Goal: Task Accomplishment & Management: Use online tool/utility

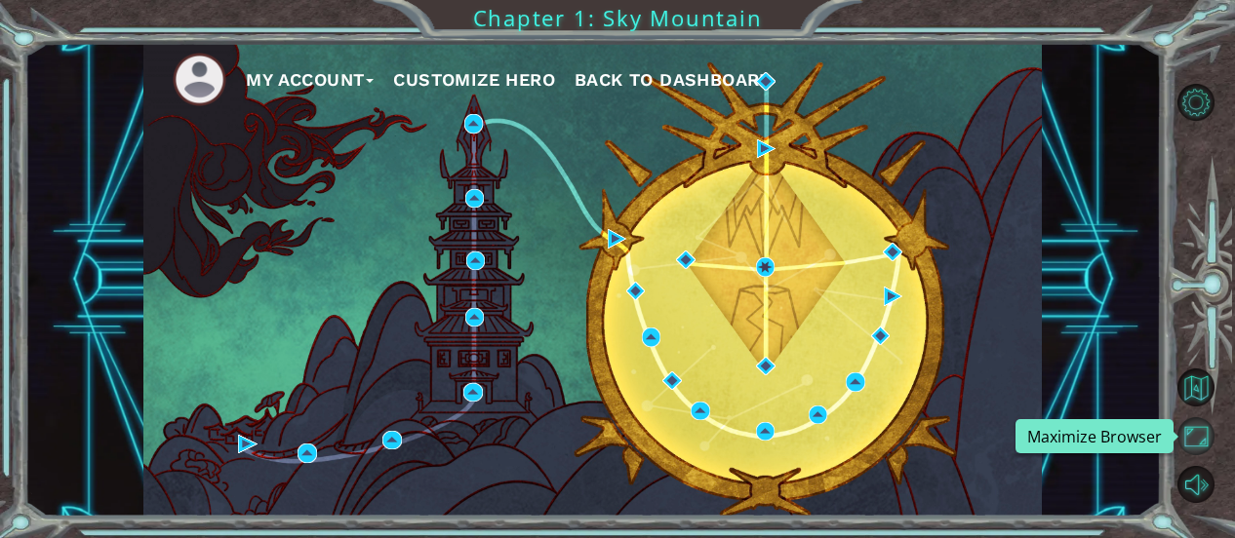
click at [1203, 439] on button "Maximize Browser" at bounding box center [1196, 436] width 38 height 38
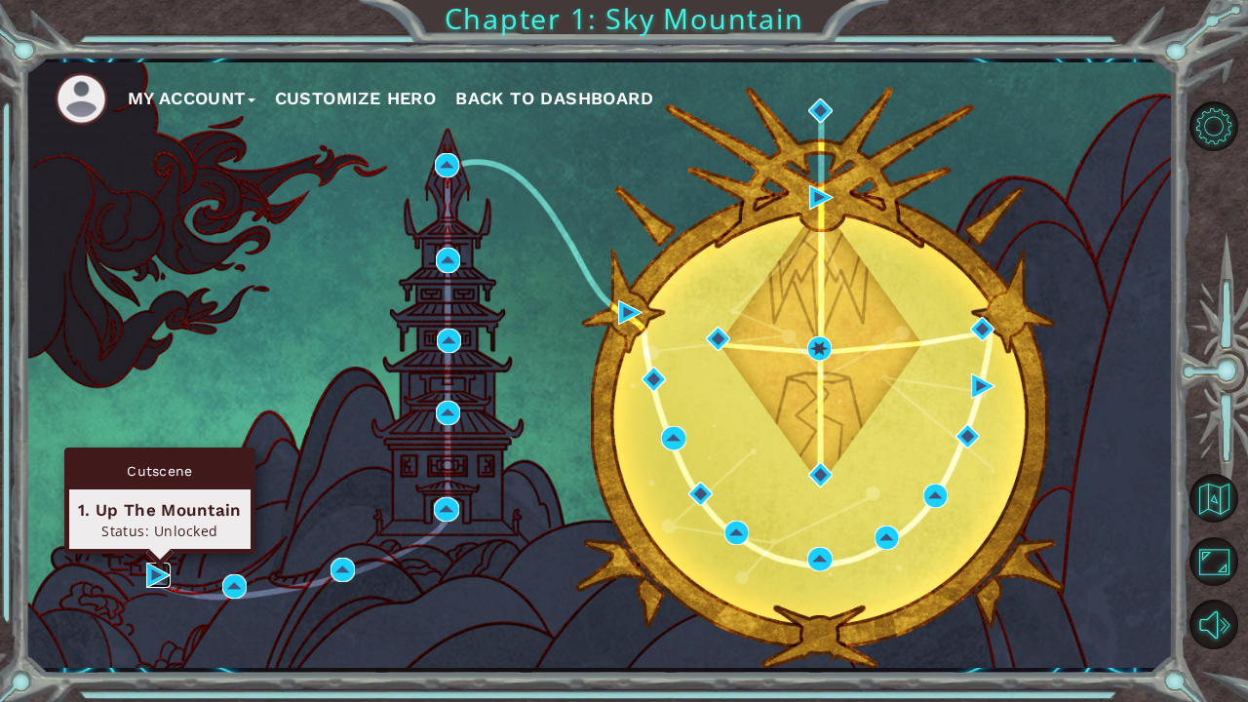
click at [152, 537] on img at bounding box center [158, 575] width 24 height 24
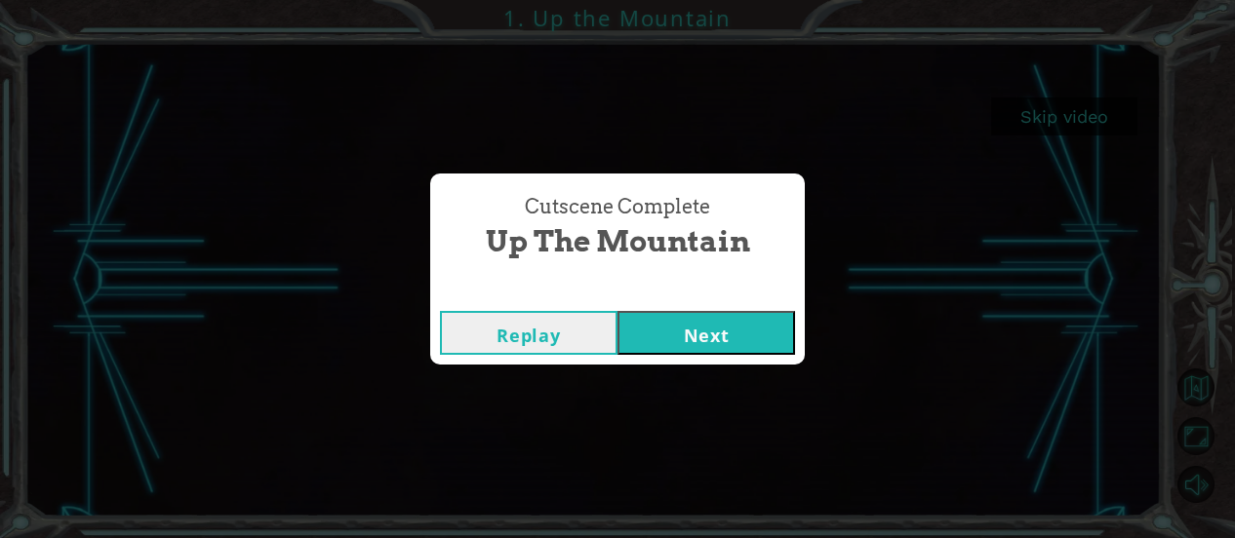
click at [667, 344] on button "Next" at bounding box center [705, 333] width 177 height 44
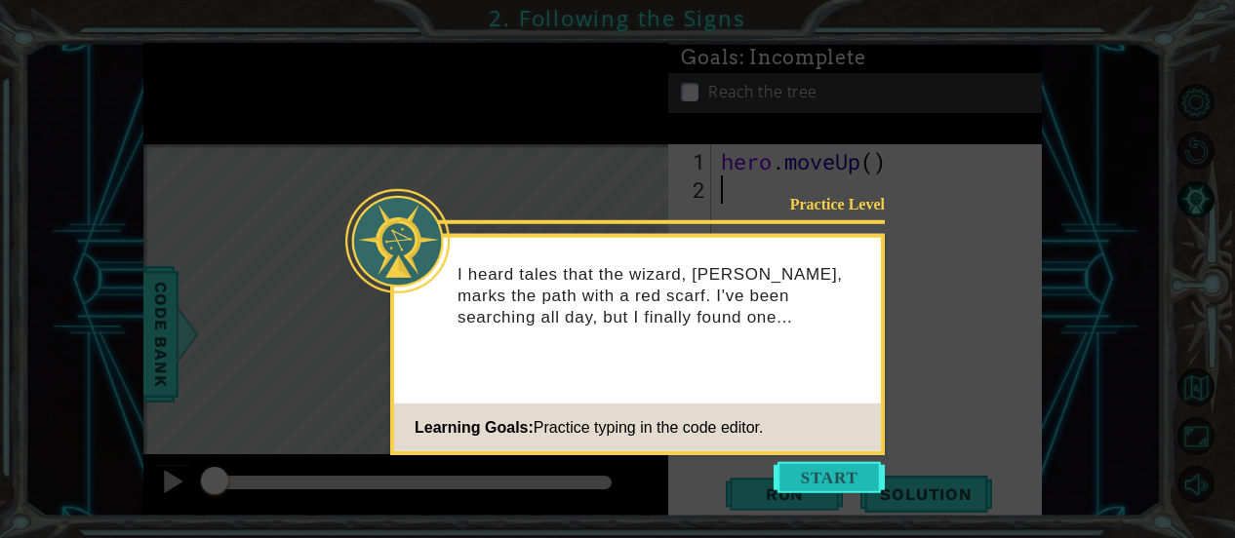
click at [804, 470] on button "Start" at bounding box center [828, 477] width 111 height 31
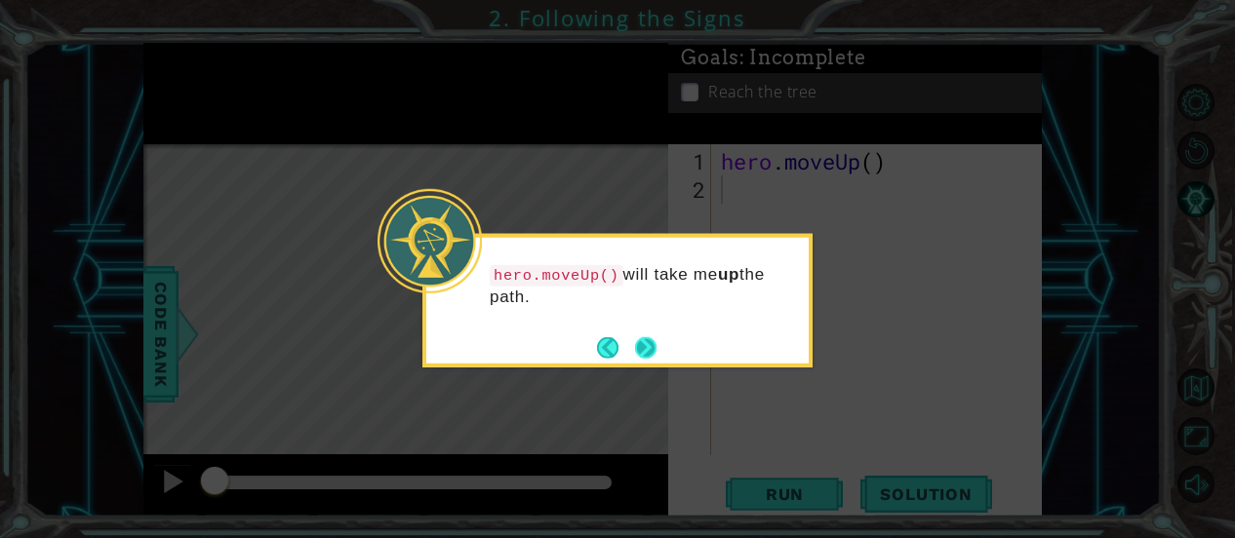
click at [646, 343] on button "Next" at bounding box center [646, 348] width 36 height 36
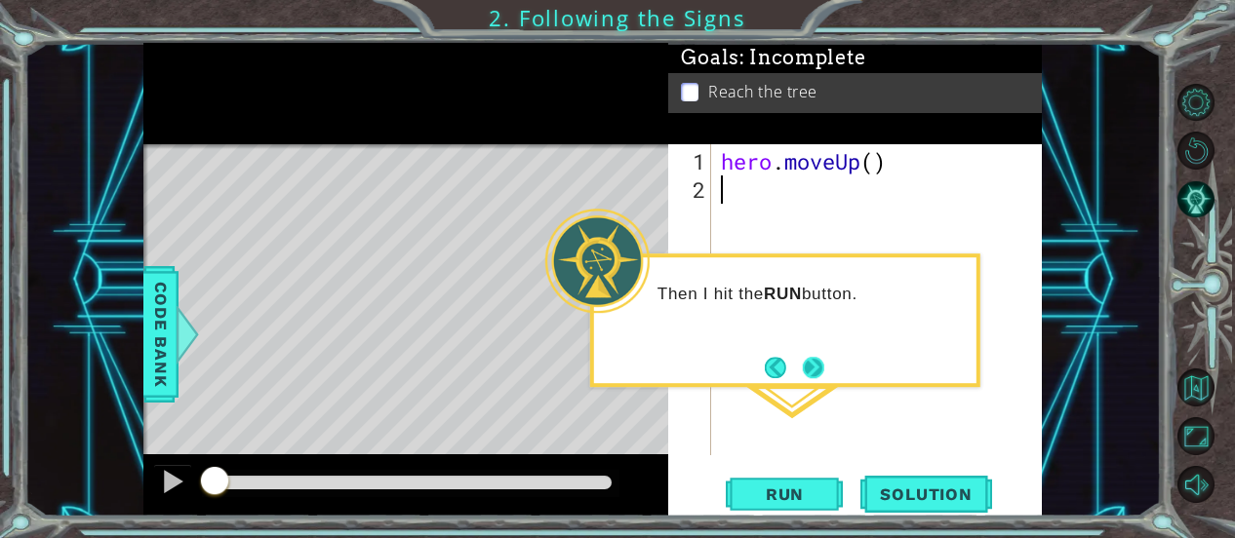
click at [807, 360] on button "Next" at bounding box center [813, 367] width 33 height 33
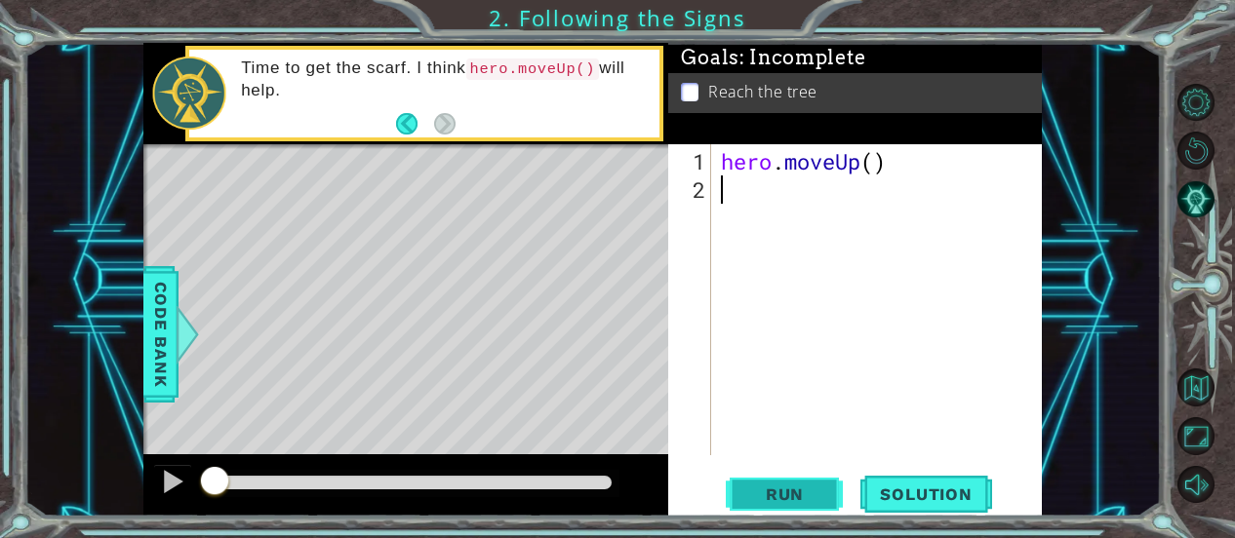
click at [772, 490] on span "Run" at bounding box center [784, 495] width 77 height 20
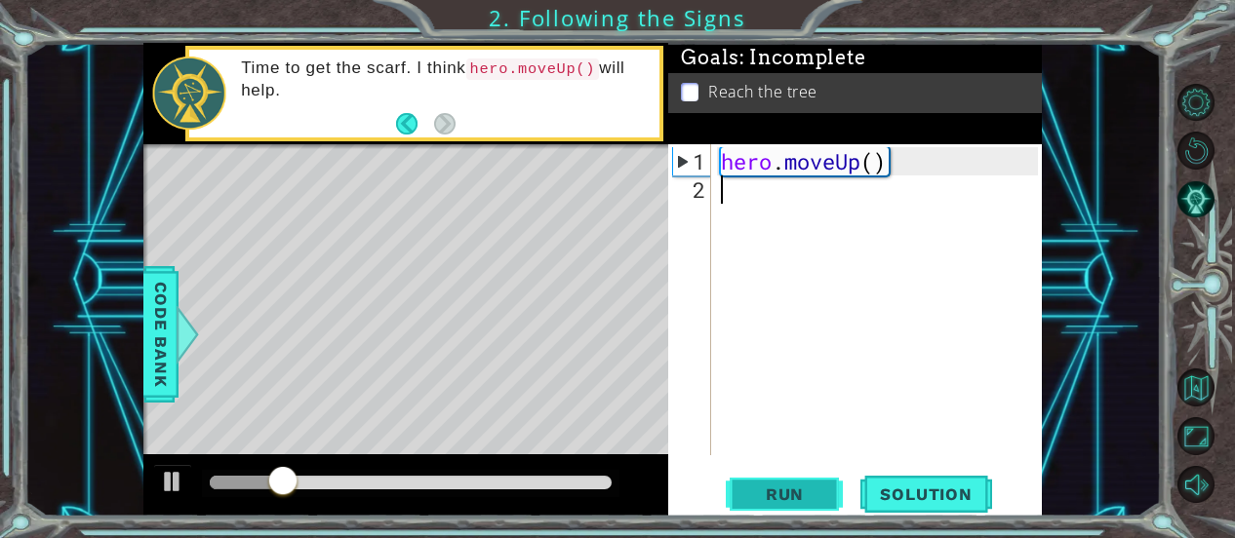
click at [772, 490] on span "Run" at bounding box center [784, 495] width 77 height 20
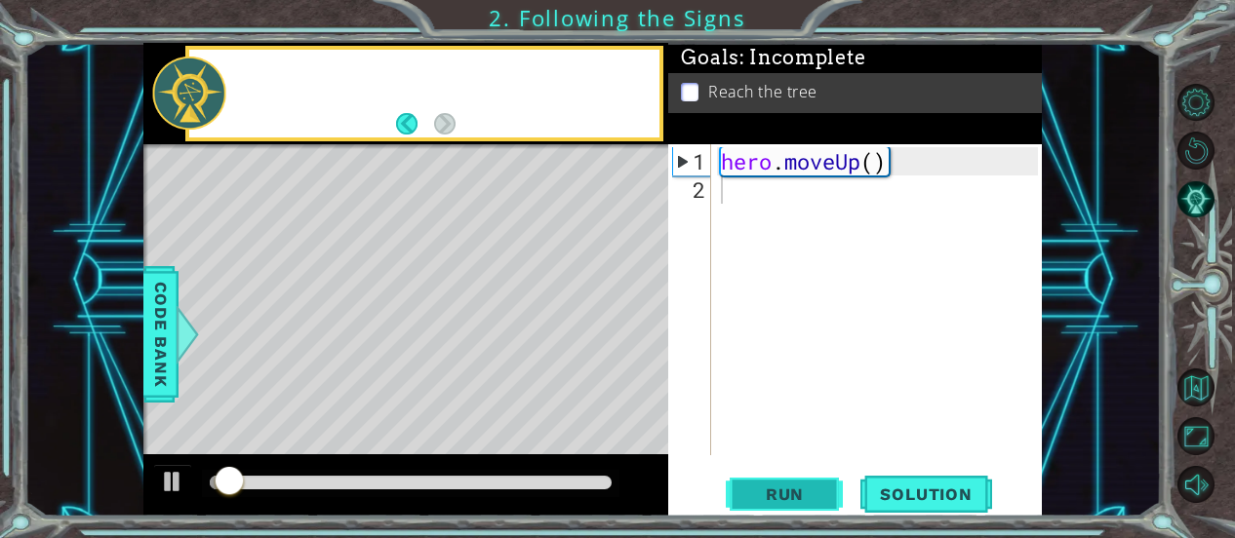
click at [772, 490] on span "Run" at bounding box center [784, 495] width 77 height 20
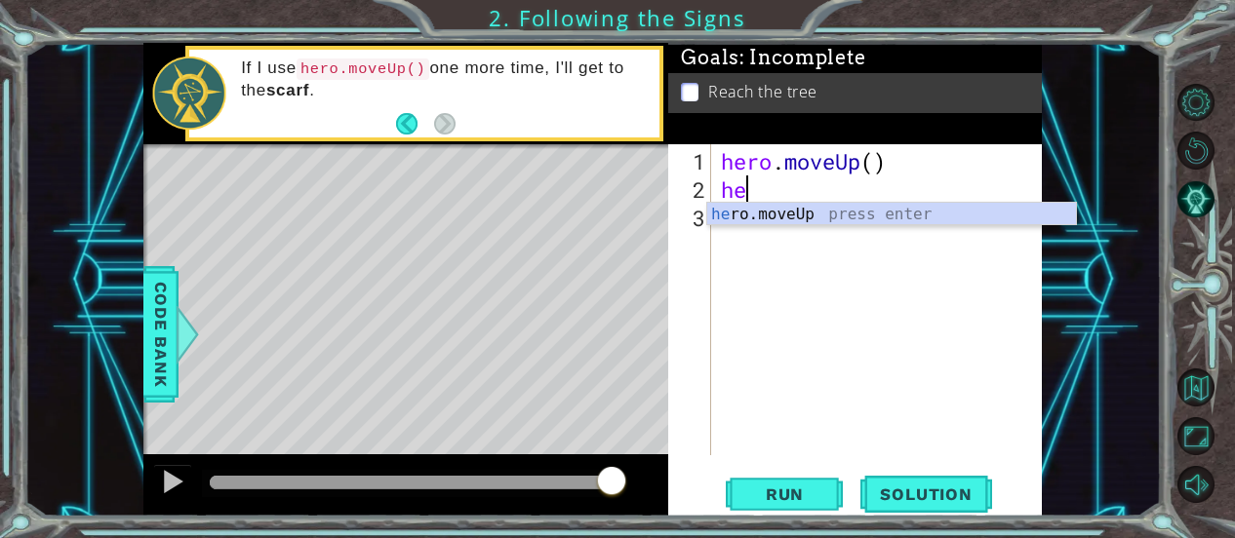
type textarea "her"
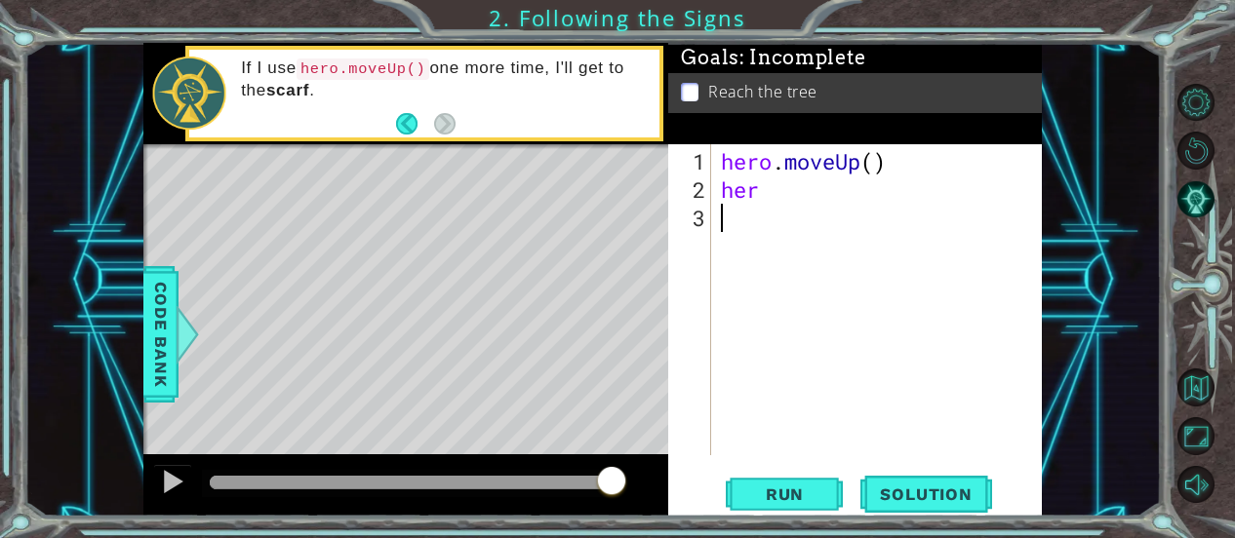
drag, startPoint x: 735, startPoint y: 208, endPoint x: 720, endPoint y: 284, distance: 77.6
click at [720, 284] on div "hero . moveUp ( ) her" at bounding box center [882, 331] width 331 height 368
click at [774, 184] on div "hero . moveUp ( ) her" at bounding box center [882, 331] width 331 height 368
type textarea "hero"
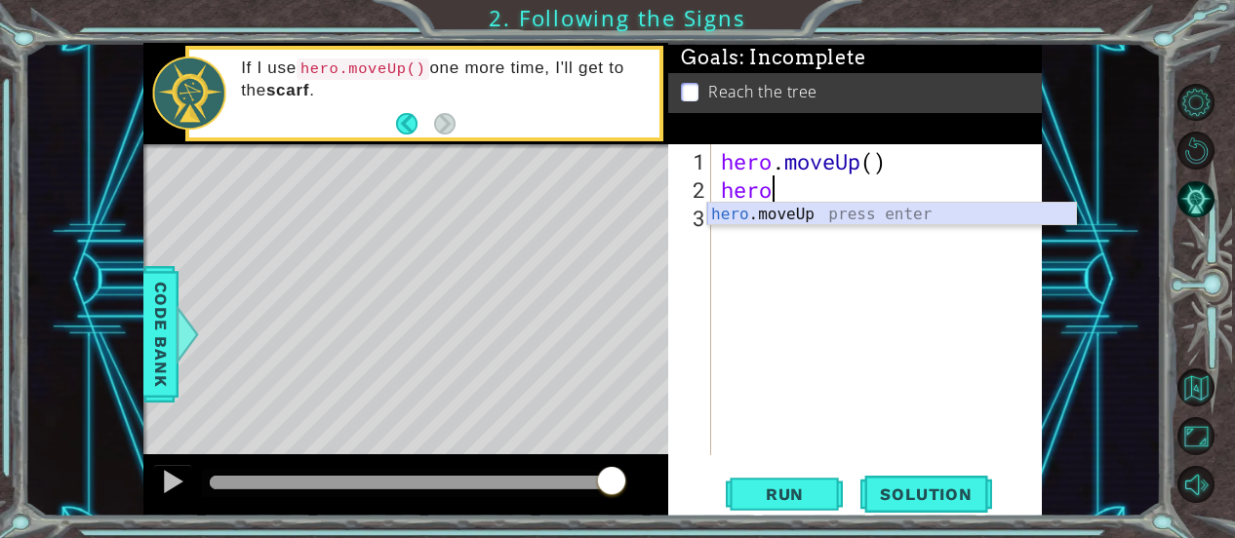
click at [788, 214] on div "hero .moveUp press enter" at bounding box center [892, 238] width 370 height 70
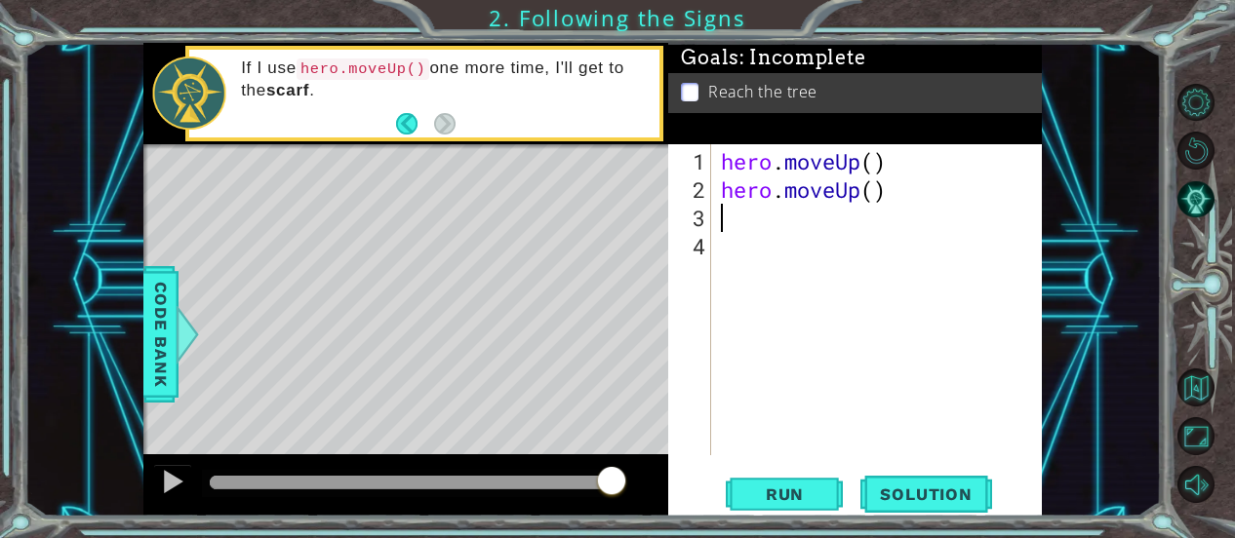
scroll to position [0, 0]
click at [828, 491] on button "Run" at bounding box center [784, 494] width 117 height 37
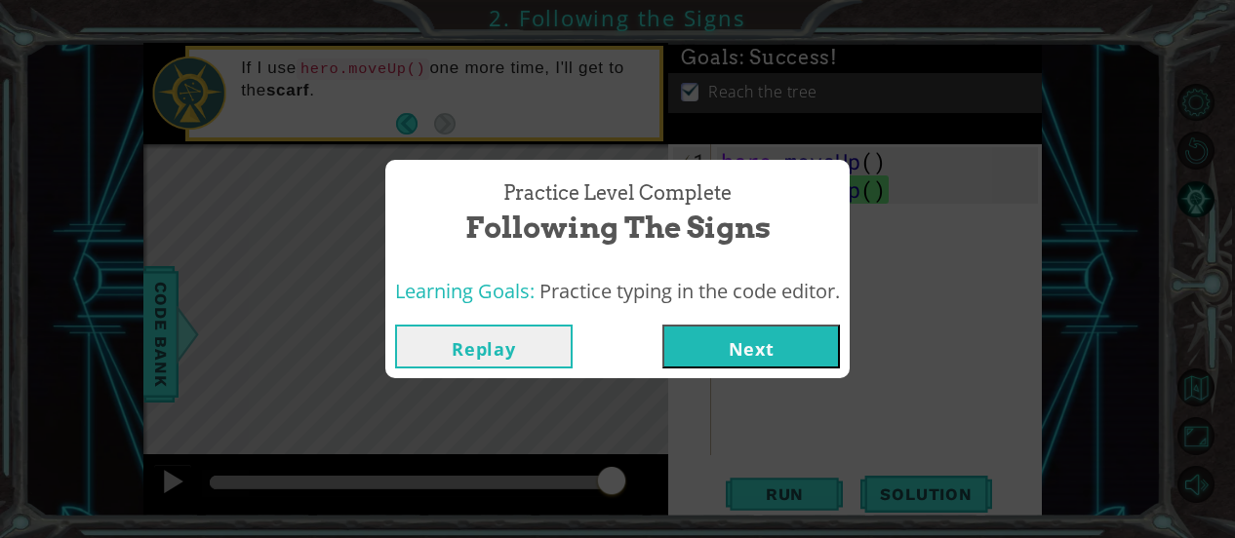
click at [718, 340] on button "Next" at bounding box center [750, 347] width 177 height 44
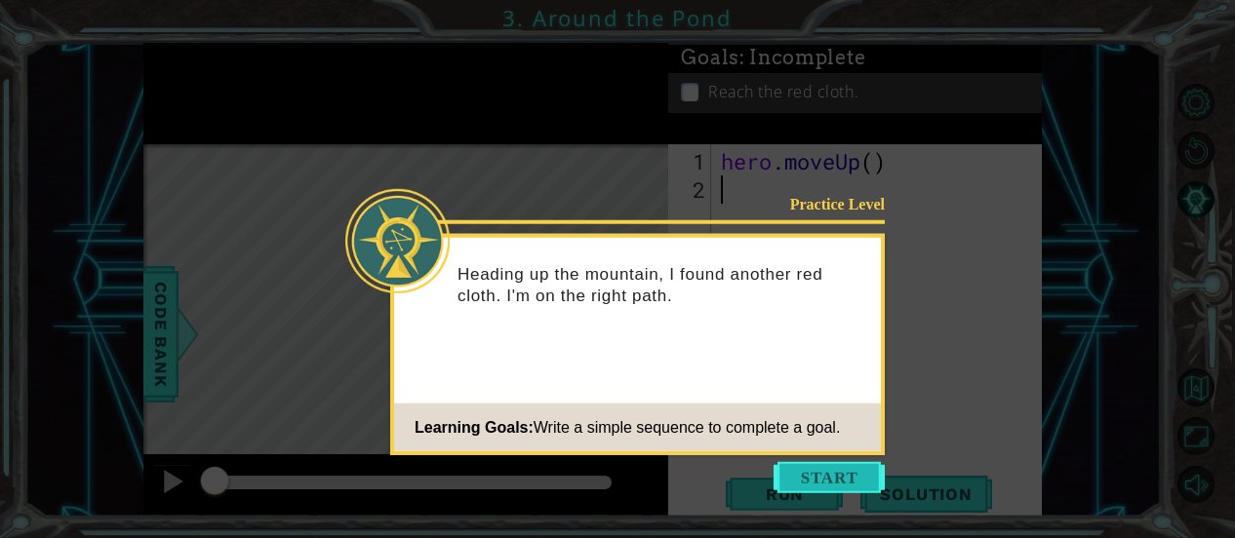
click at [821, 483] on button "Start" at bounding box center [828, 477] width 111 height 31
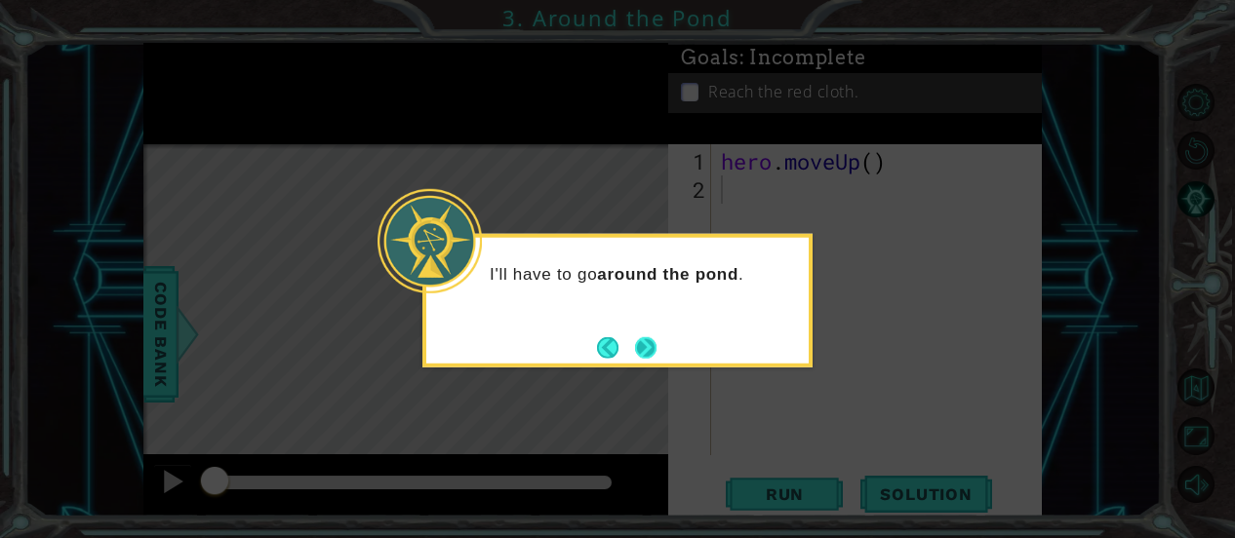
click at [635, 352] on button "Next" at bounding box center [645, 346] width 21 height 21
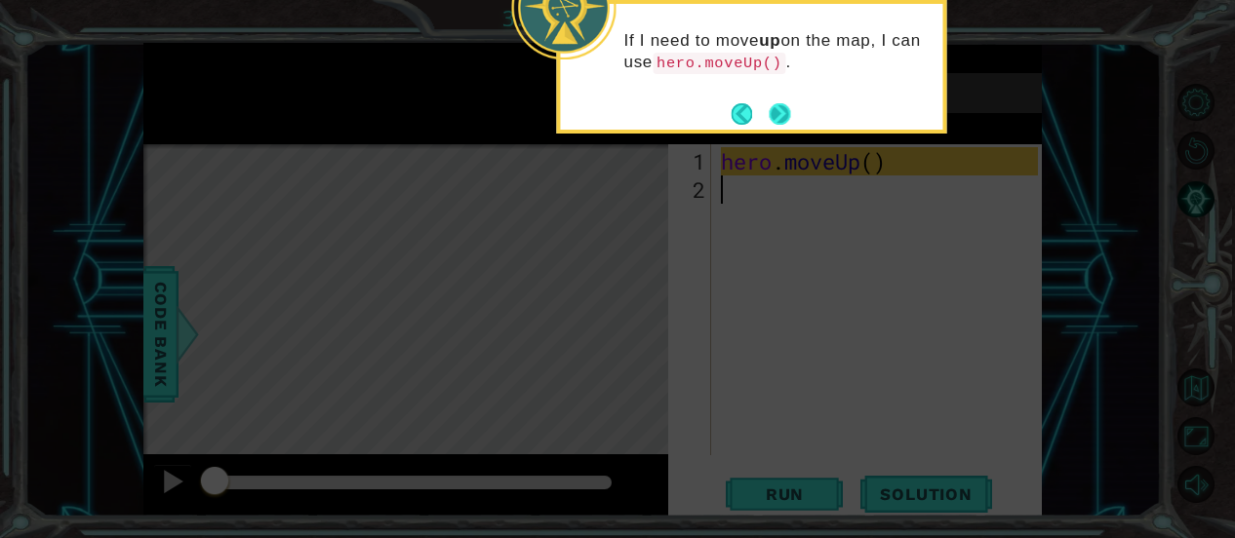
click at [776, 108] on button "Next" at bounding box center [779, 113] width 31 height 31
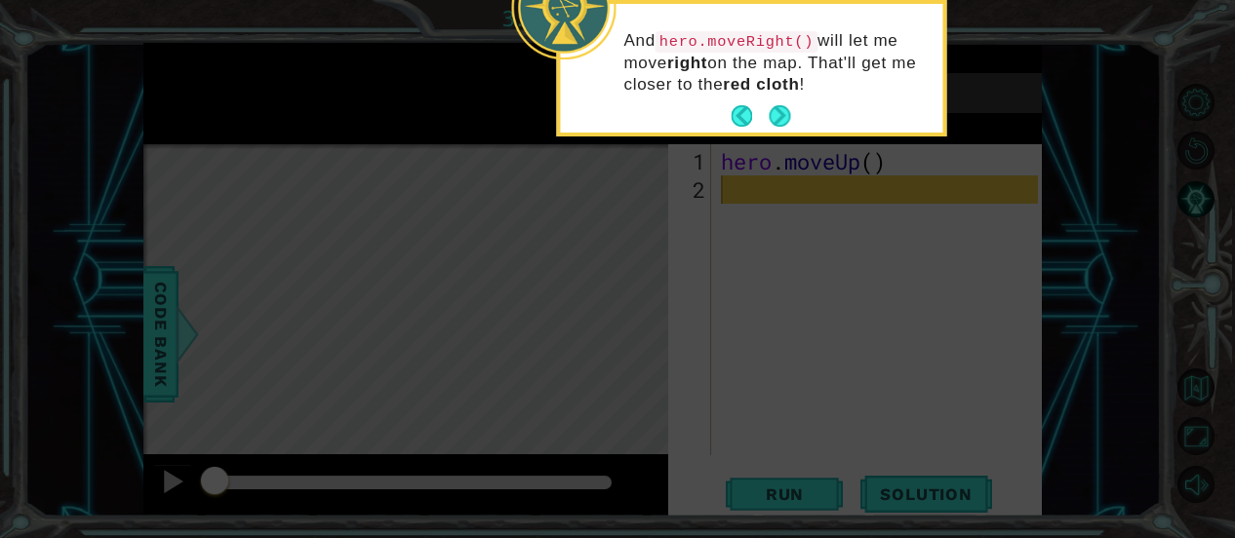
click at [776, 108] on button "Next" at bounding box center [779, 115] width 35 height 35
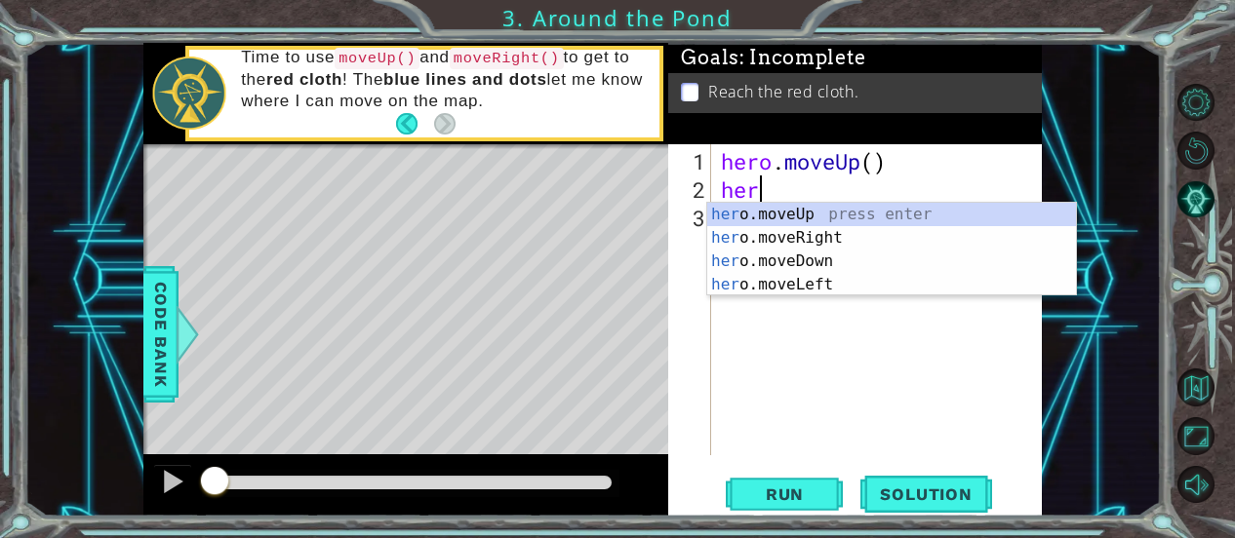
type textarea "hero"
click at [802, 211] on div "hero .moveUp press enter hero .moveRight press enter hero .moveDown press enter…" at bounding box center [892, 273] width 370 height 140
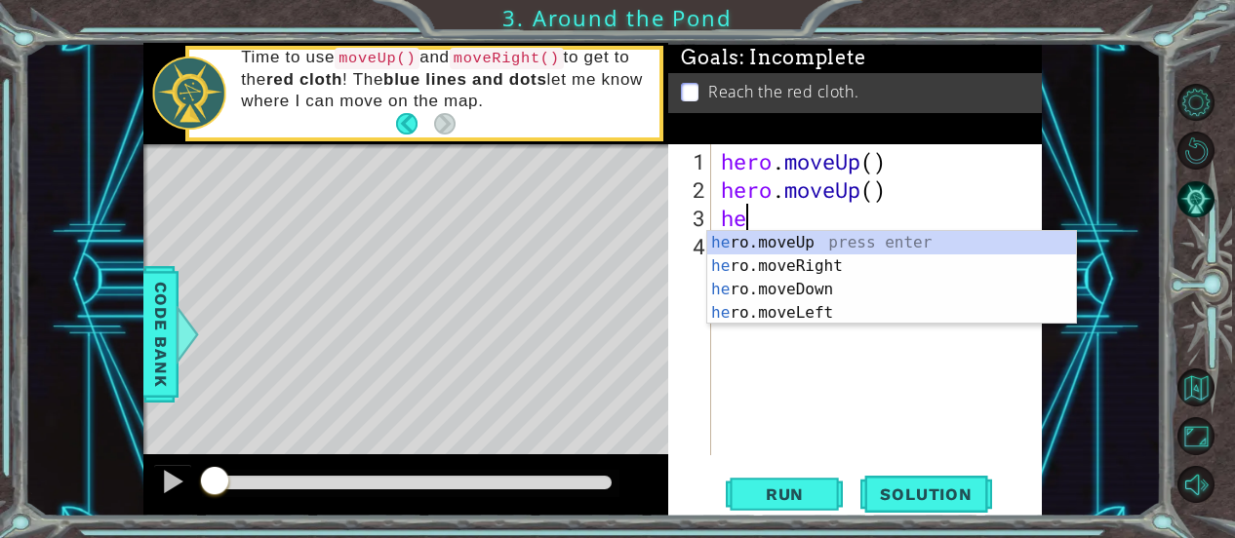
type textarea "her"
click at [850, 235] on div "her o.moveUp press enter her o.moveRight press enter her o.moveDown press enter…" at bounding box center [892, 301] width 370 height 140
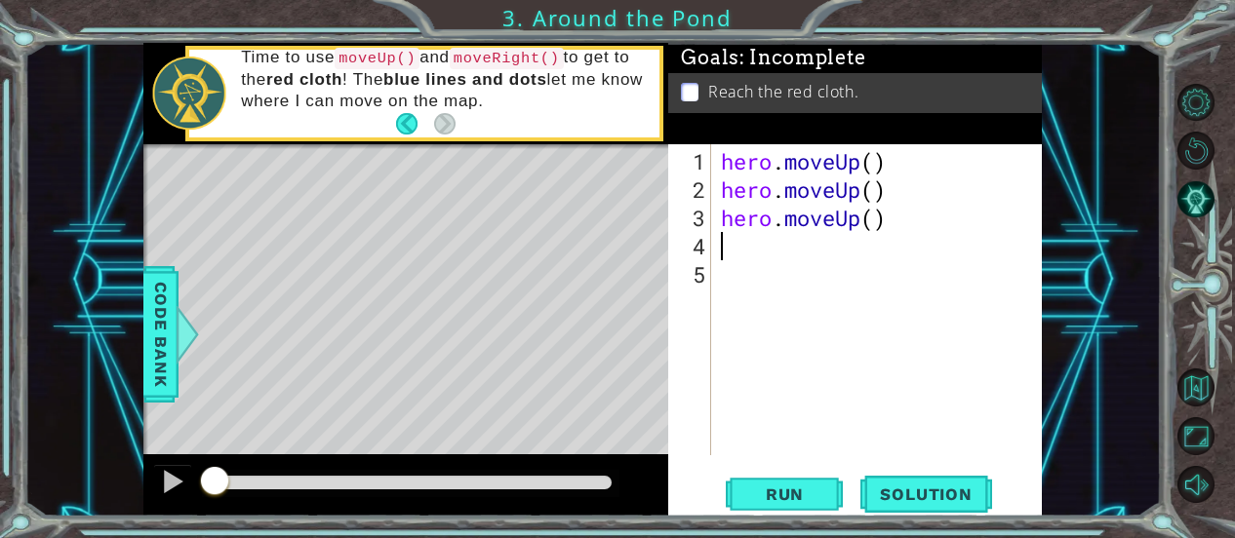
type textarea "h"
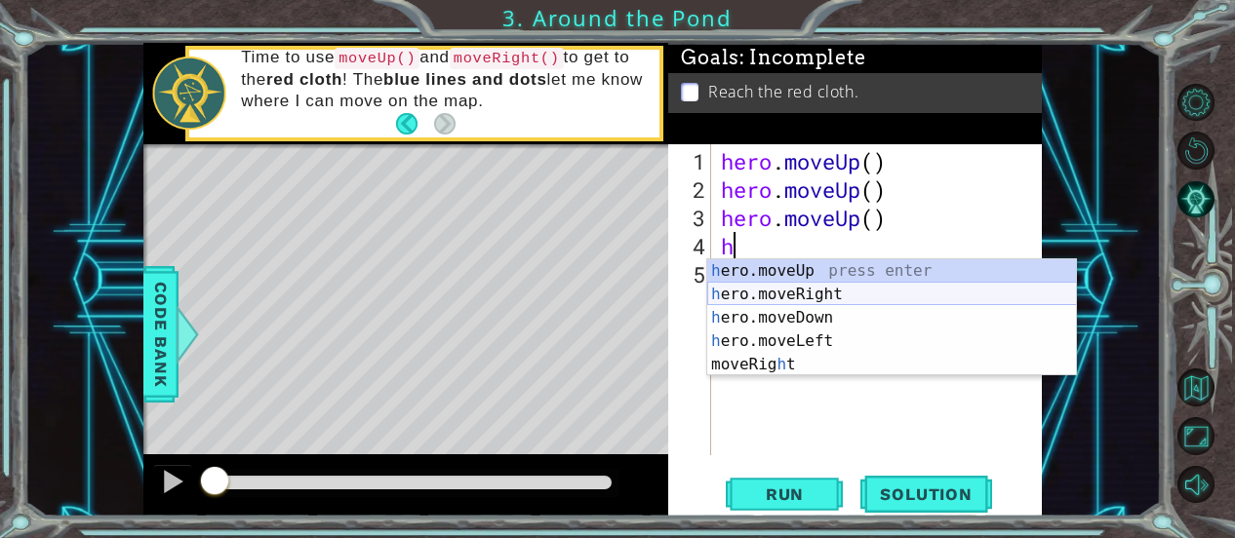
click at [788, 291] on div "h ero.moveUp press enter h ero.moveRight press enter h ero.moveDown press enter…" at bounding box center [892, 341] width 370 height 164
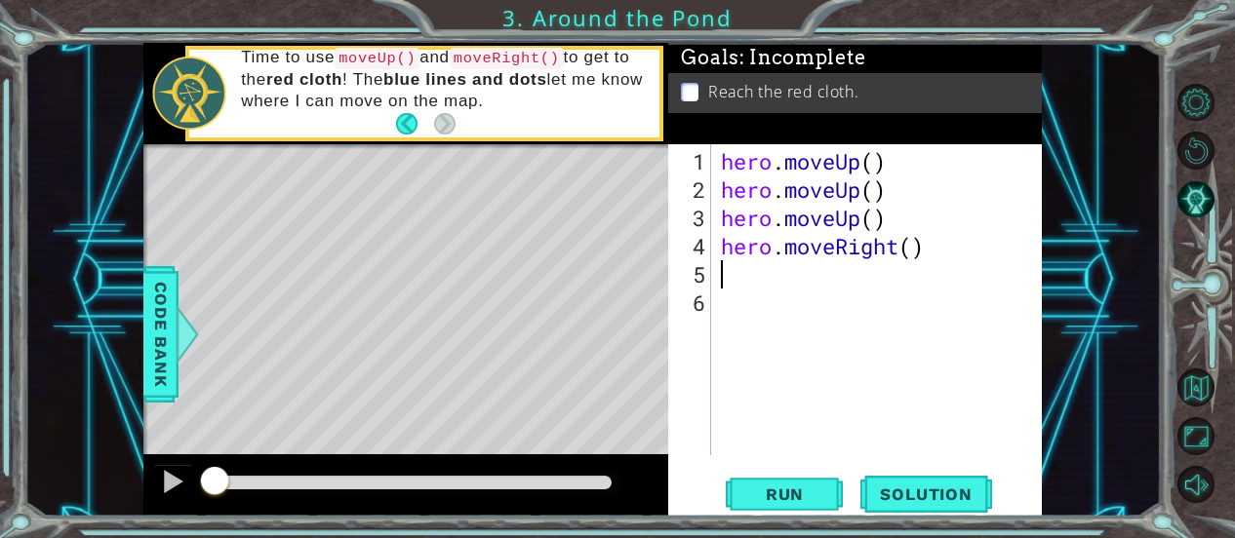
type textarea "h"
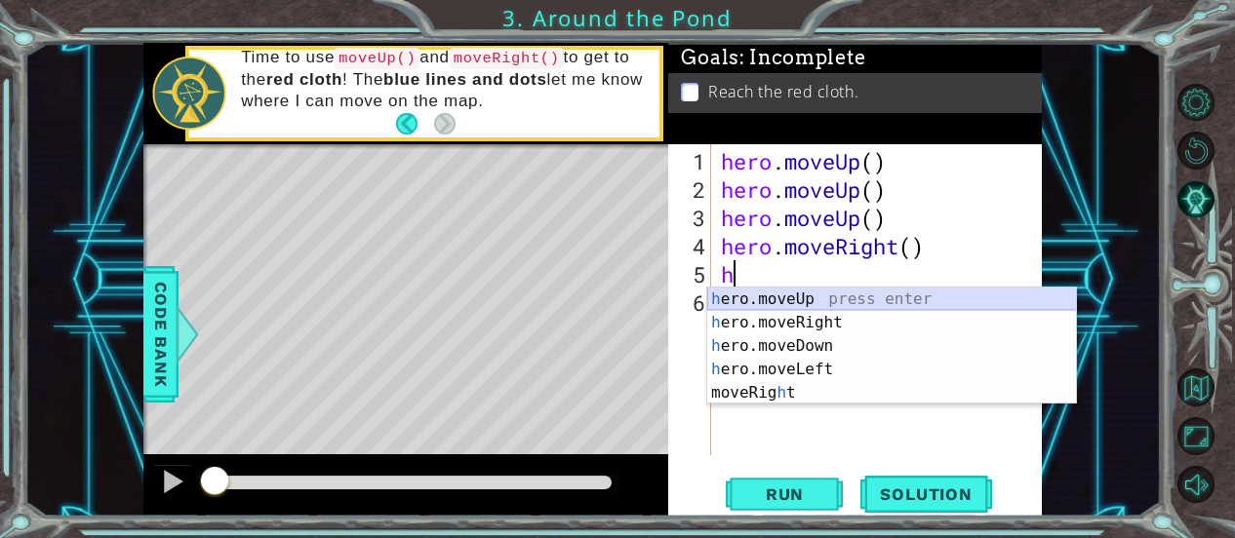
click at [754, 301] on div "h ero.moveUp press enter h ero.moveRight press enter h ero.moveDown press enter…" at bounding box center [892, 370] width 370 height 164
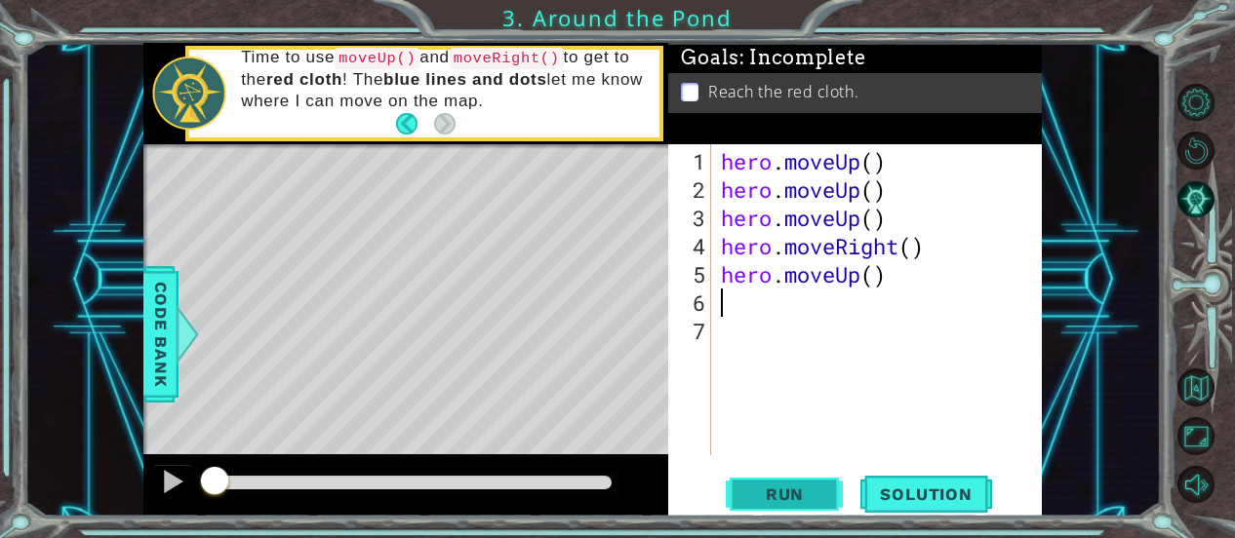
click at [823, 496] on button "Run" at bounding box center [784, 494] width 117 height 37
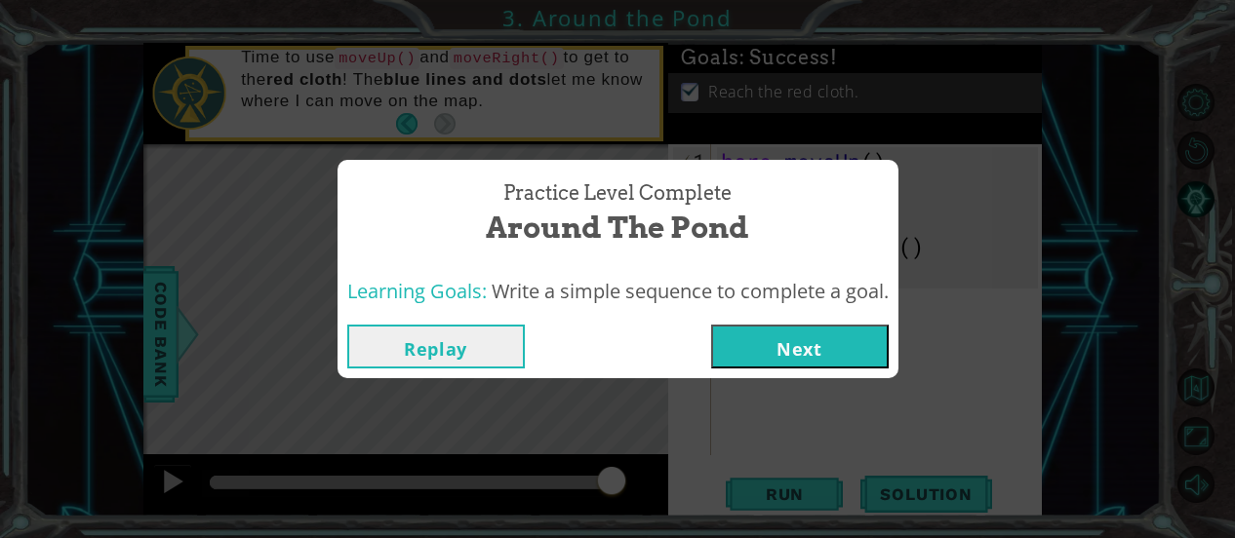
click at [812, 349] on button "Next" at bounding box center [799, 347] width 177 height 44
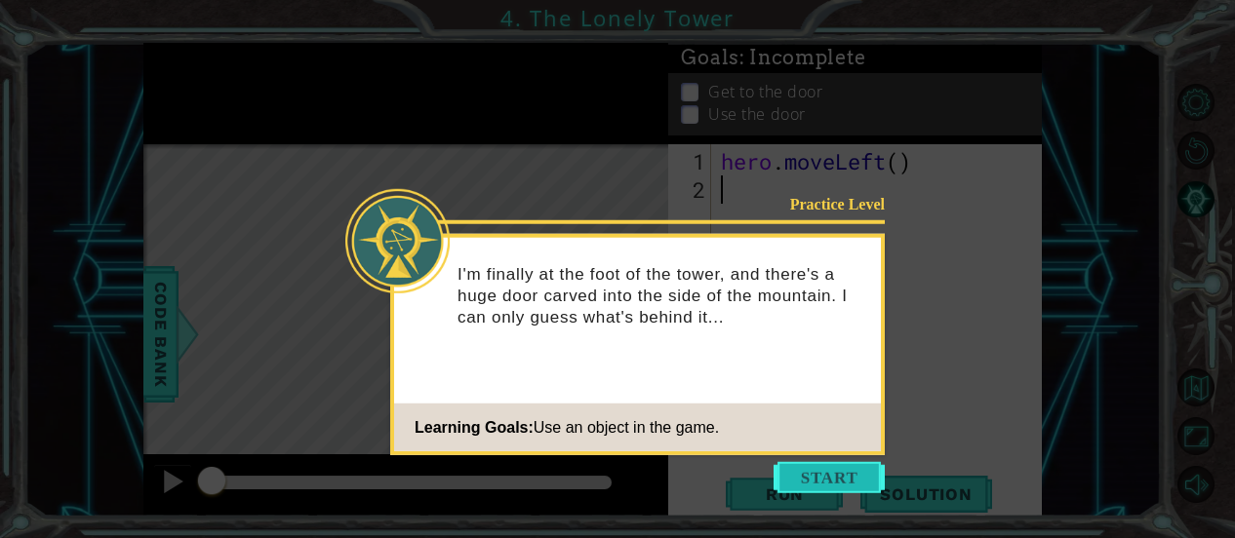
click at [821, 485] on button "Start" at bounding box center [828, 477] width 111 height 31
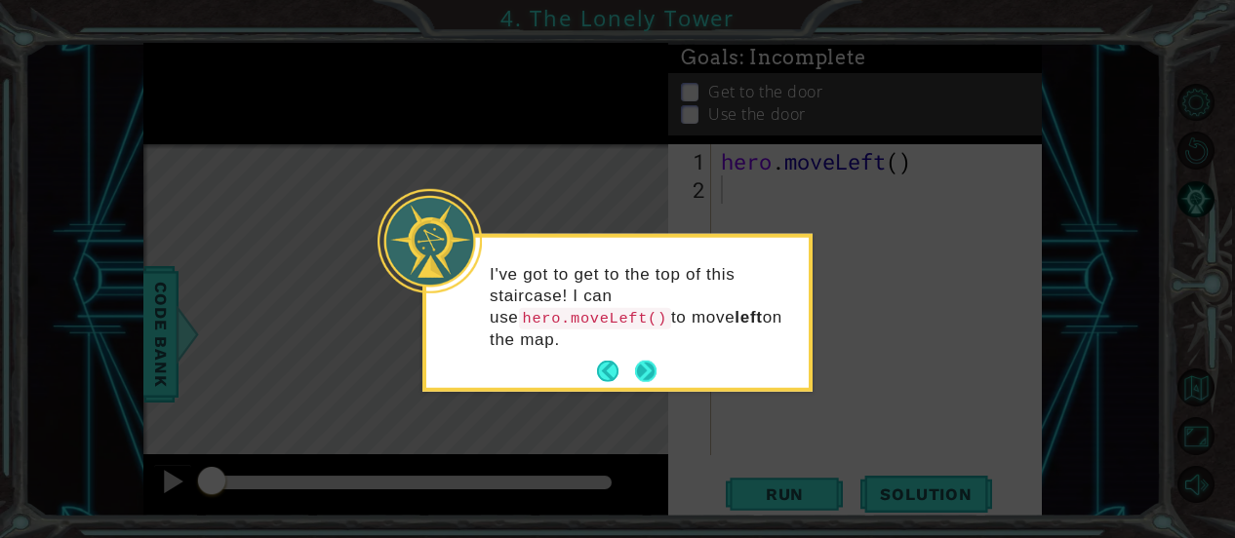
click at [630, 354] on button "Next" at bounding box center [645, 371] width 35 height 35
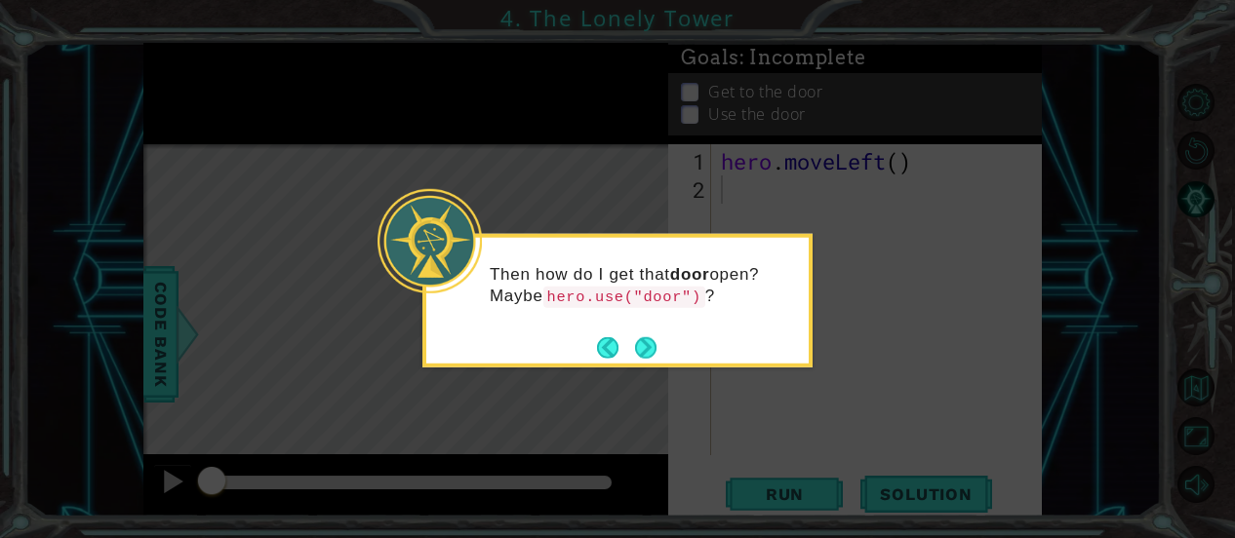
click at [630, 350] on button "Back" at bounding box center [616, 346] width 38 height 21
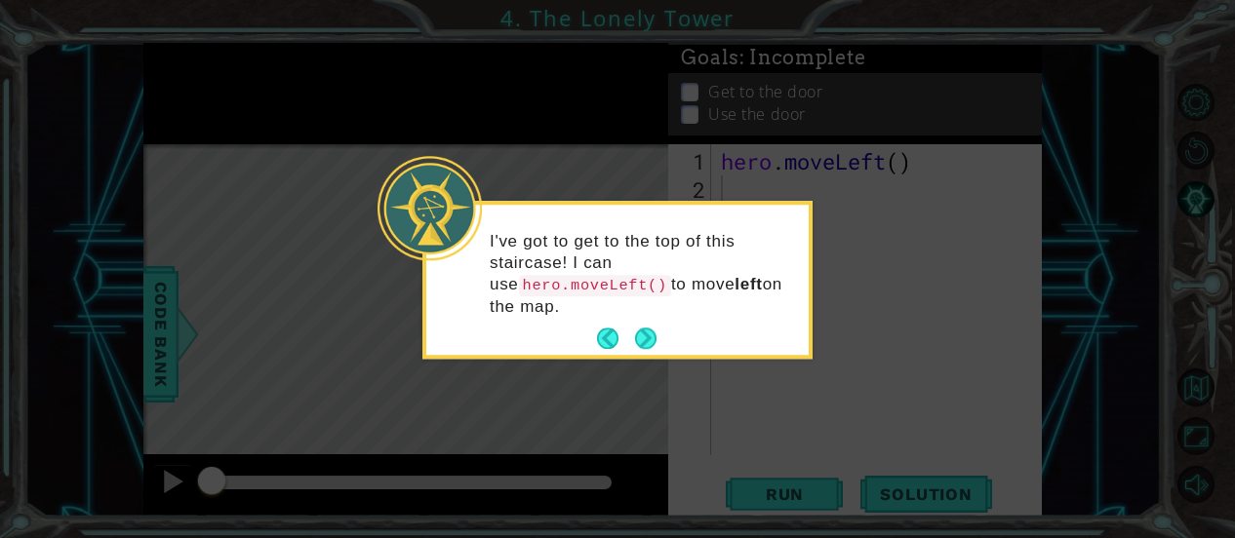
click at [630, 350] on icon at bounding box center [617, 269] width 1235 height 538
click at [641, 328] on button "Next" at bounding box center [646, 339] width 22 height 22
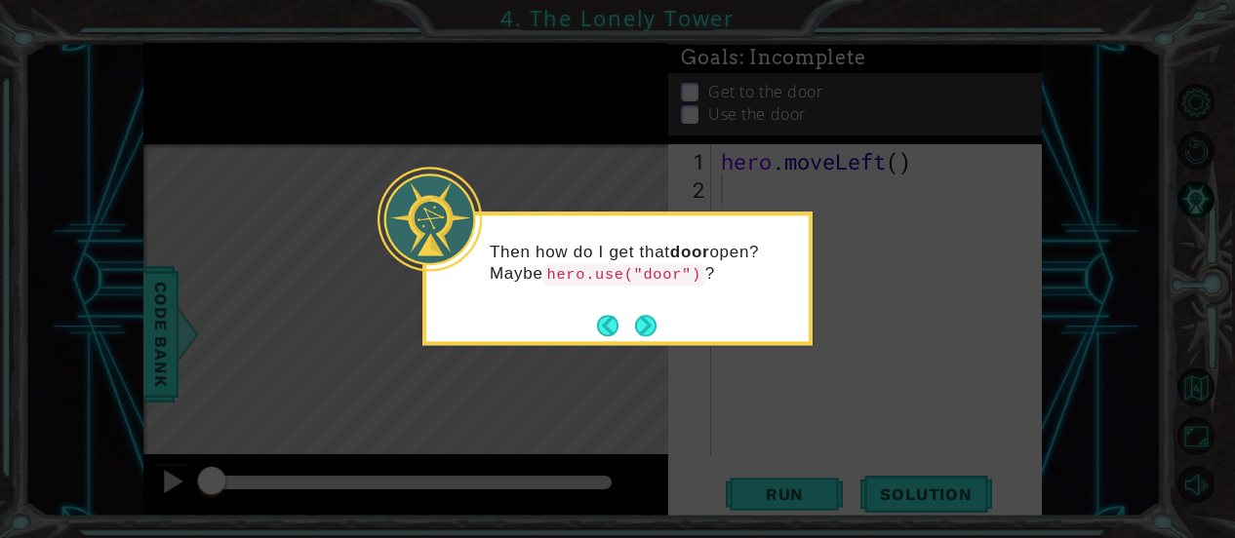
click at [641, 315] on button "Next" at bounding box center [645, 325] width 21 height 21
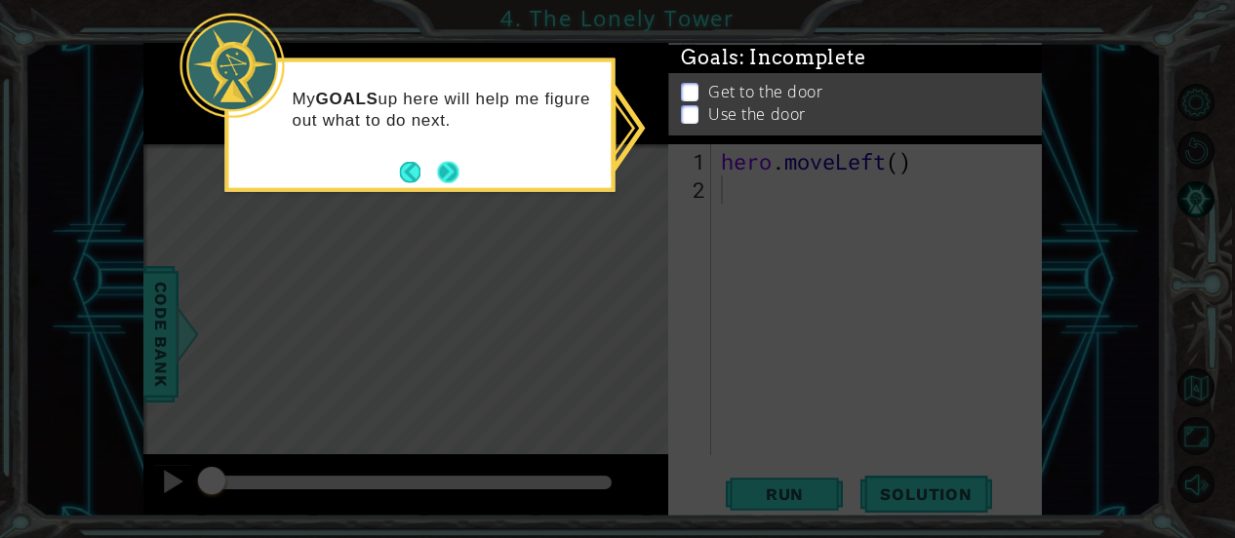
click at [447, 170] on button "Next" at bounding box center [448, 172] width 24 height 24
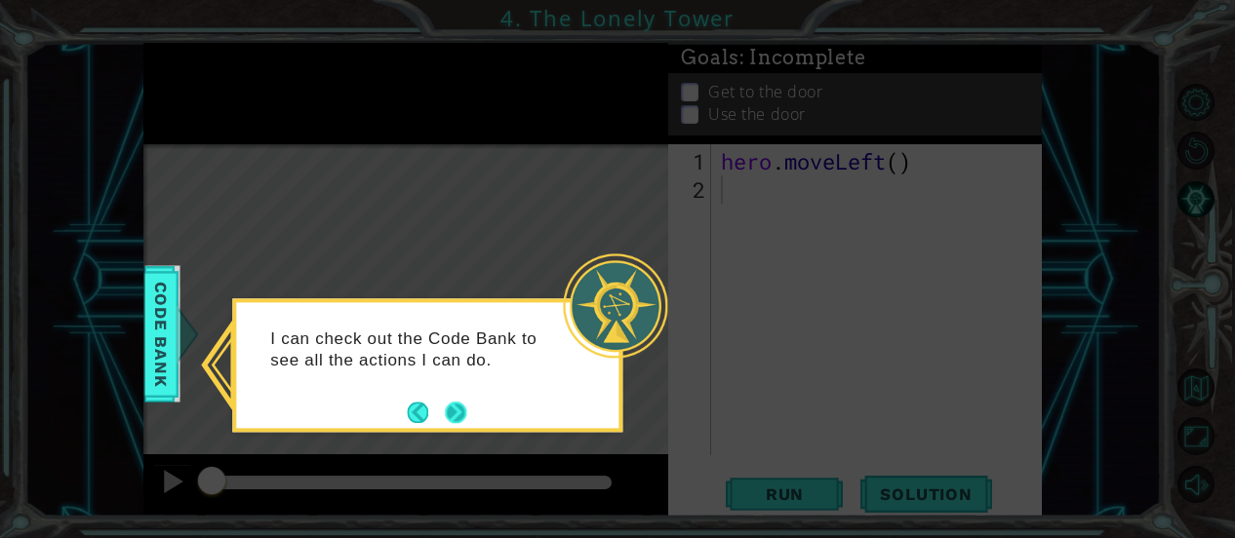
click at [452, 396] on button "Next" at bounding box center [456, 413] width 36 height 36
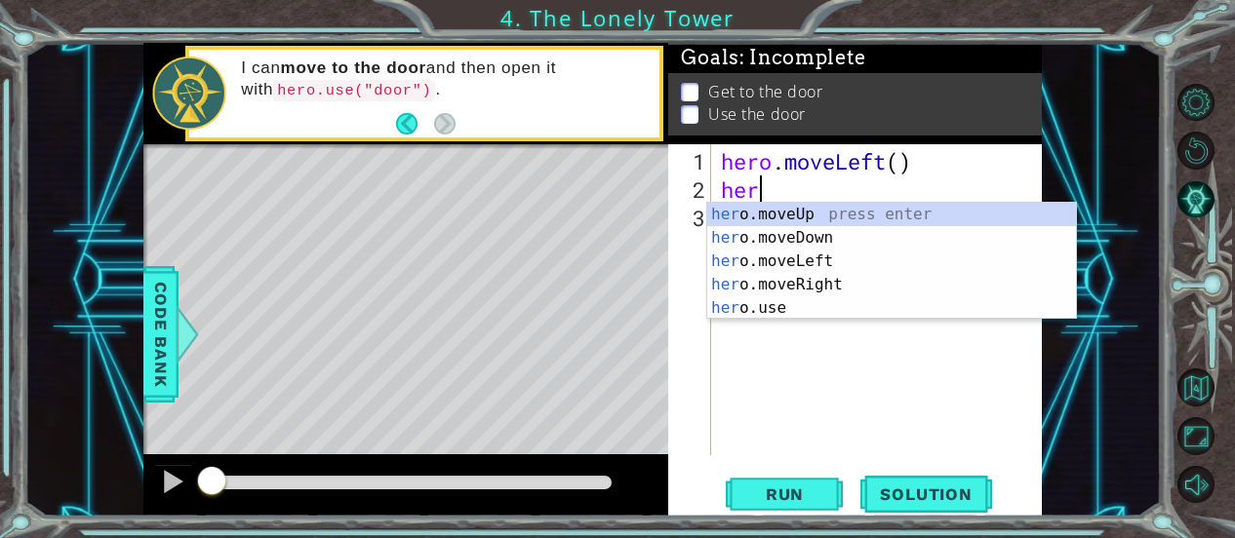
type textarea "hero"
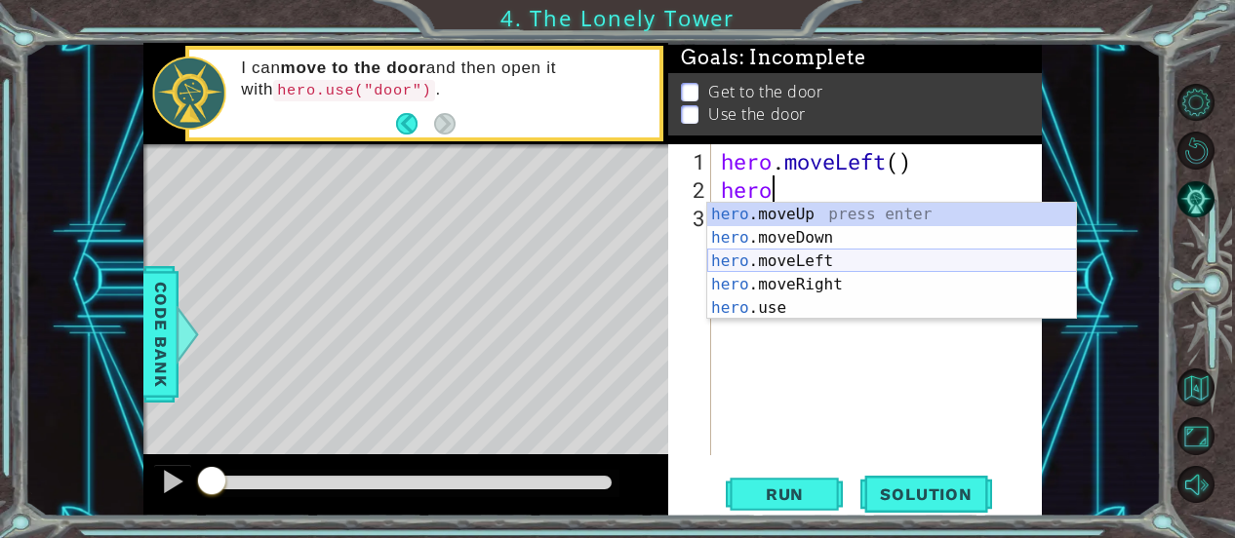
click at [795, 260] on div "hero .moveUp press enter hero .moveDown press enter hero .moveLeft press enter …" at bounding box center [892, 285] width 370 height 164
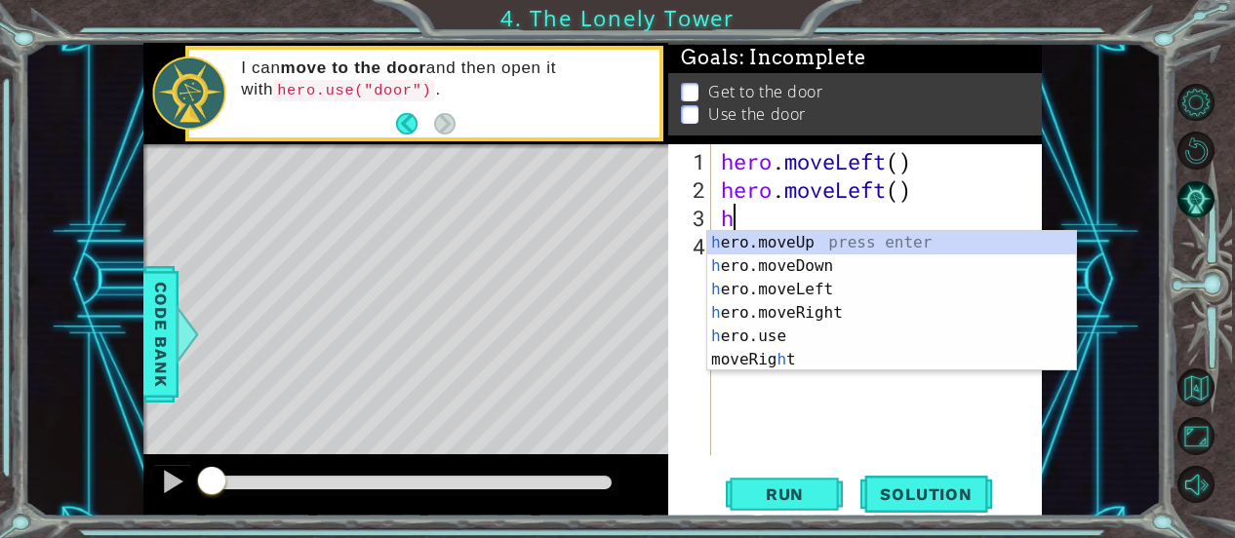
type textarea "he"
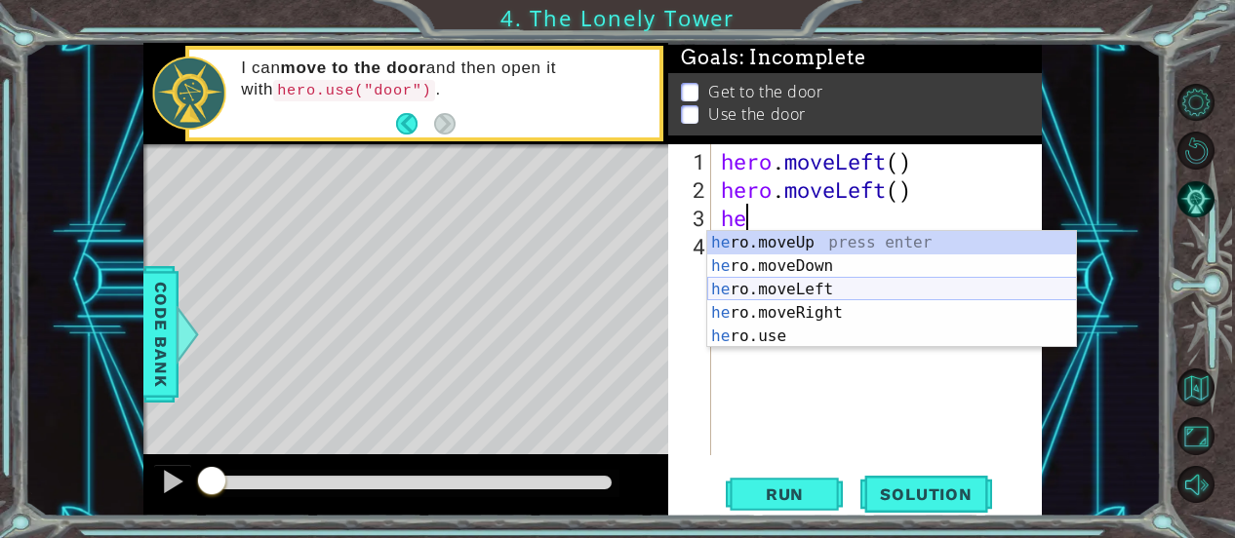
click at [796, 288] on div "he ro.moveUp press enter he ro.moveDown press enter he ro.moveLeft press enter …" at bounding box center [892, 313] width 370 height 164
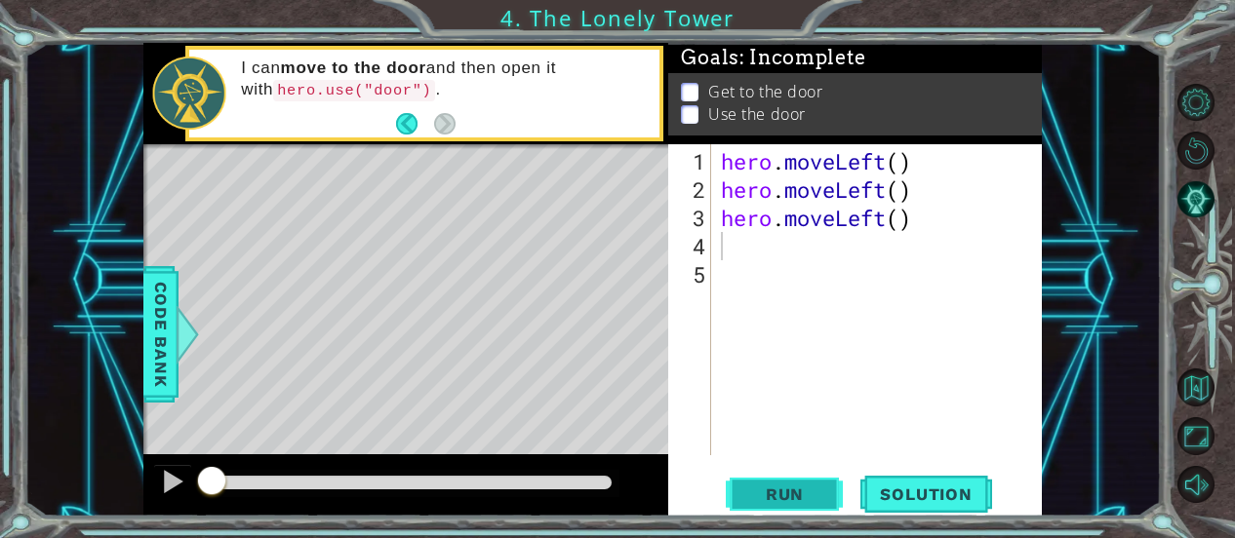
click at [793, 492] on span "Run" at bounding box center [784, 495] width 77 height 20
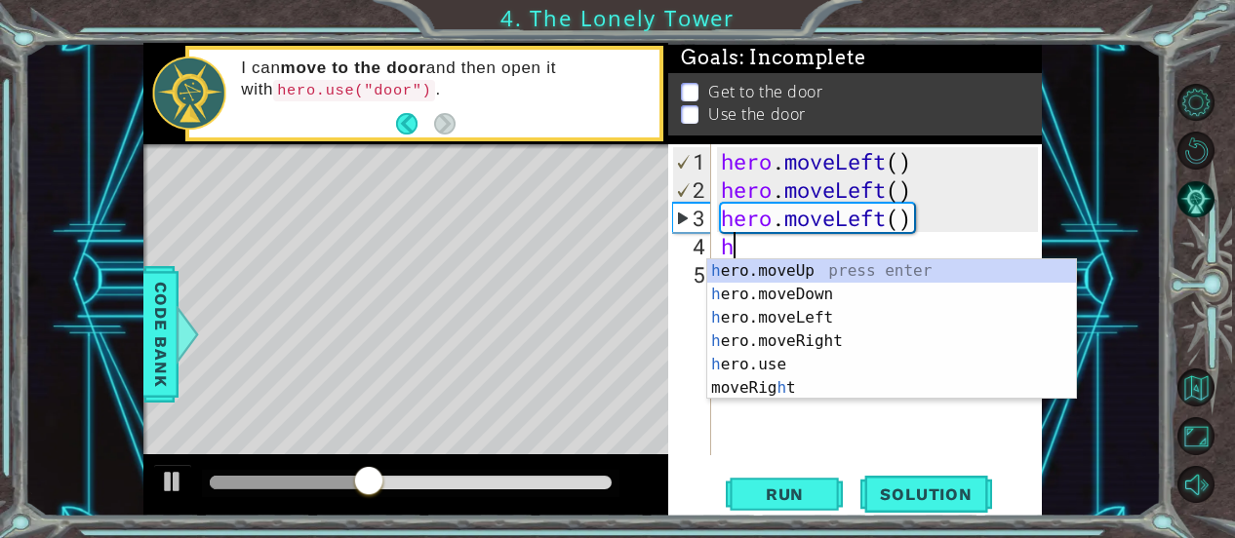
type textarea "he"
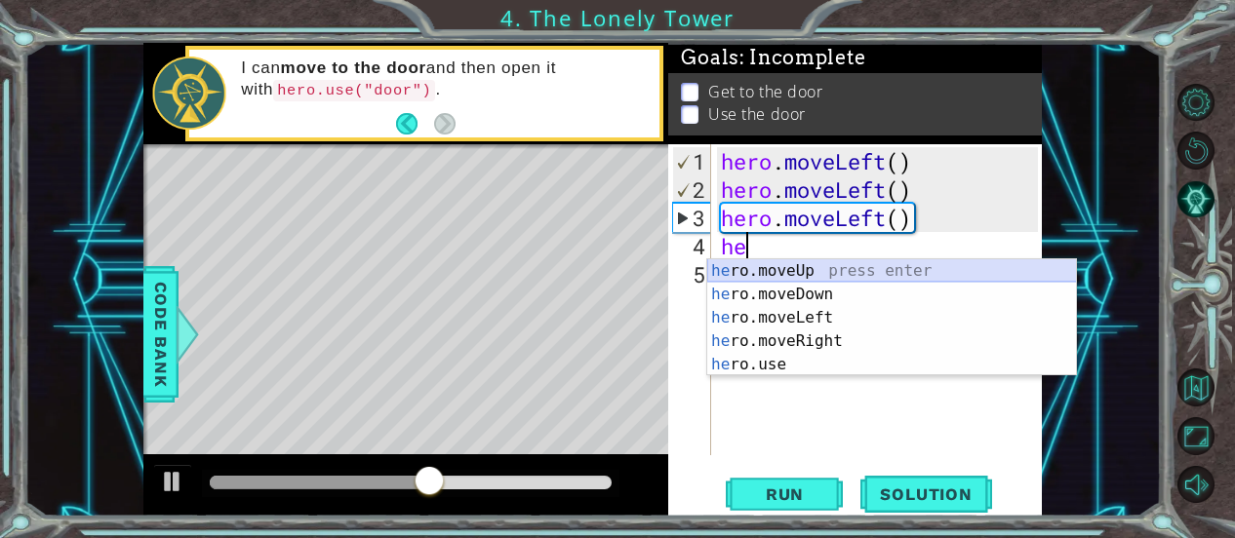
click at [863, 260] on div "he ro.moveUp press enter he ro.moveDown press enter he ro.moveLeft press enter …" at bounding box center [892, 341] width 370 height 164
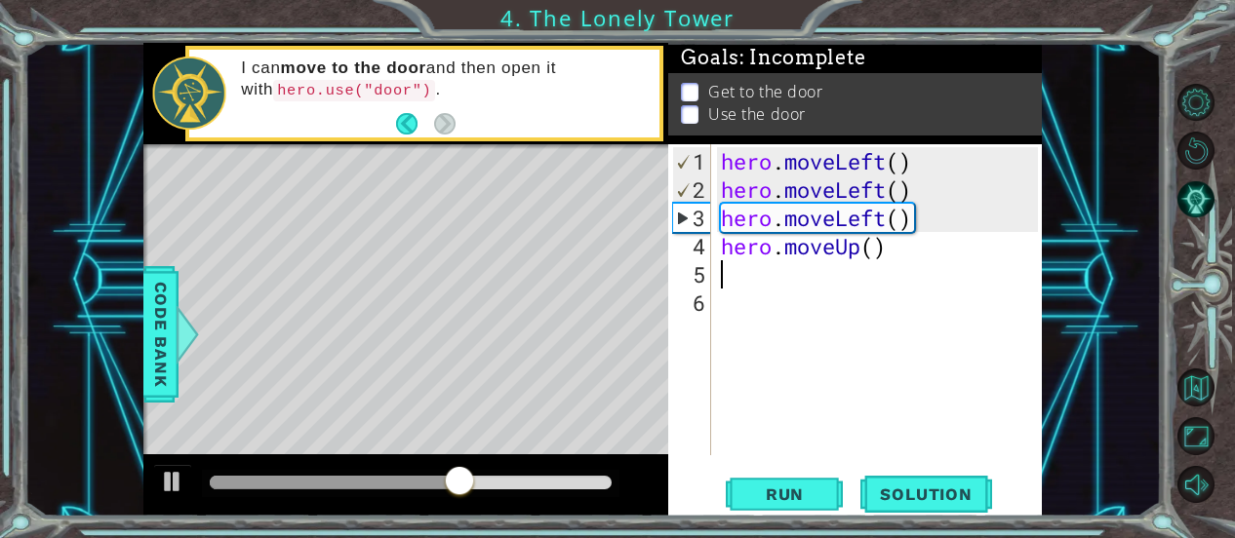
type textarea "h"
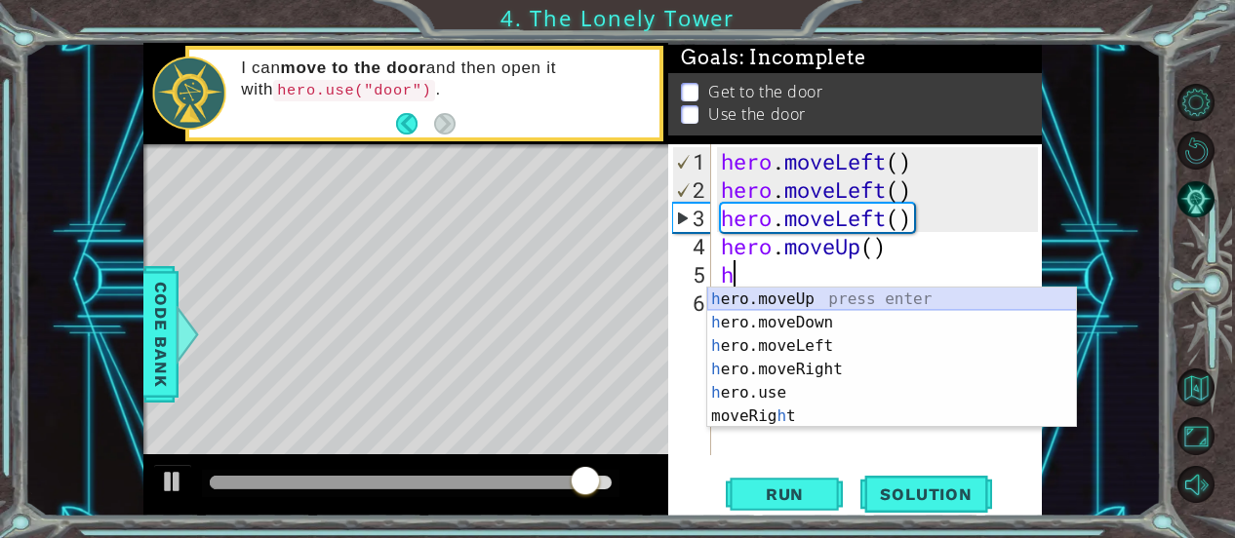
click at [876, 290] on div "h ero.moveUp press enter h ero.moveDown press enter h ero.moveLeft press enter …" at bounding box center [892, 381] width 370 height 187
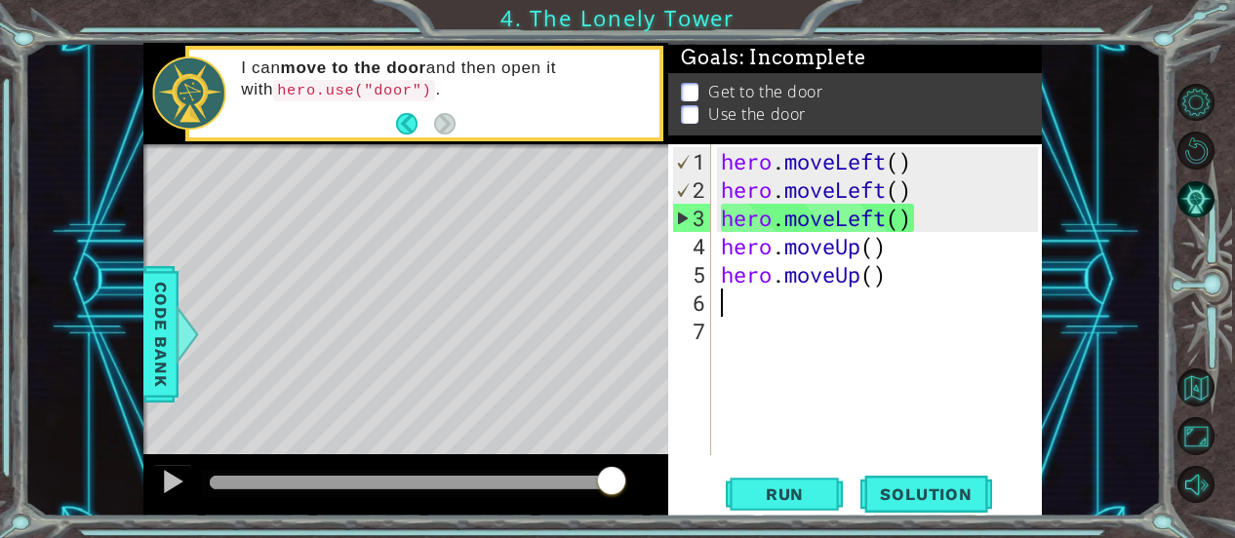
type textarea "h"
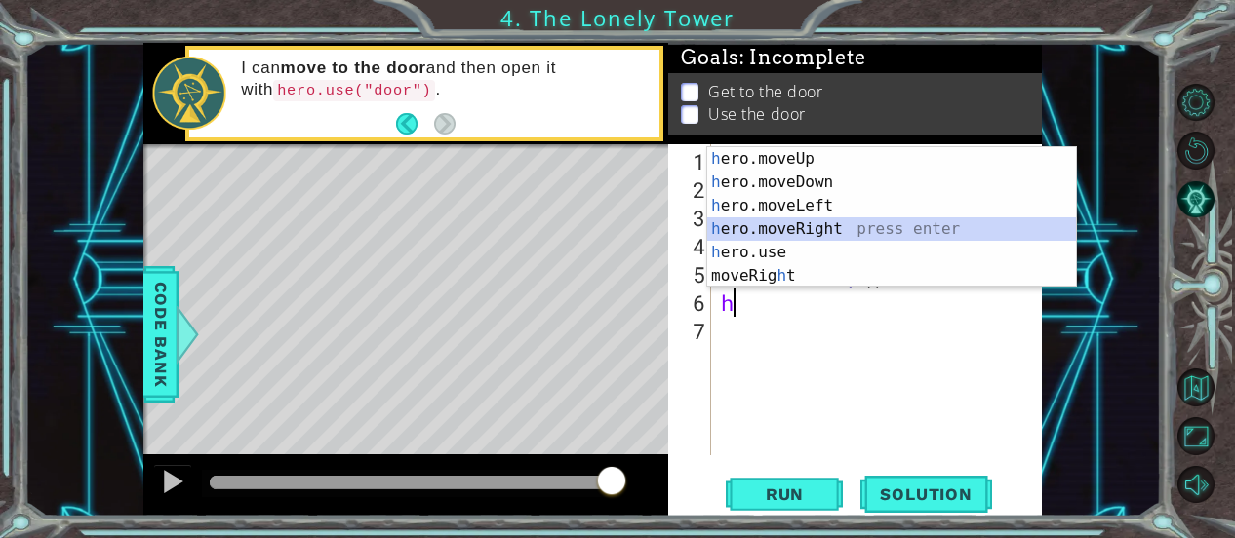
click at [819, 229] on div "h ero.moveUp press enter h ero.moveDown press enter h ero.moveLeft press enter …" at bounding box center [892, 240] width 370 height 187
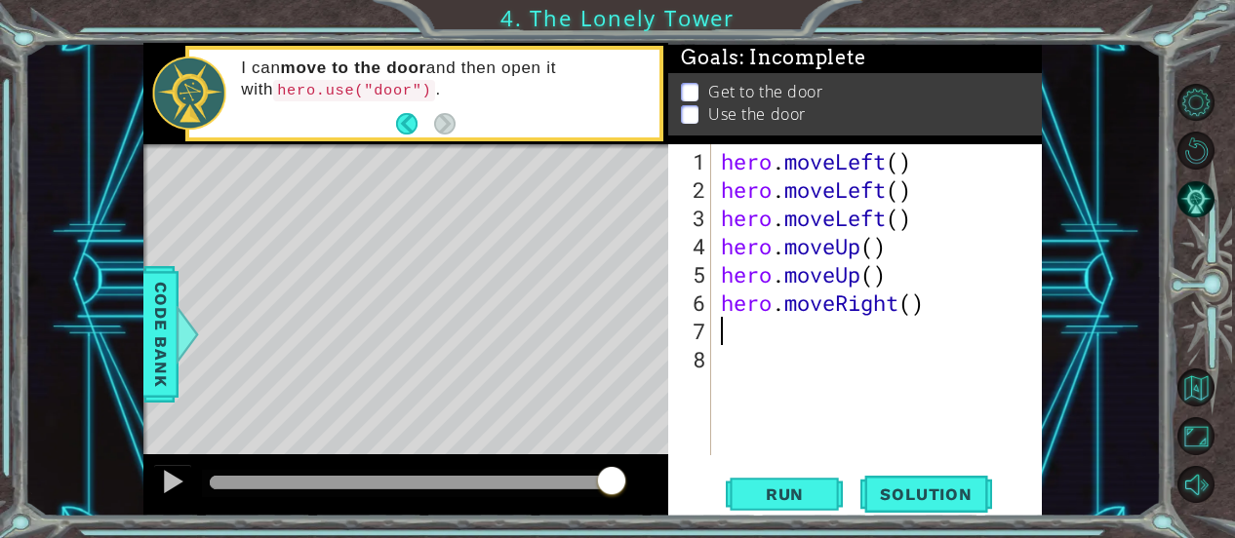
type textarea "h"
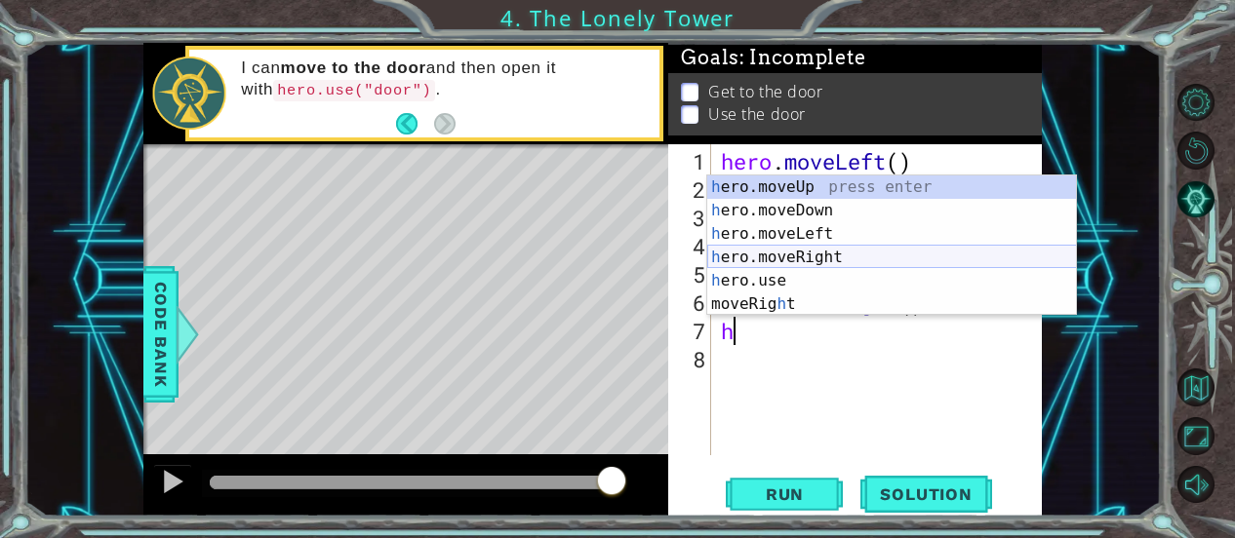
click at [788, 254] on div "h ero.moveUp press enter h ero.moveDown press enter h ero.moveLeft press enter …" at bounding box center [892, 269] width 370 height 187
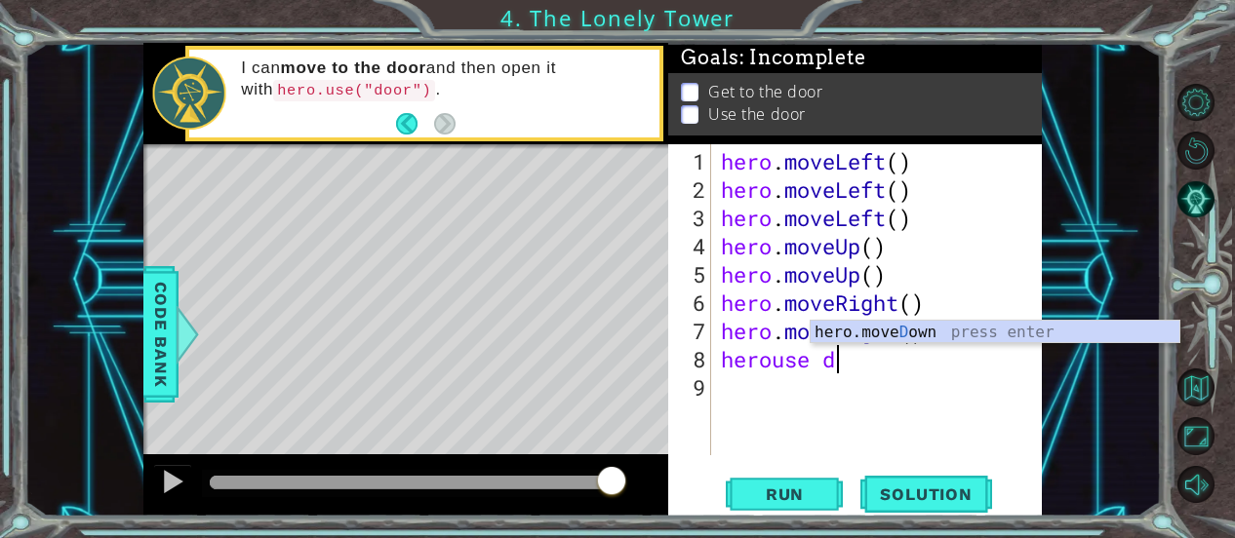
scroll to position [0, 5]
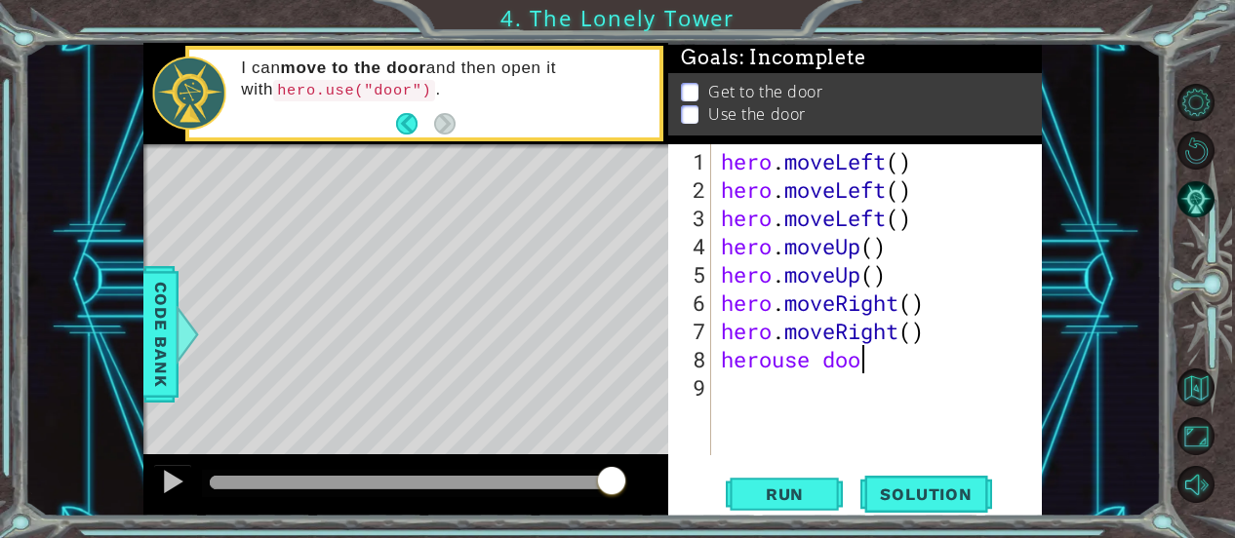
type textarea "herouse door"
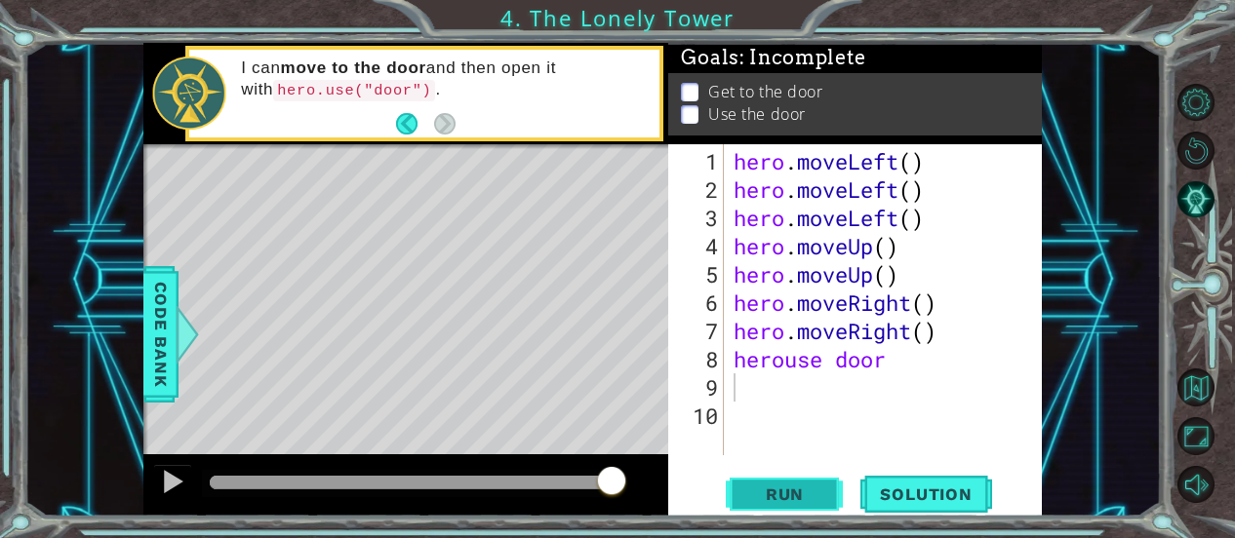
click at [814, 501] on span "Run" at bounding box center [784, 495] width 77 height 20
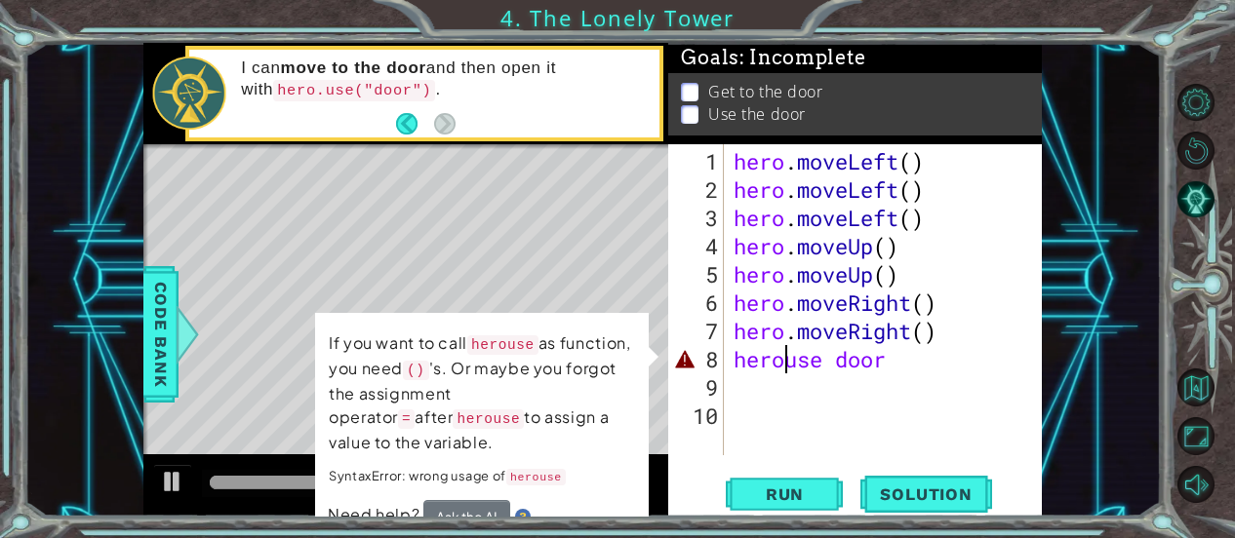
click at [786, 364] on div "hero . moveLeft ( ) hero . moveLeft ( ) hero . moveLeft ( ) hero . moveUp ( ) h…" at bounding box center [888, 331] width 319 height 368
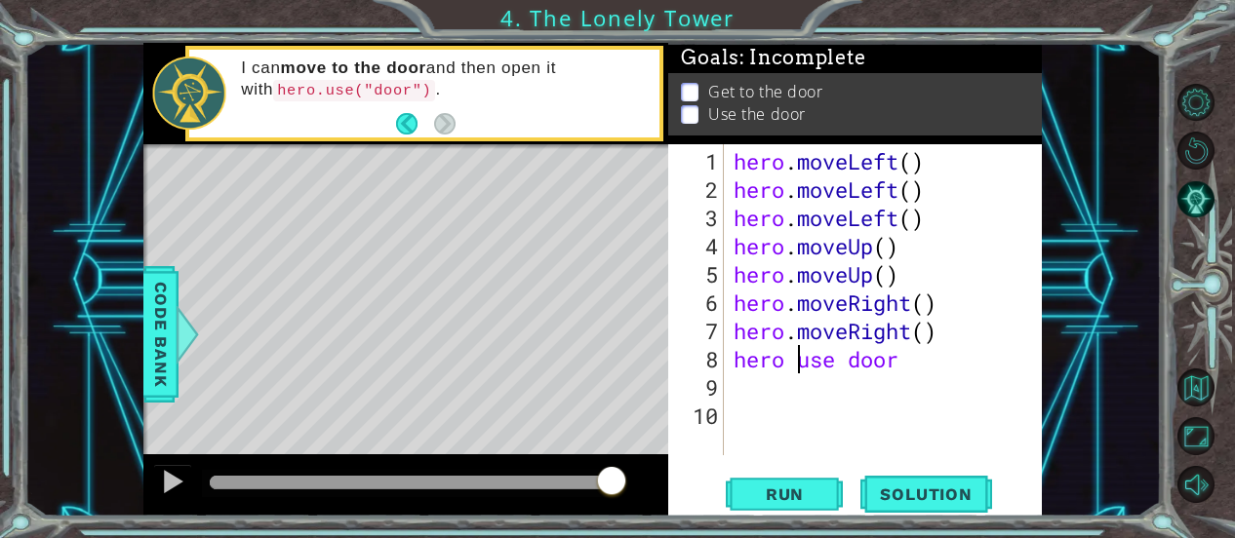
scroll to position [0, 3]
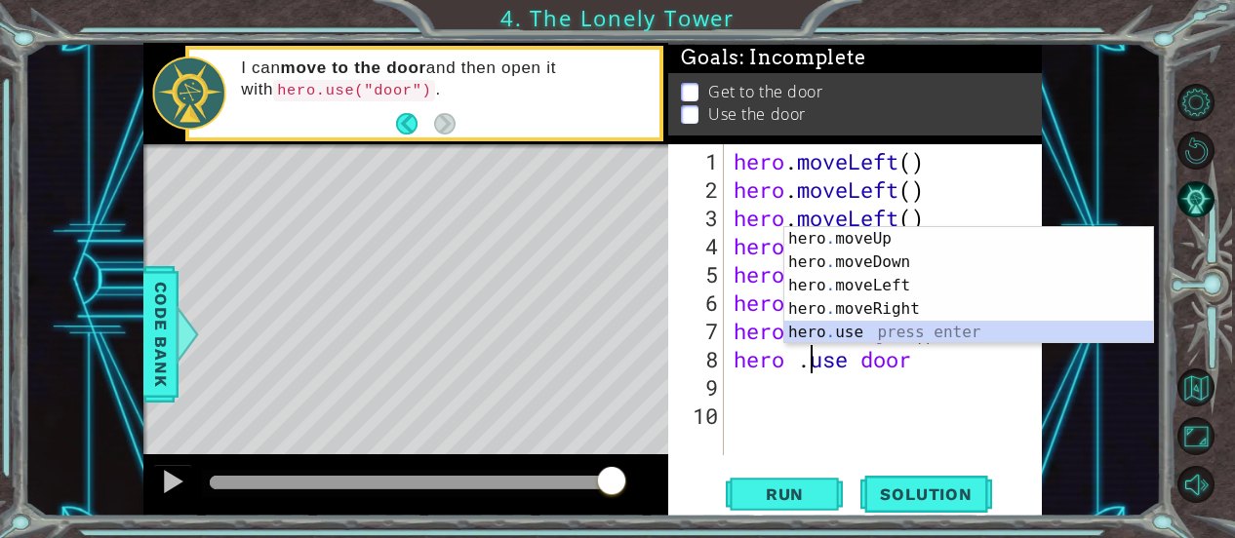
click at [872, 325] on div "hero . moveUp press enter hero . moveDown press enter hero . moveLeft press ent…" at bounding box center [969, 309] width 370 height 164
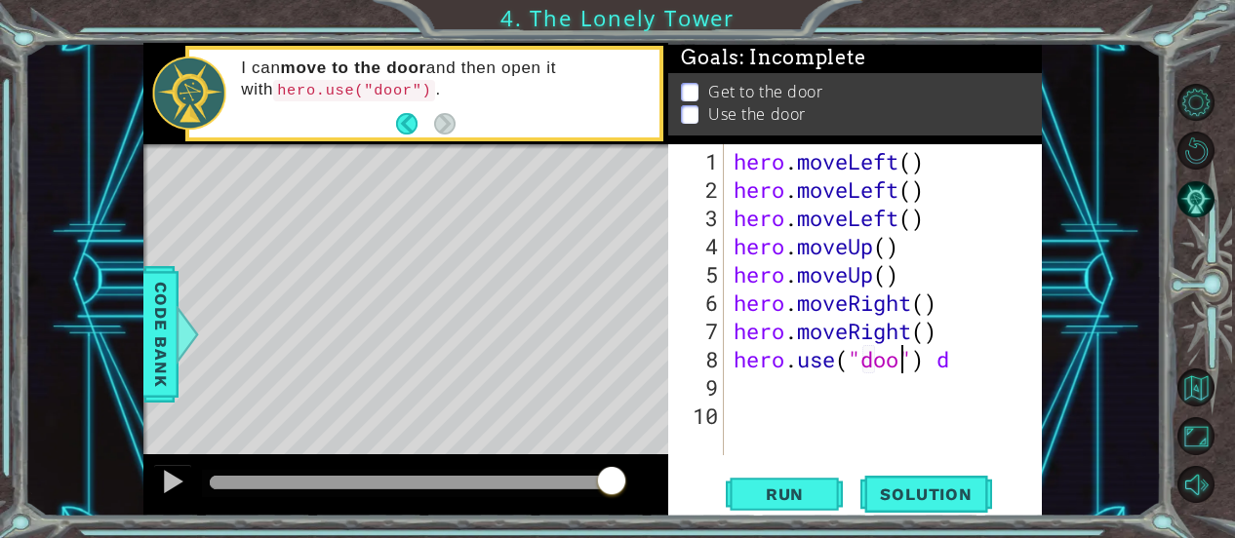
scroll to position [0, 8]
click at [974, 364] on div "hero . moveLeft ( ) hero . moveLeft ( ) hero . moveLeft ( ) hero . moveUp ( ) h…" at bounding box center [888, 331] width 319 height 368
type textarea "hero.use("door")"
click at [797, 496] on span "Run" at bounding box center [784, 495] width 77 height 20
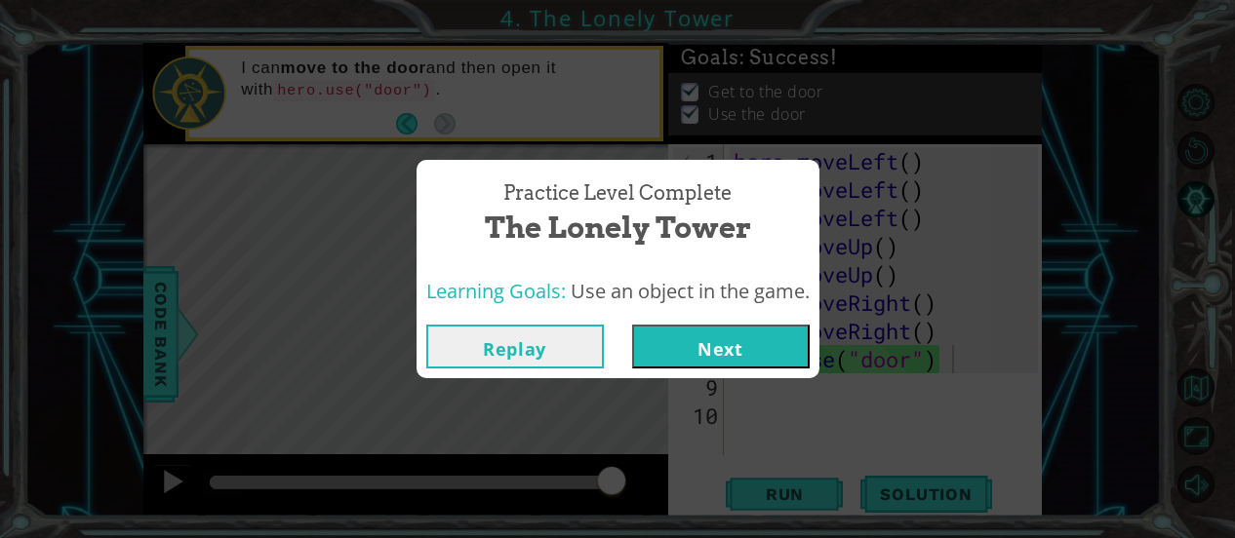
click at [744, 339] on button "Next" at bounding box center [720, 347] width 177 height 44
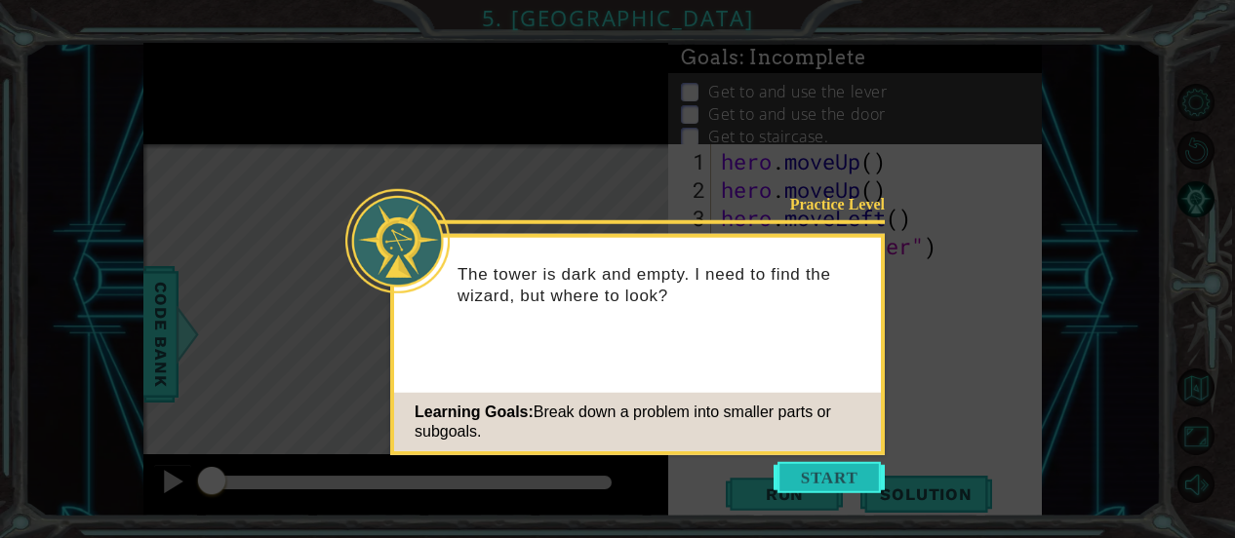
click at [821, 467] on button "Start" at bounding box center [828, 477] width 111 height 31
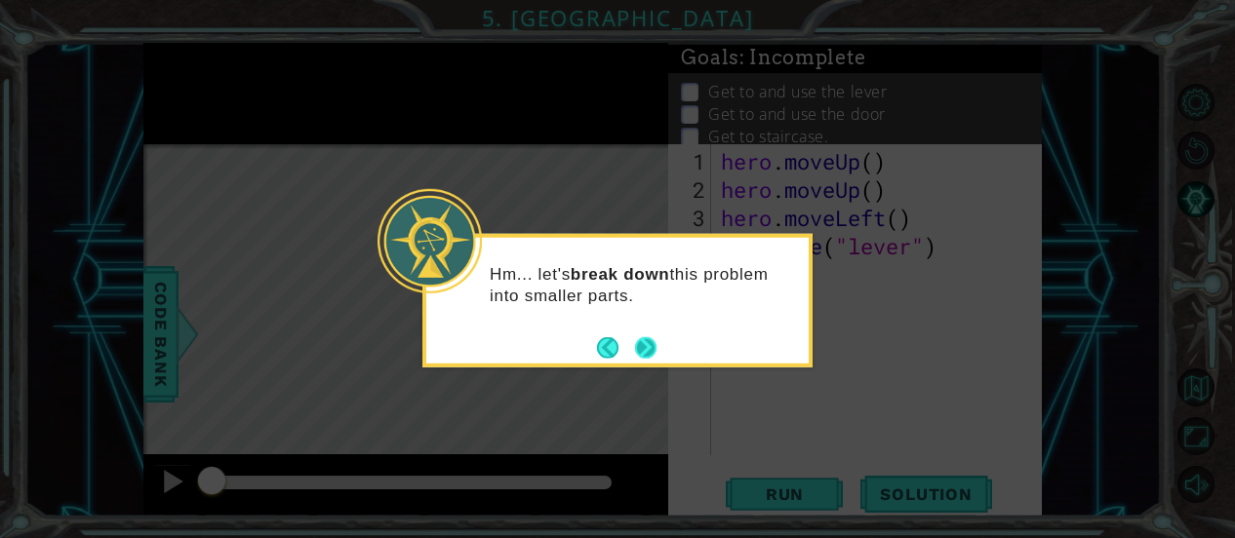
click at [644, 339] on button "Next" at bounding box center [645, 346] width 25 height 25
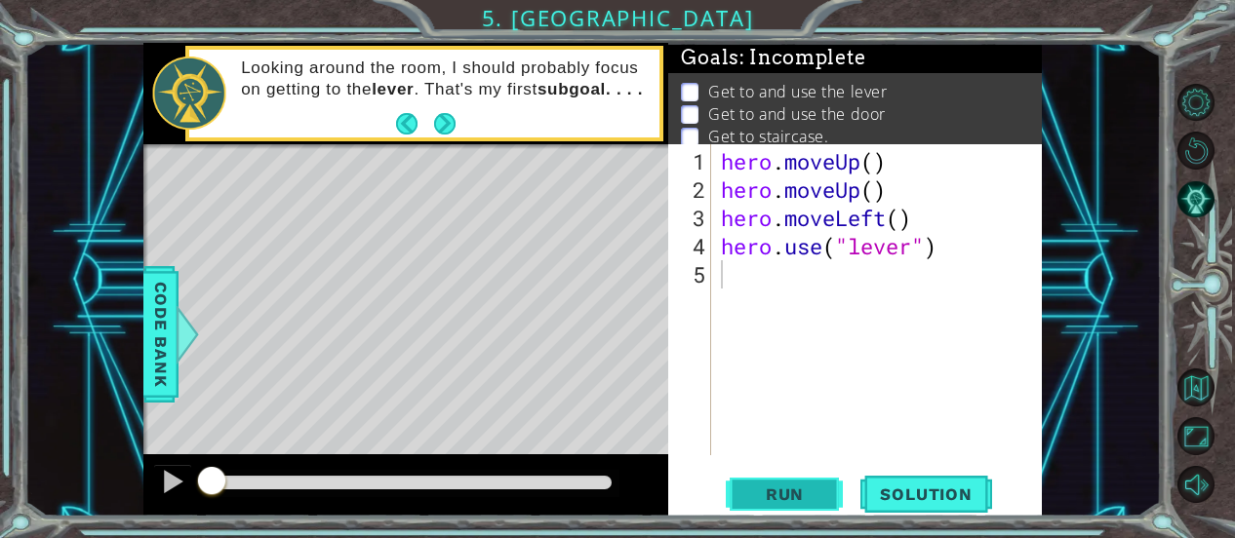
click at [794, 477] on button "Run" at bounding box center [784, 494] width 117 height 37
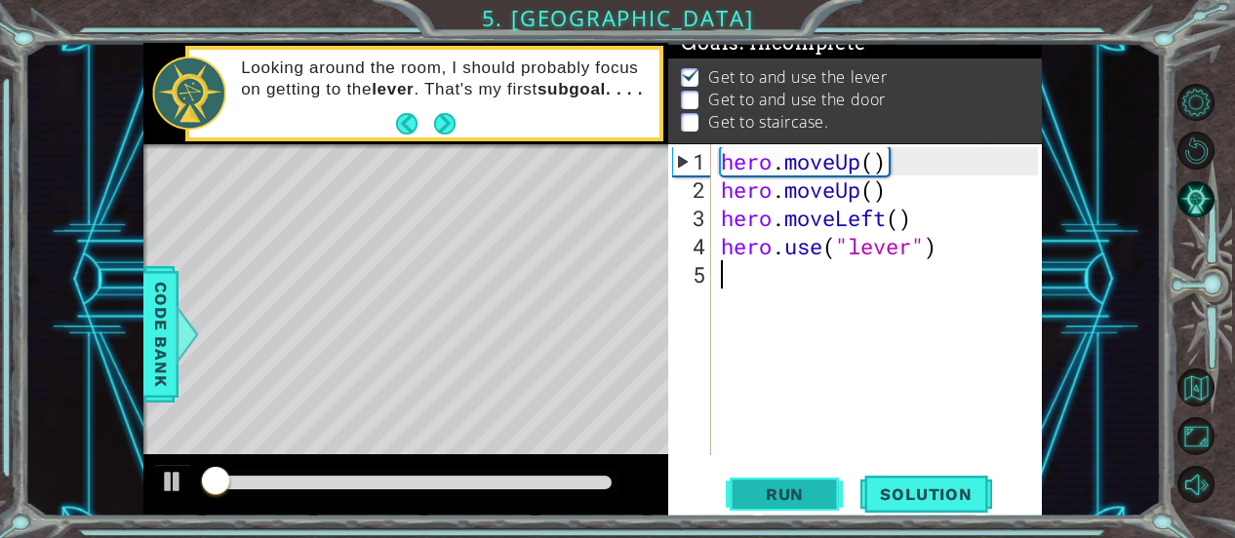
scroll to position [20, 0]
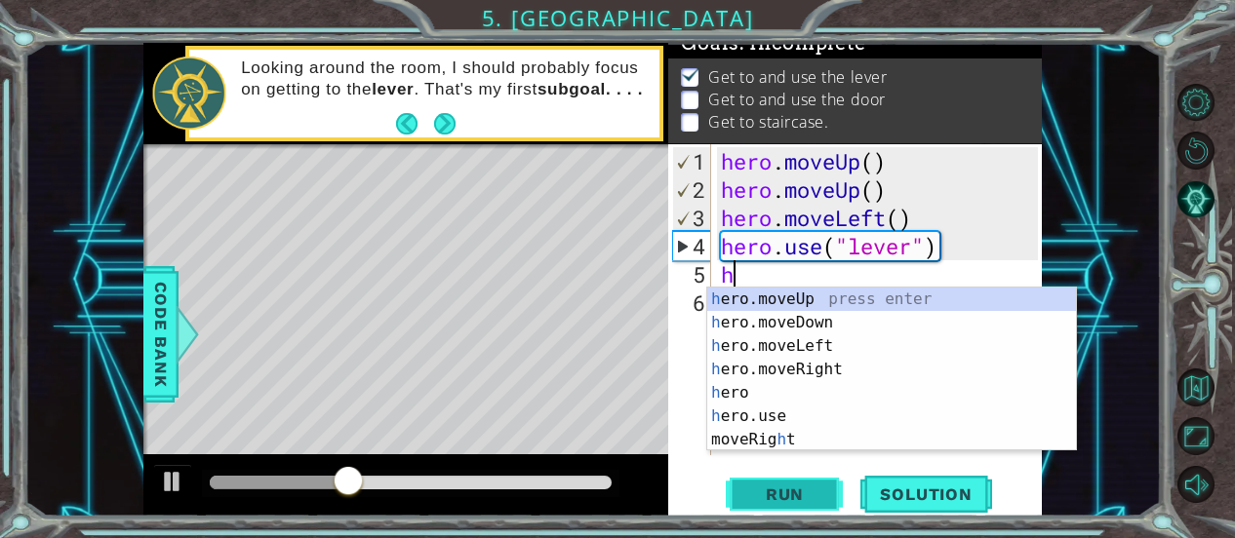
type textarea "he"
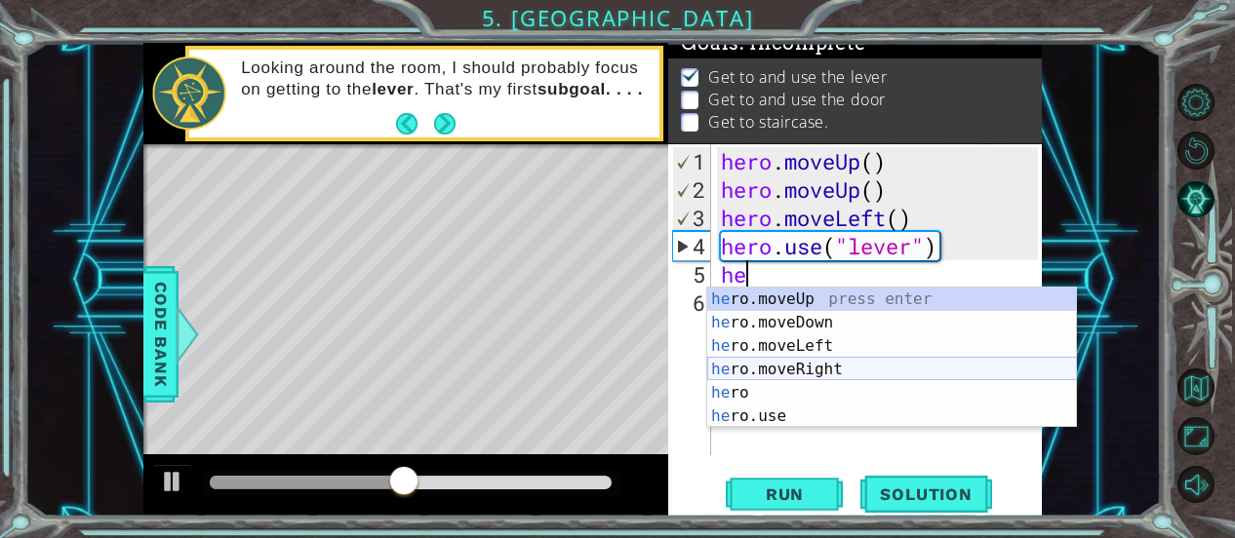
click at [859, 363] on div "he ro.moveUp press enter he ro.moveDown press enter he ro.moveLeft press enter …" at bounding box center [892, 381] width 370 height 187
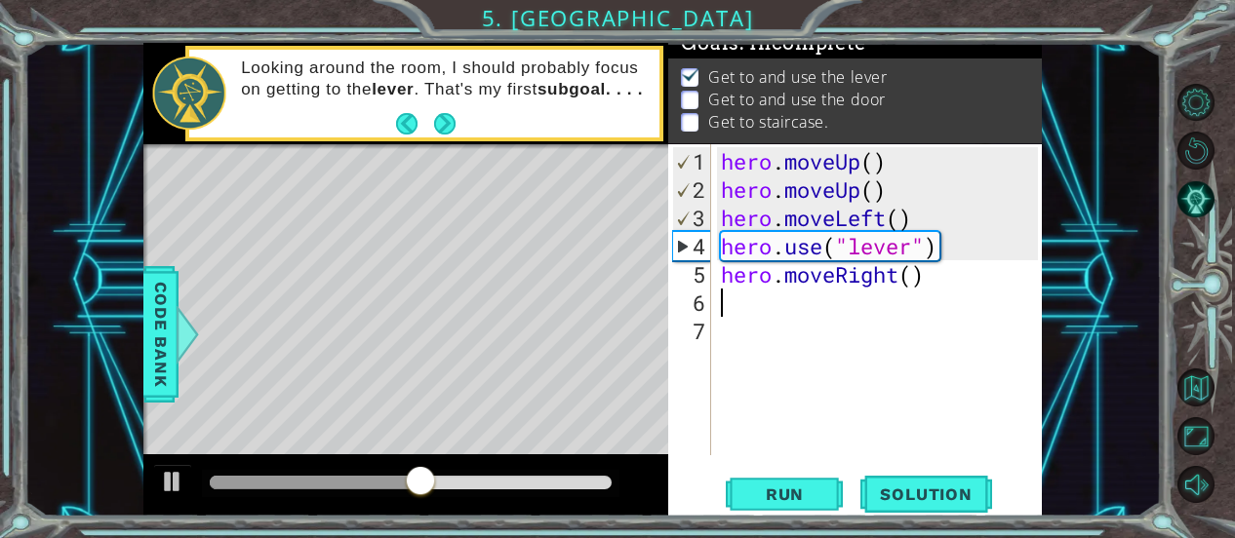
type textarea "h"
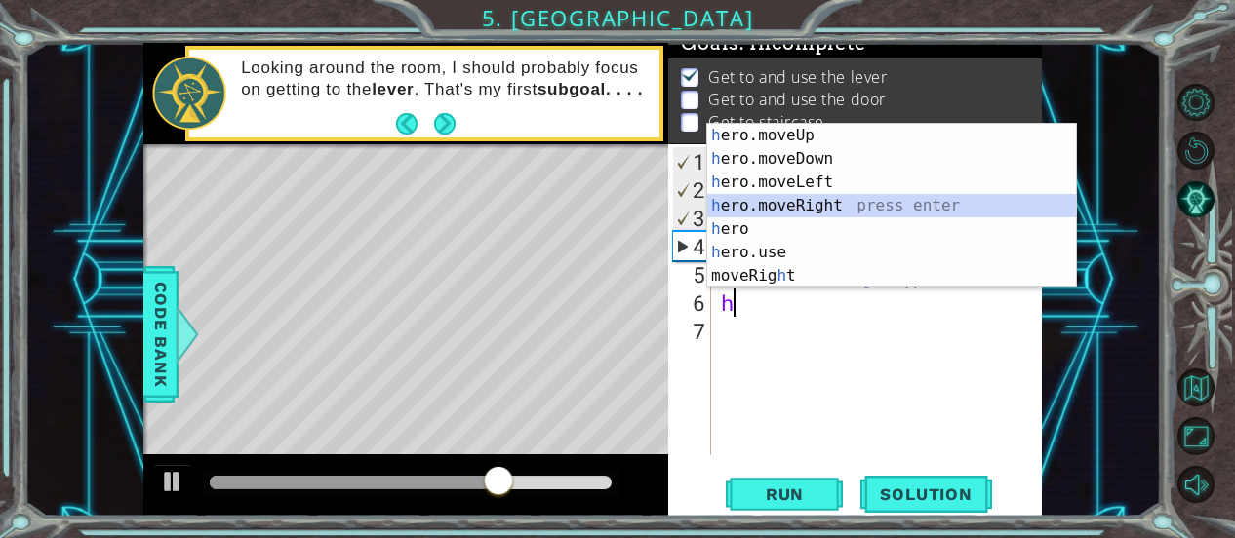
click at [813, 207] on div "h ero.moveUp press enter h ero.moveDown press enter h ero.moveLeft press enter …" at bounding box center [892, 229] width 370 height 211
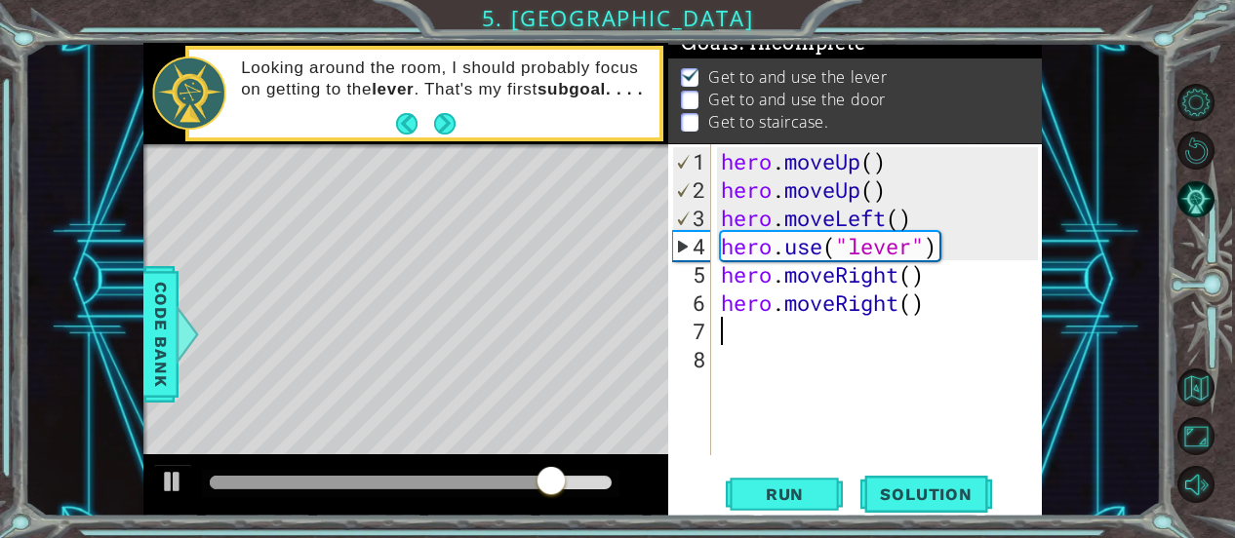
type textarea "h"
drag, startPoint x: 807, startPoint y: 320, endPoint x: 821, endPoint y: 290, distance: 33.2
click at [821, 290] on body "1 ההההההההההההההההההההההההההההההההההההההההההההההההההההההההההההההההההההההההההההה…" at bounding box center [617, 269] width 1235 height 538
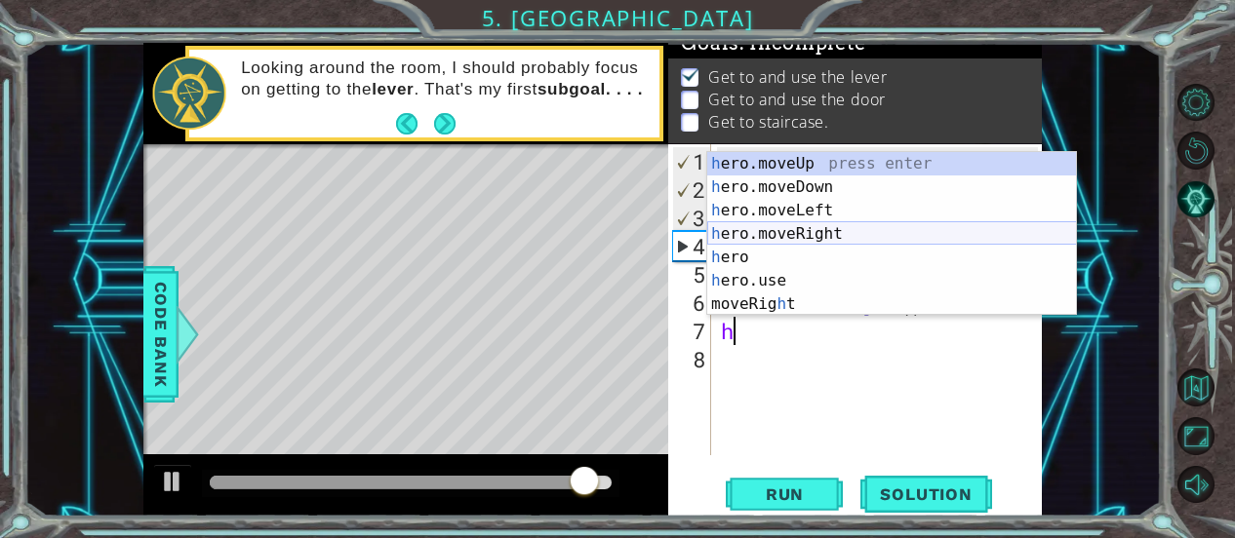
click at [844, 228] on div "h ero.moveUp press enter h ero.moveDown press enter h ero.moveLeft press enter …" at bounding box center [892, 257] width 370 height 211
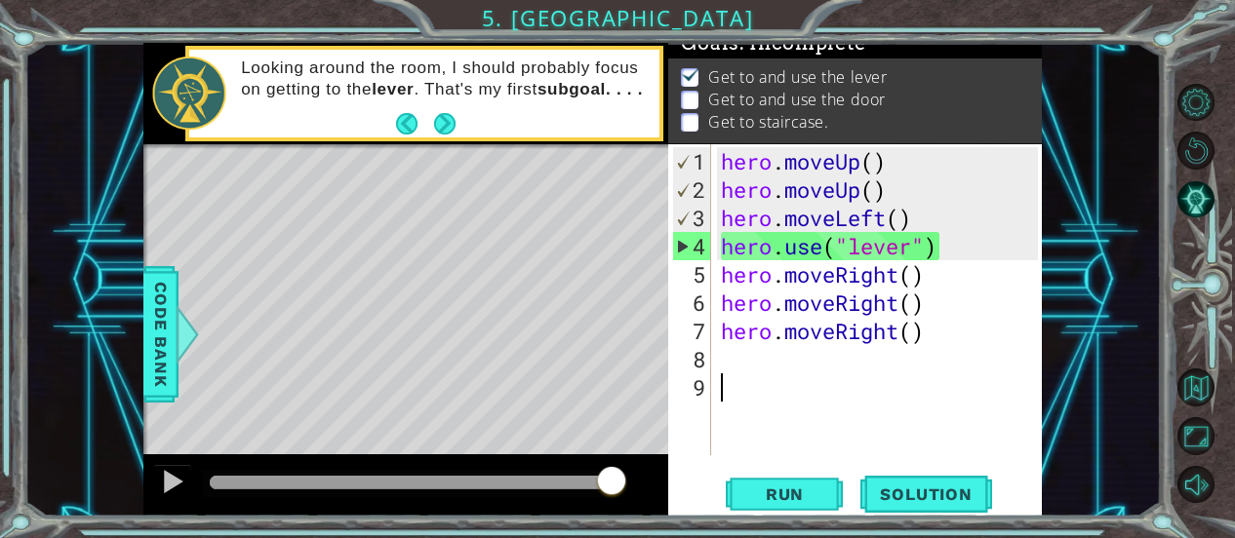
click at [800, 389] on div "hero . moveUp ( ) hero . moveUp ( ) hero . moveLeft ( ) hero . use ( "lever" ) …" at bounding box center [882, 331] width 331 height 368
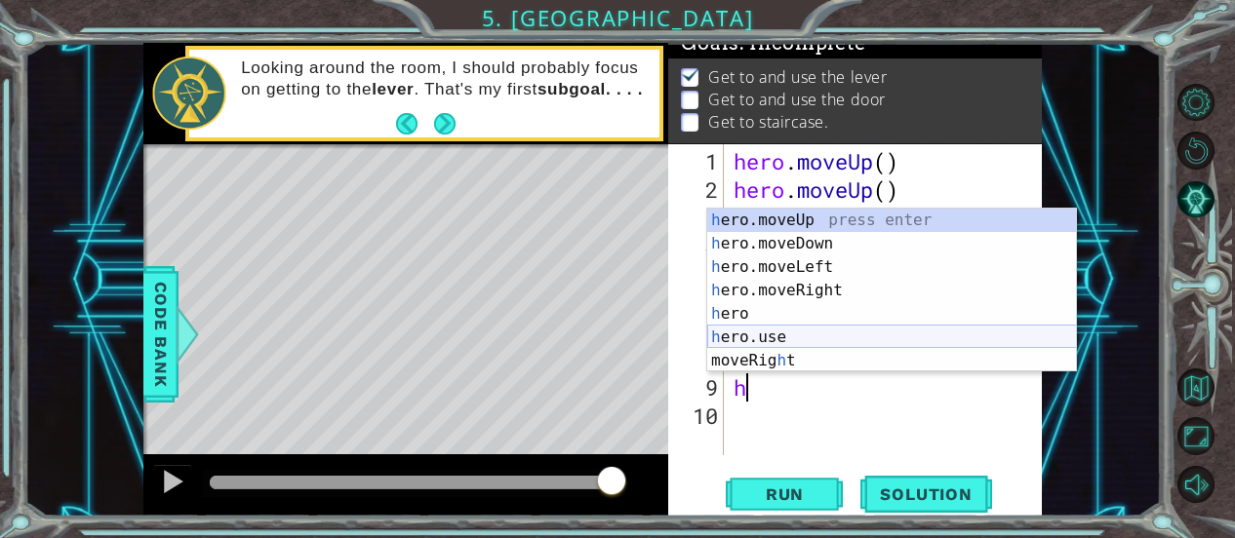
click at [826, 336] on div "h ero.moveUp press enter h ero.moveDown press enter h ero.moveLeft press enter …" at bounding box center [892, 314] width 370 height 211
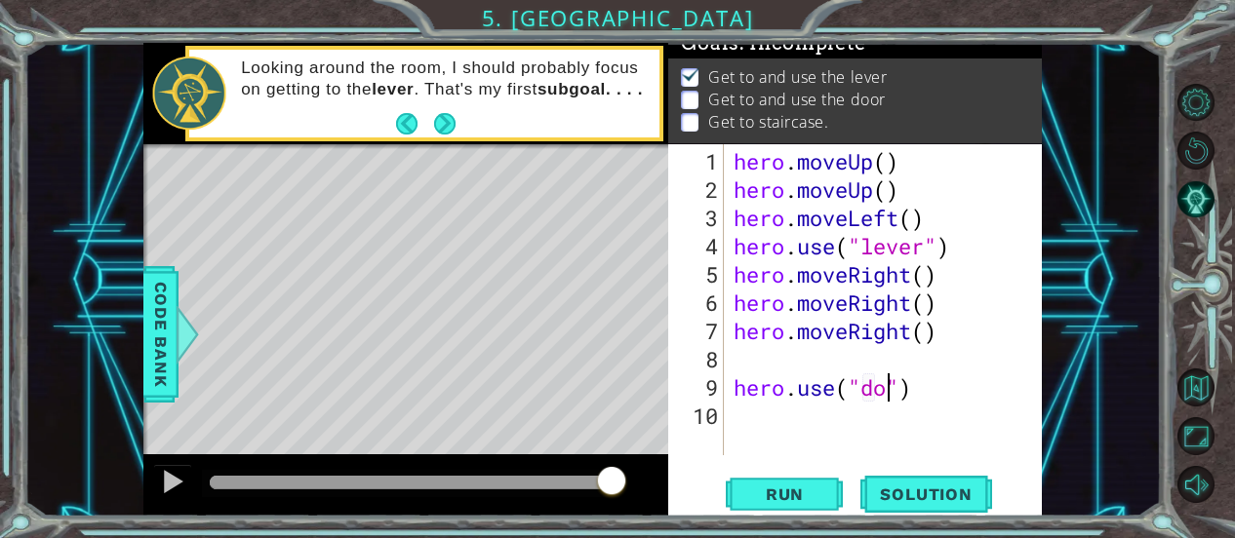
scroll to position [0, 8]
type textarea "hero.use("door")"
click at [809, 502] on span "Run" at bounding box center [784, 495] width 77 height 20
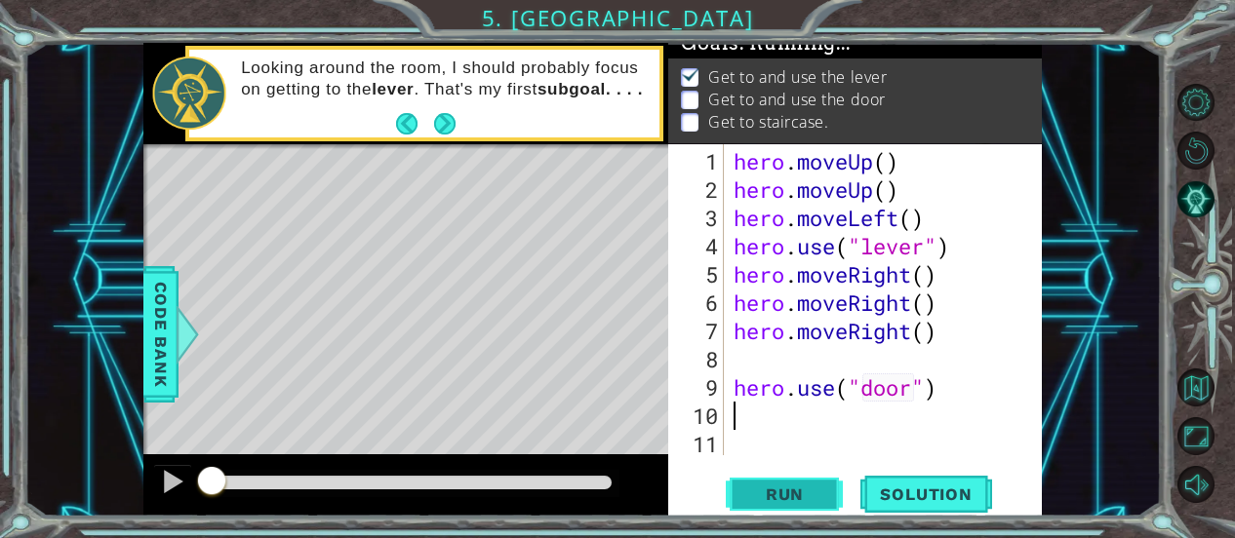
scroll to position [20, 0]
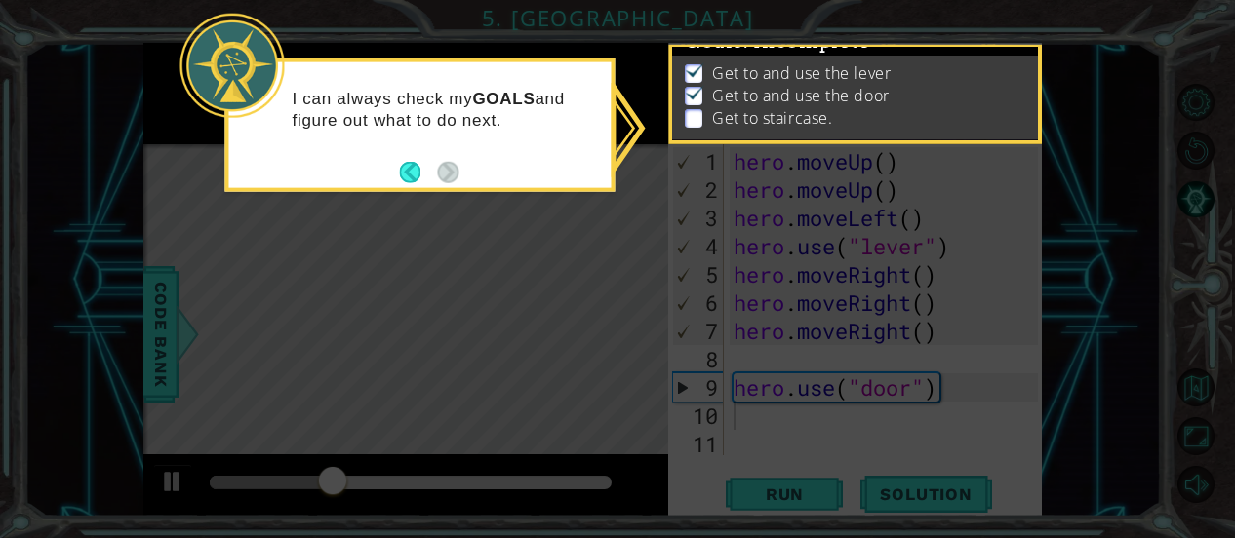
click at [413, 158] on footer at bounding box center [428, 171] width 59 height 29
click at [406, 176] on button "Back" at bounding box center [418, 171] width 38 height 21
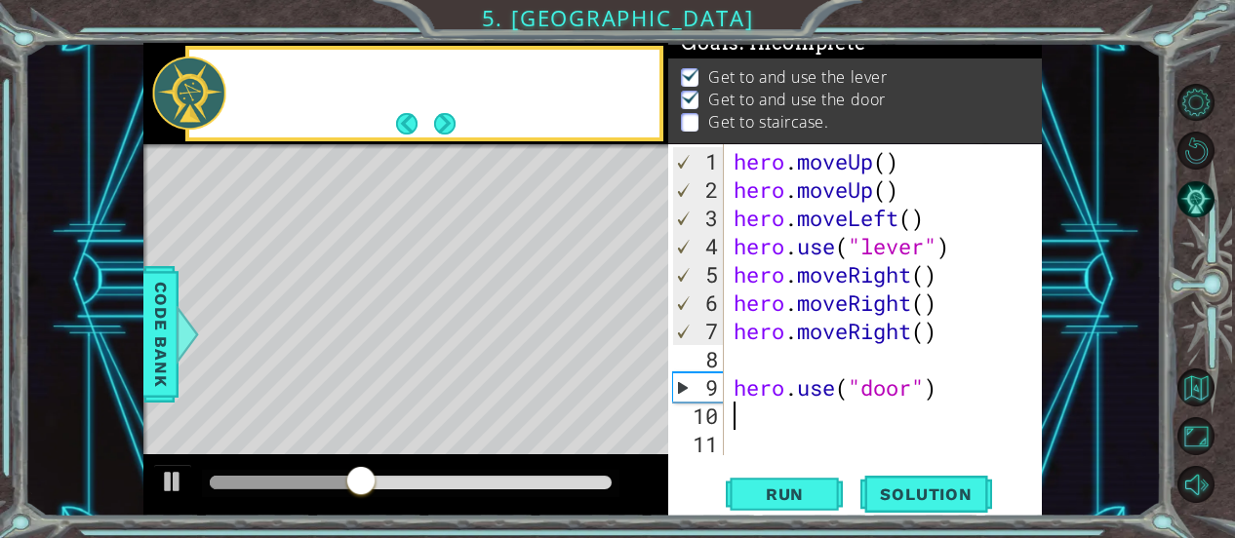
scroll to position [17, 0]
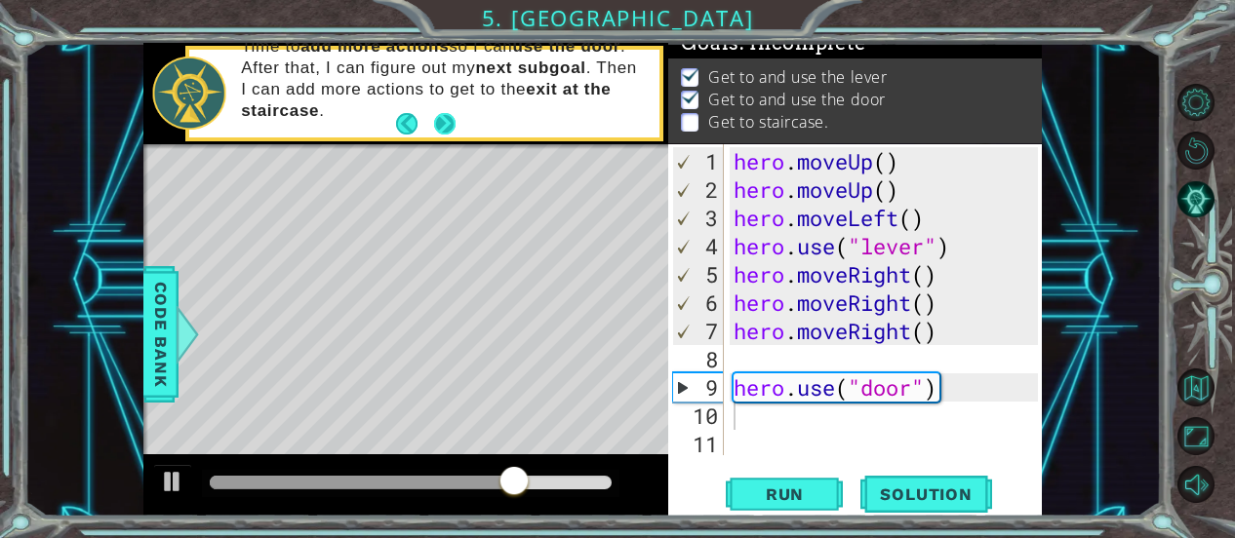
click at [443, 111] on footer at bounding box center [425, 123] width 59 height 29
click at [443, 113] on button "Next" at bounding box center [445, 124] width 22 height 22
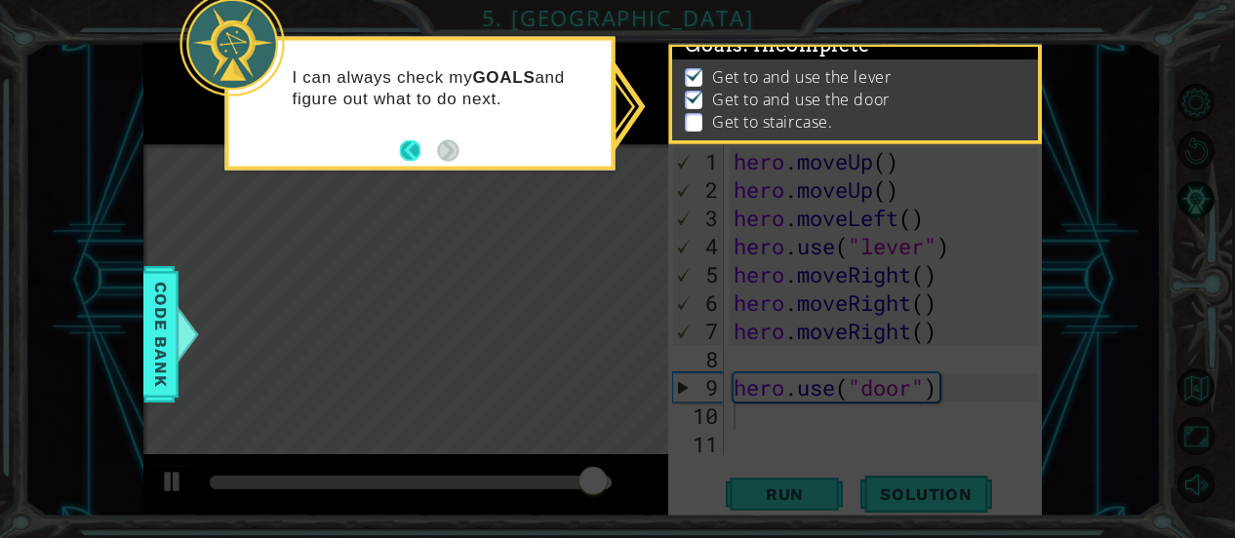
click at [413, 139] on button "Back" at bounding box center [418, 149] width 38 height 21
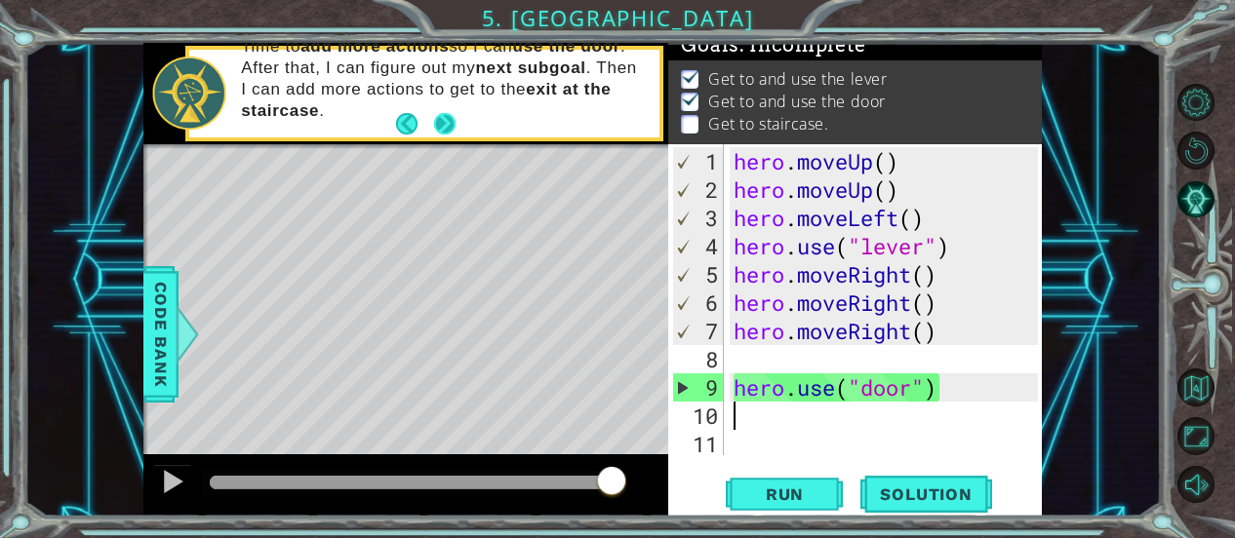
click at [445, 123] on button "Next" at bounding box center [445, 124] width 24 height 24
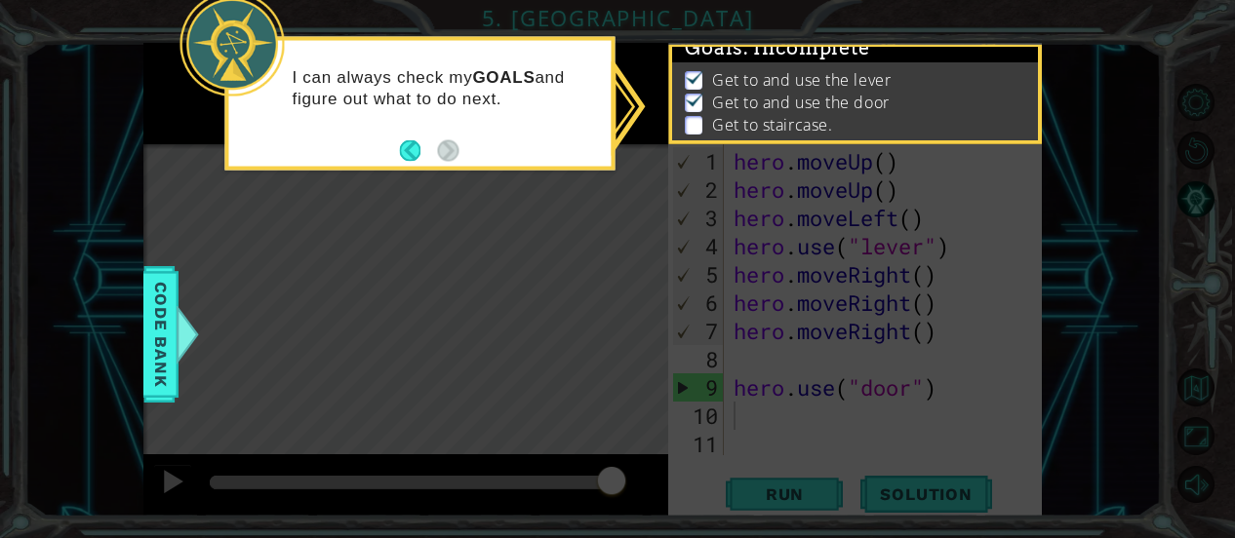
scroll to position [12, 0]
click at [408, 141] on button "Back" at bounding box center [418, 149] width 38 height 21
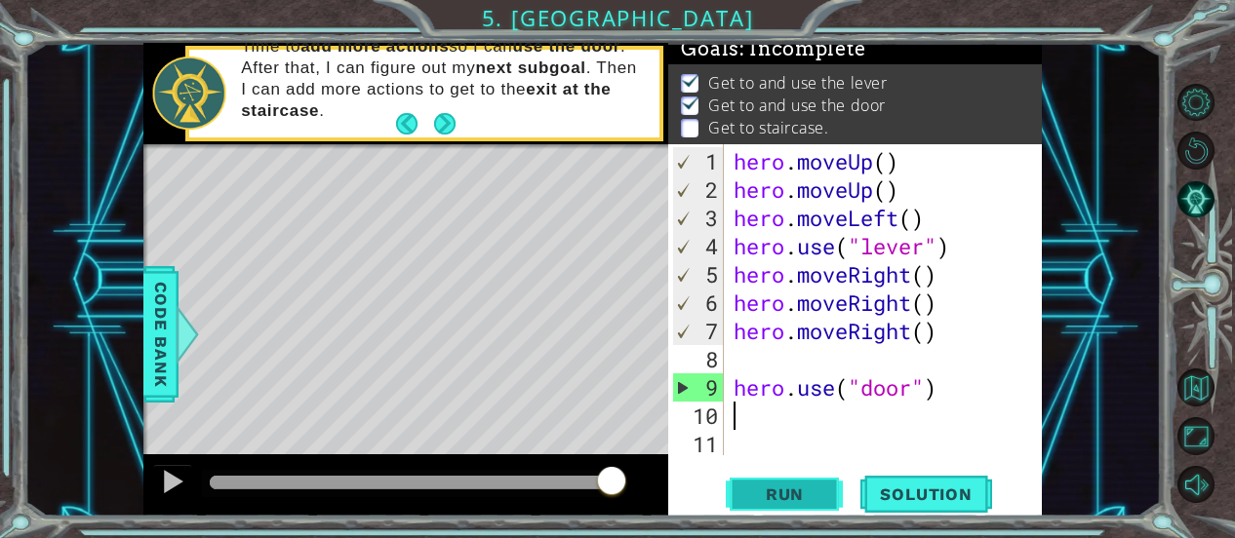
click at [807, 476] on button "Run" at bounding box center [784, 494] width 117 height 37
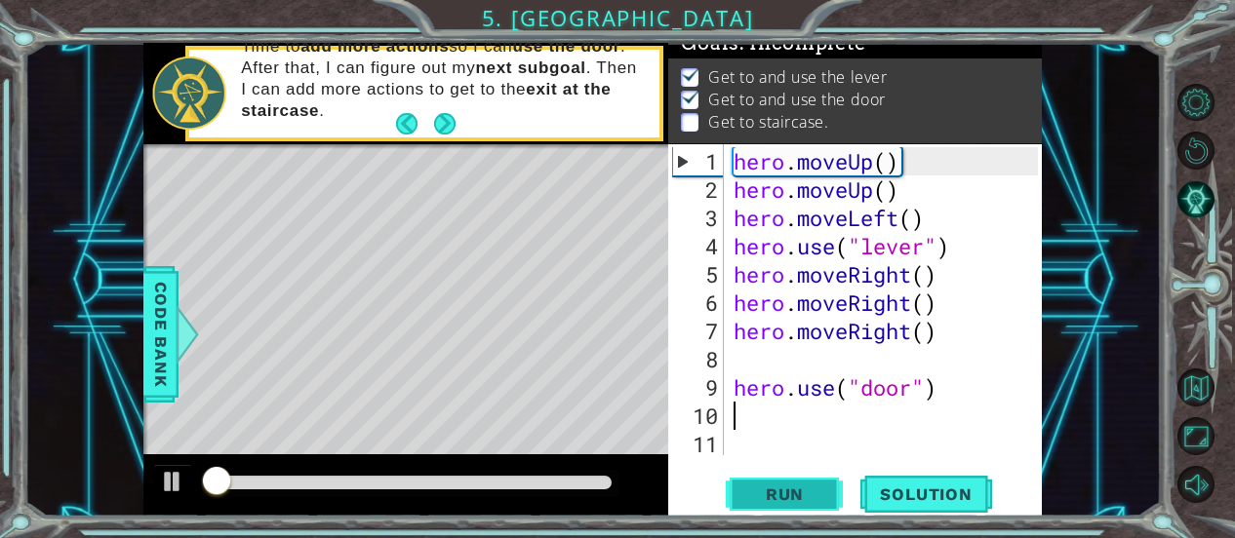
scroll to position [20, 0]
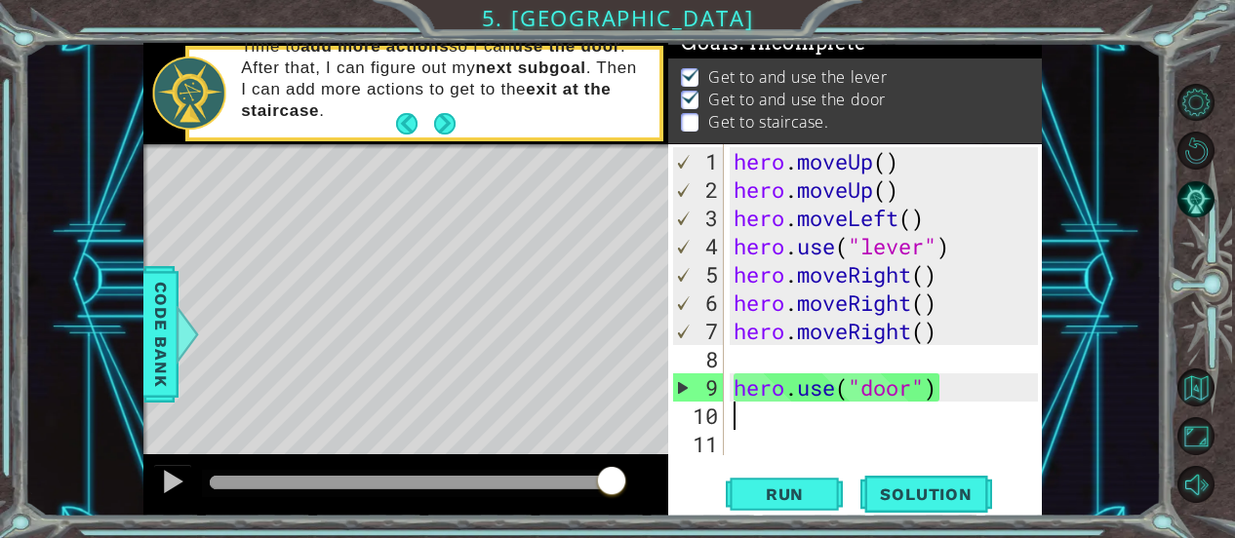
type textarea "h"
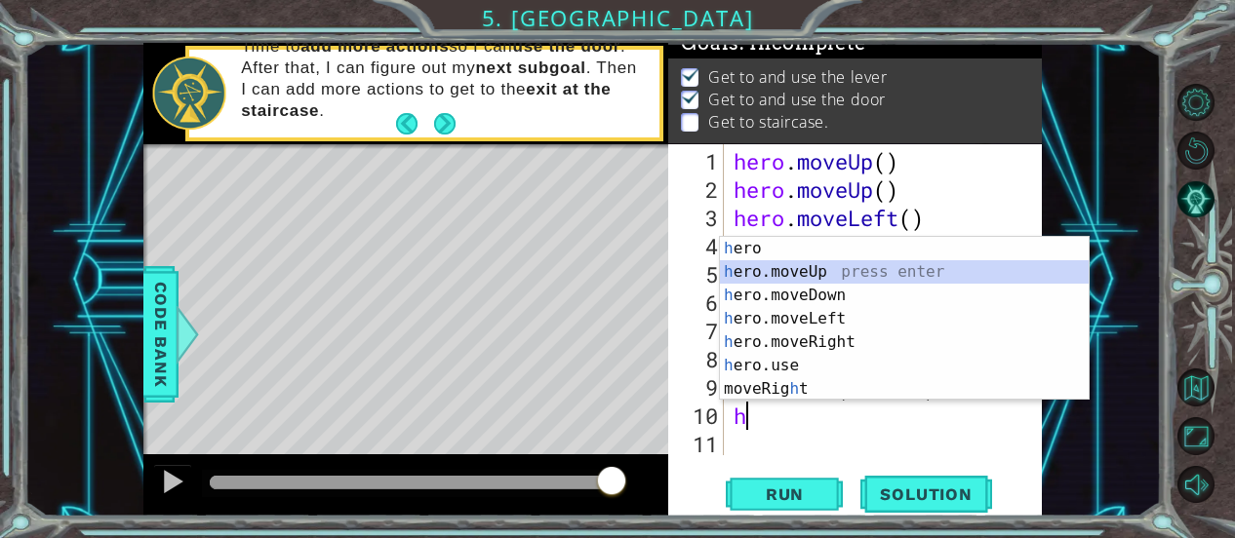
click at [853, 270] on div "h ero press enter h ero.moveUp press enter h ero.moveDown press enter h ero.mov…" at bounding box center [905, 342] width 370 height 211
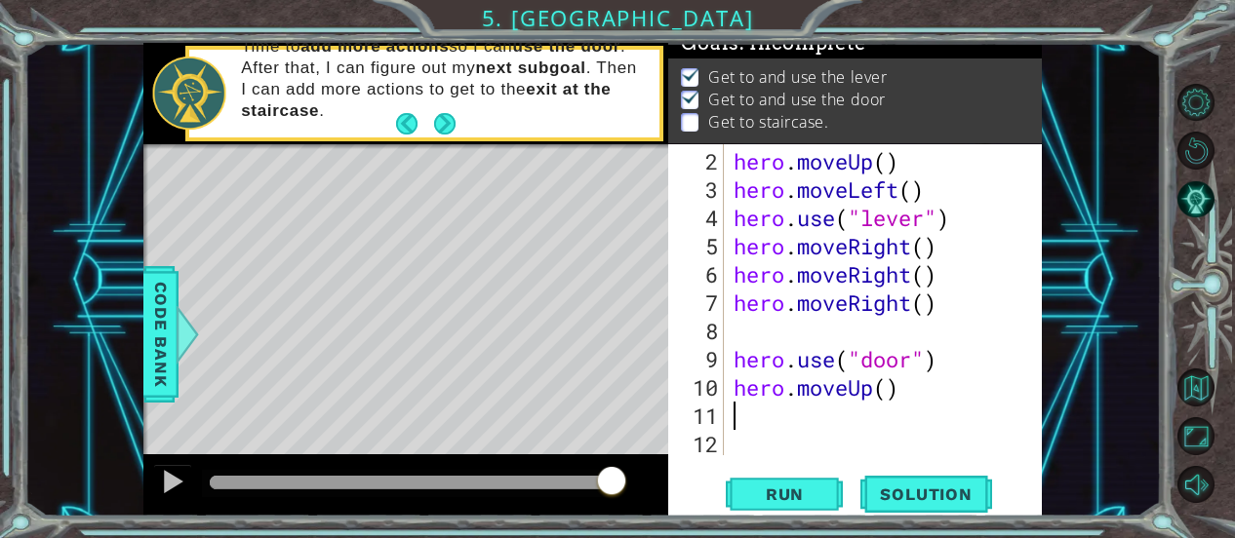
scroll to position [27, 0]
type textarea "h"
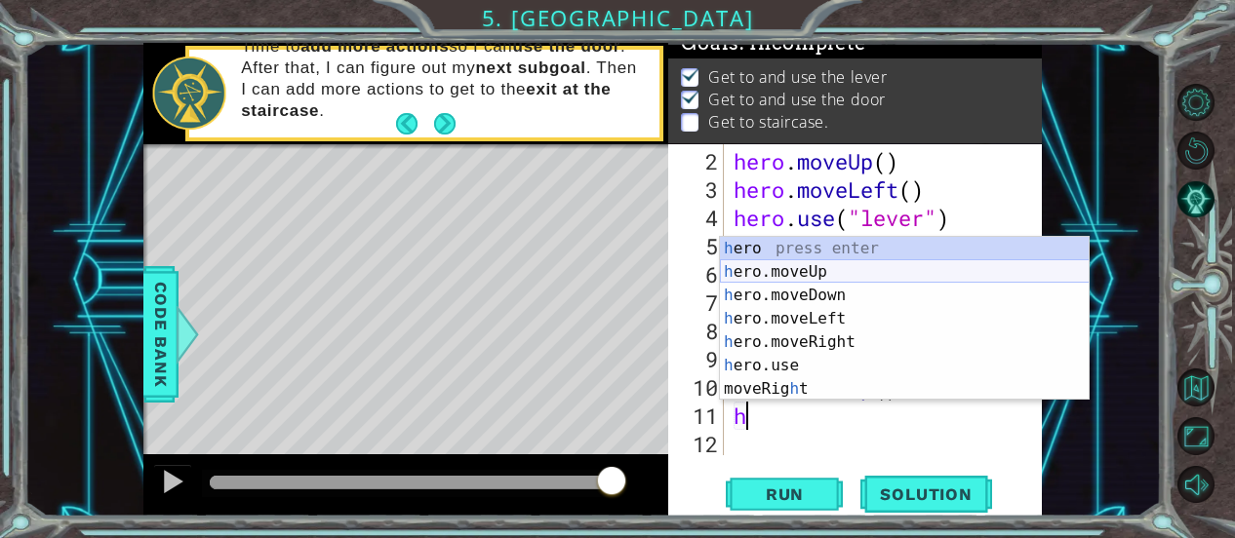
click at [823, 260] on div "h ero press enter h ero.moveUp press enter h ero.moveDown press enter h ero.mov…" at bounding box center [905, 342] width 370 height 211
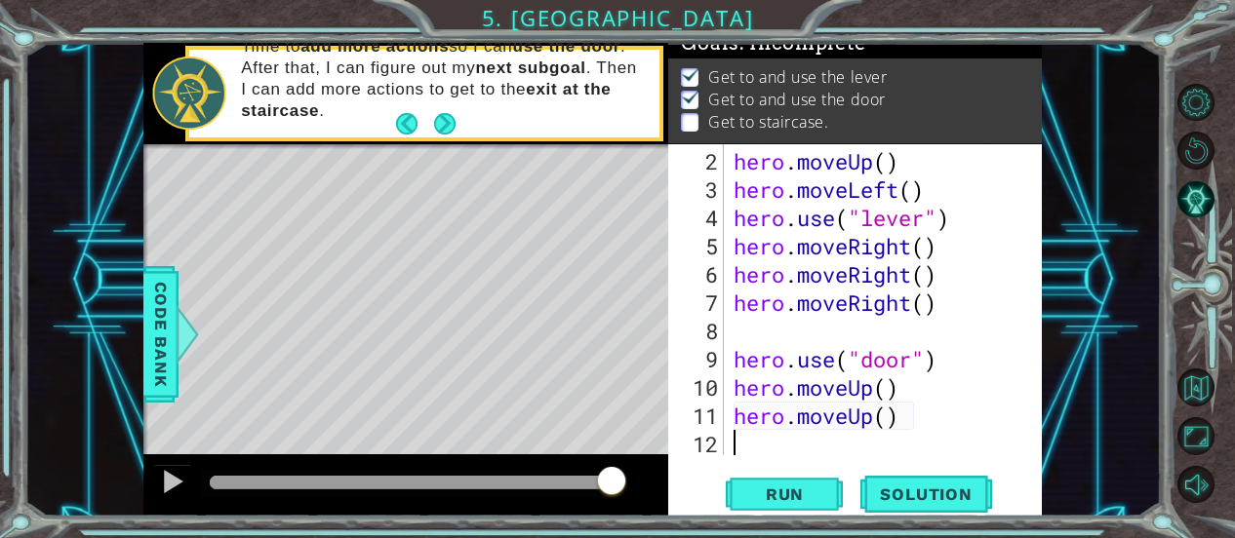
scroll to position [57, 0]
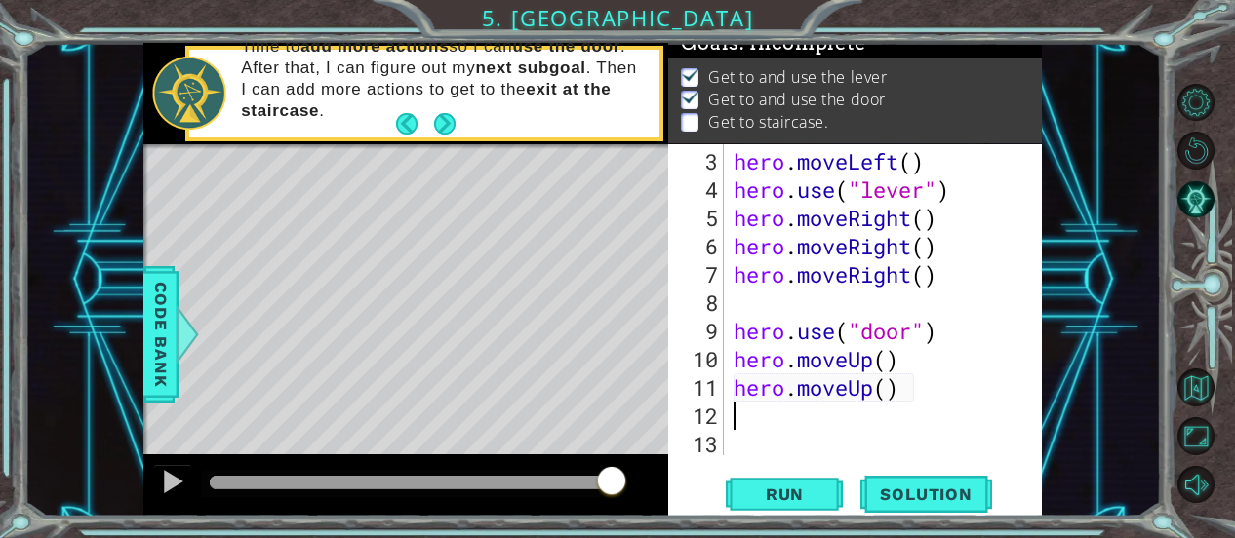
type textarea "h"
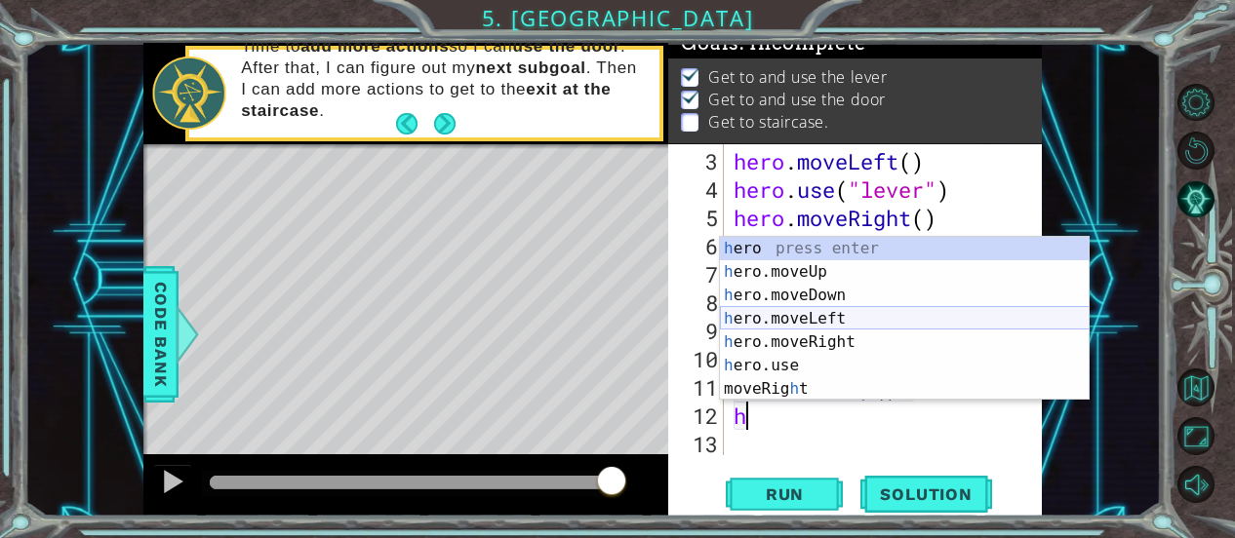
click at [842, 329] on div "h ero press enter h ero.moveUp press enter h ero.moveDown press enter h ero.mov…" at bounding box center [905, 342] width 370 height 211
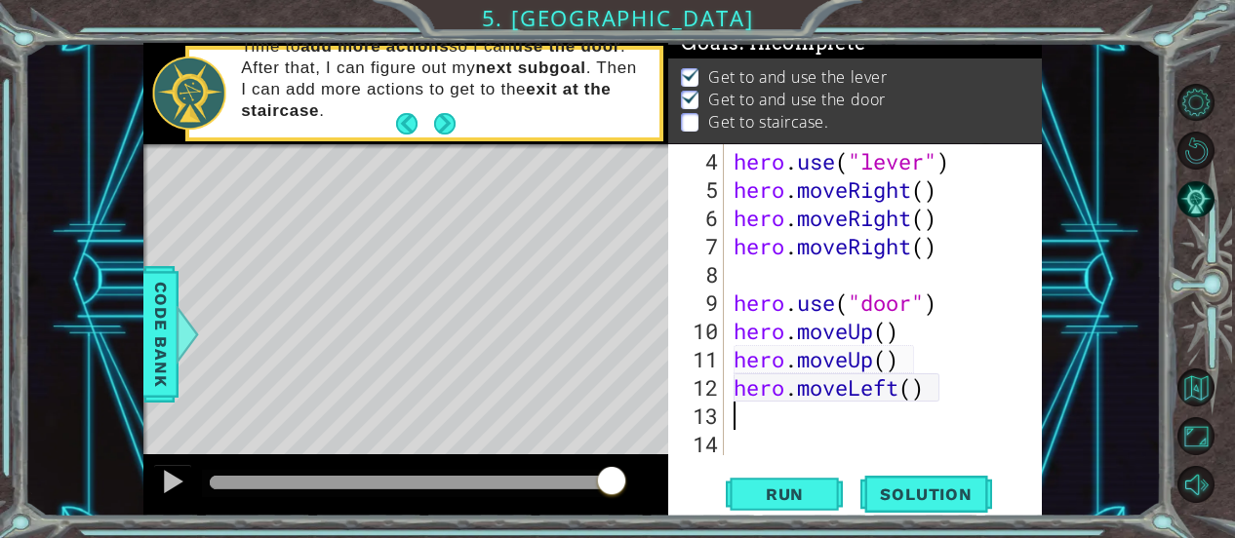
scroll to position [84, 0]
type textarea "h"
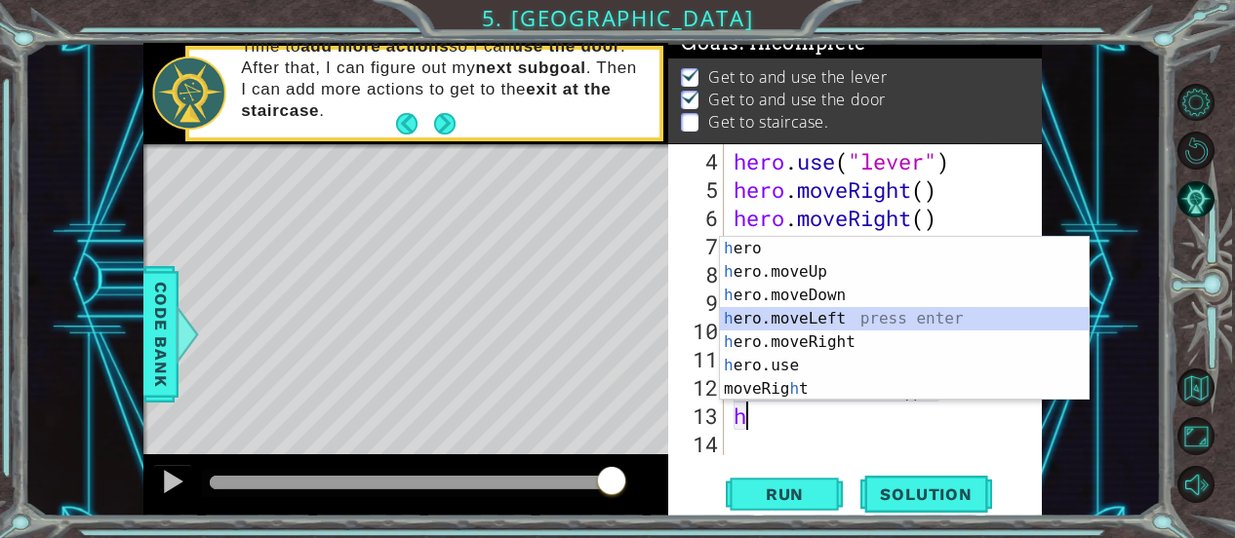
click at [829, 324] on div "h ero press enter h ero.moveUp press enter h ero.moveDown press enter h ero.mov…" at bounding box center [905, 342] width 370 height 211
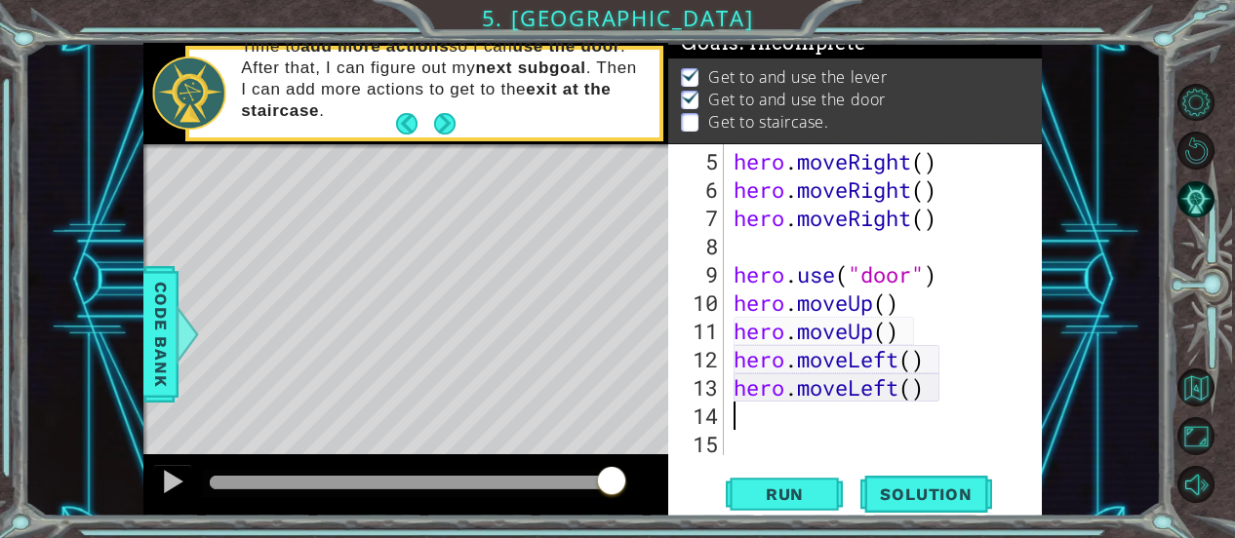
scroll to position [113, 0]
click at [778, 501] on span "Run" at bounding box center [784, 495] width 77 height 20
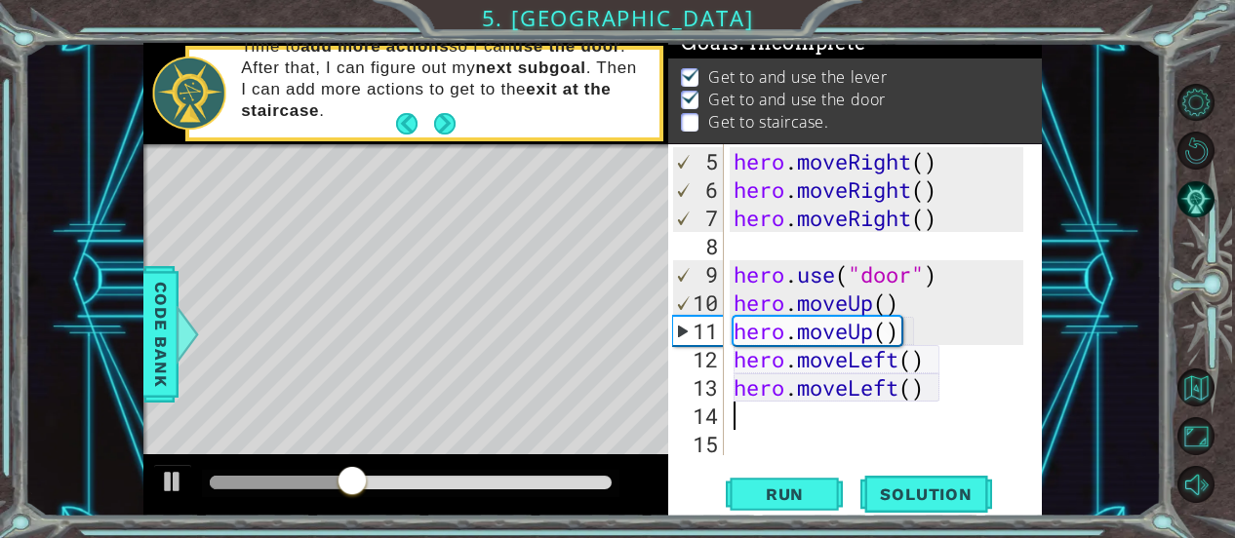
type textarea "h"
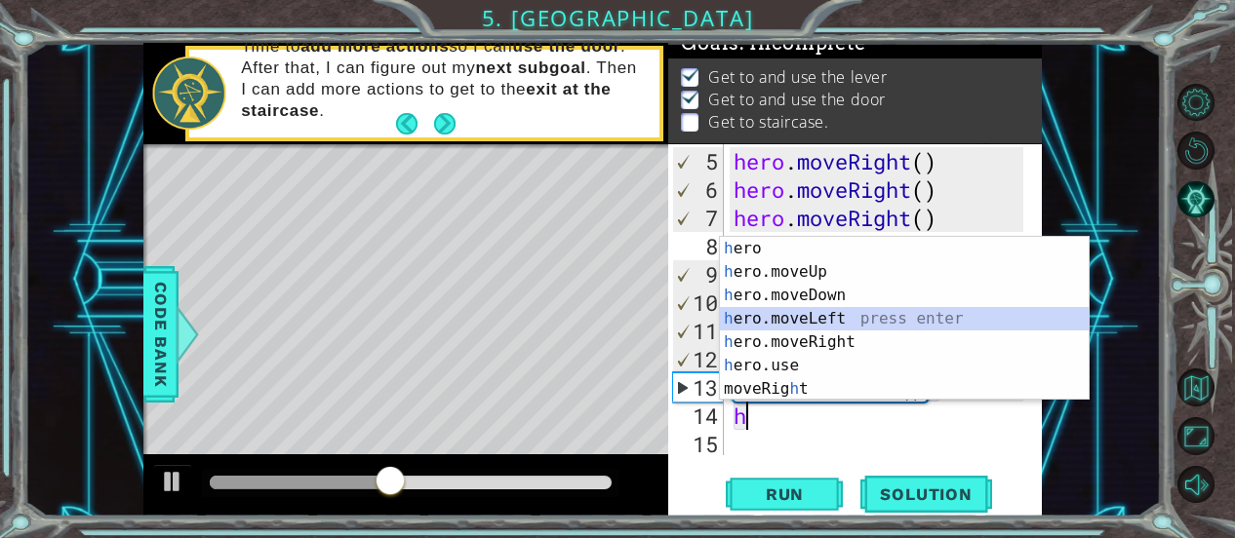
click at [862, 327] on div "h ero press enter h ero.moveUp press enter h ero.moveDown press enter h ero.mov…" at bounding box center [905, 342] width 370 height 211
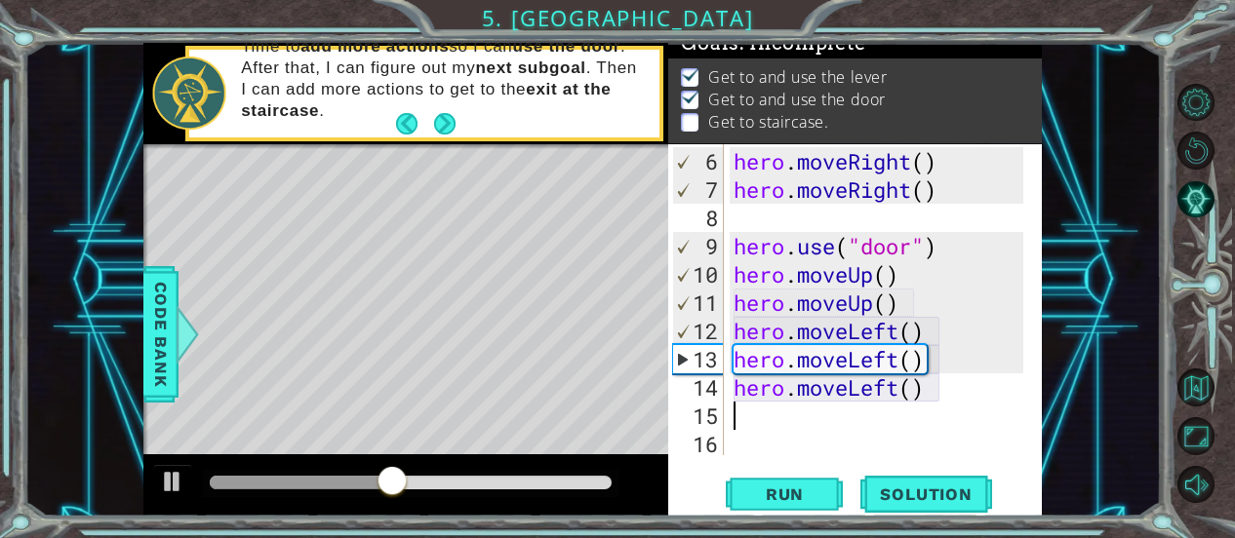
scroll to position [140, 0]
click at [790, 482] on button "Run" at bounding box center [784, 494] width 117 height 37
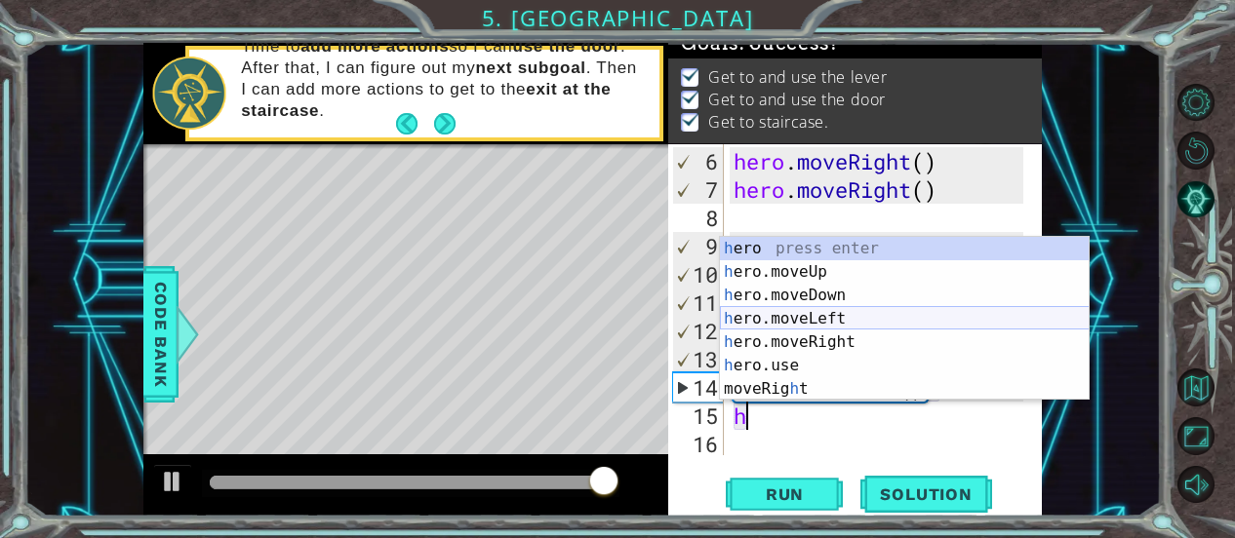
type textarea "h"
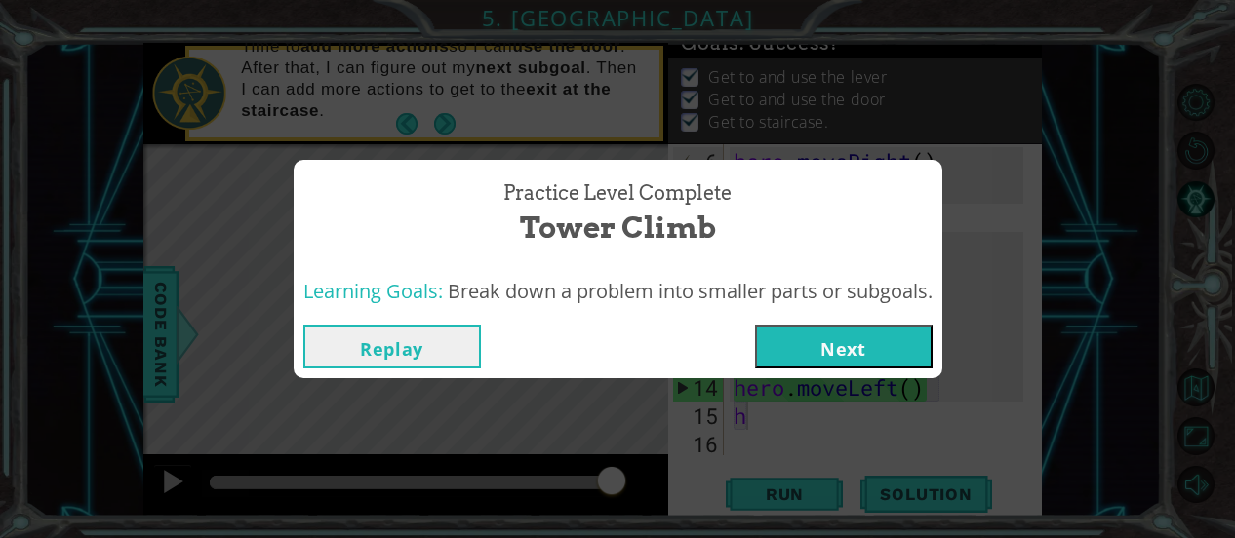
click at [796, 335] on button "Next" at bounding box center [843, 347] width 177 height 44
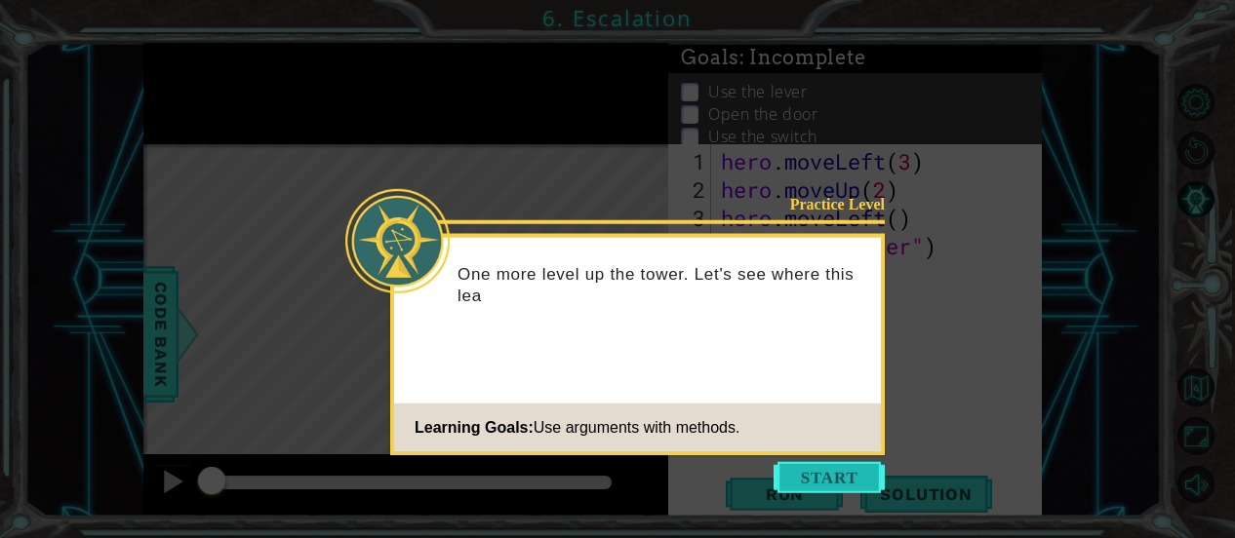
click at [841, 486] on button "Start" at bounding box center [828, 477] width 111 height 31
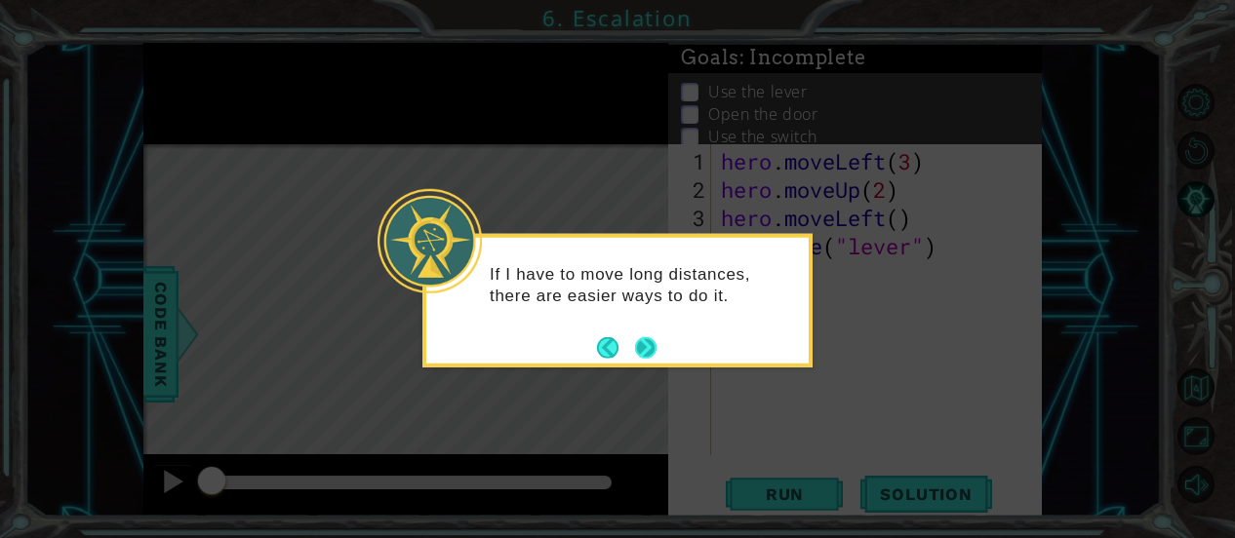
drag, startPoint x: 650, startPoint y: 337, endPoint x: 640, endPoint y: 354, distance: 19.7
click at [640, 354] on button "Next" at bounding box center [645, 346] width 21 height 21
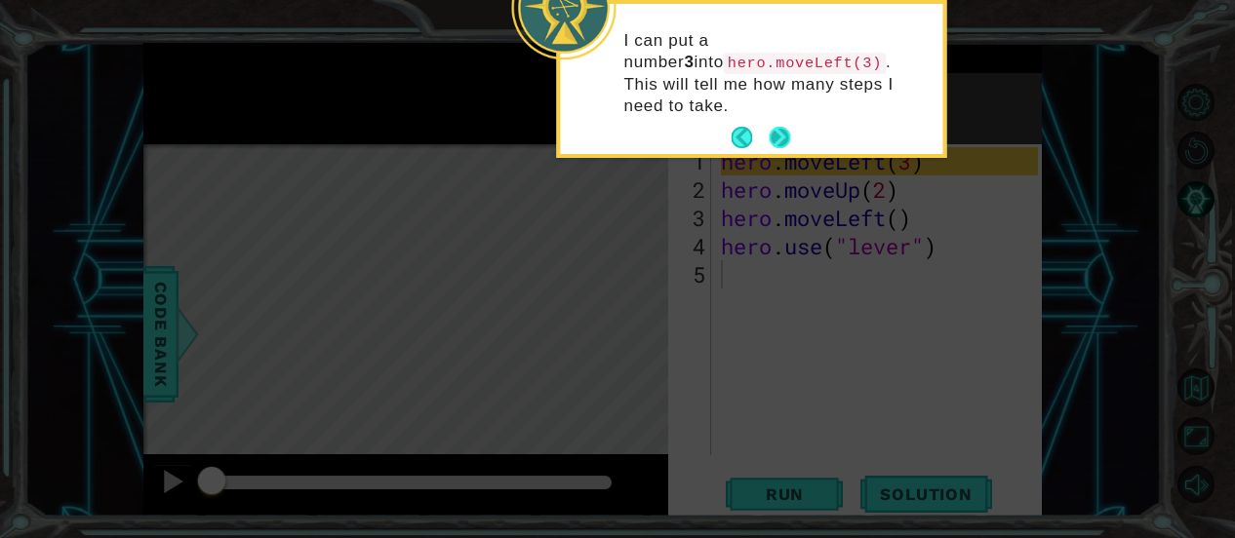
click at [786, 127] on button "Next" at bounding box center [778, 137] width 21 height 21
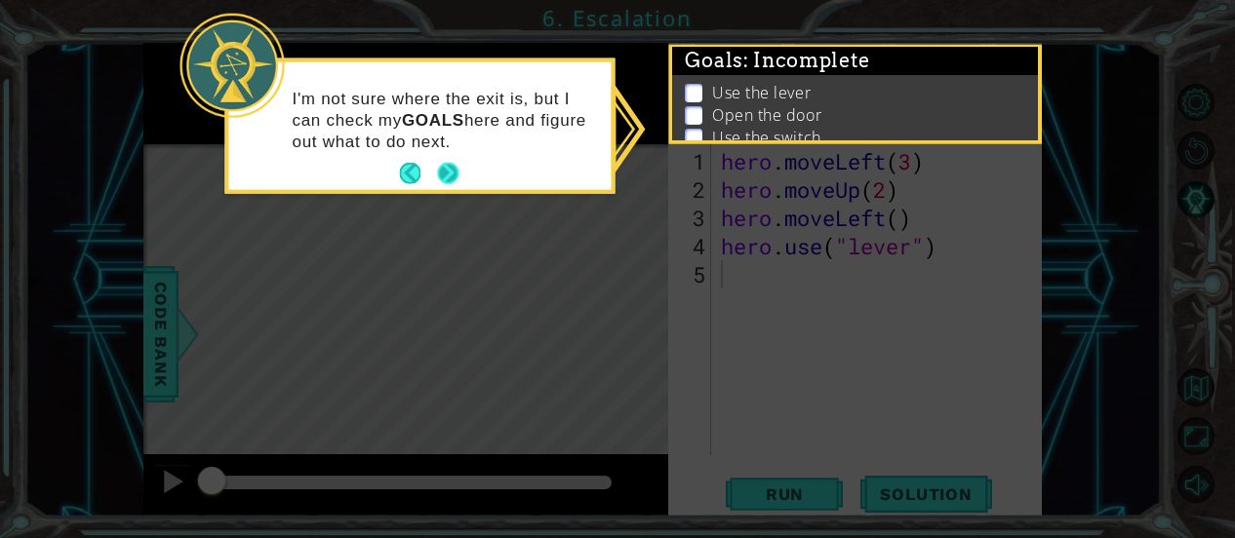
click at [452, 163] on button "Next" at bounding box center [448, 174] width 22 height 22
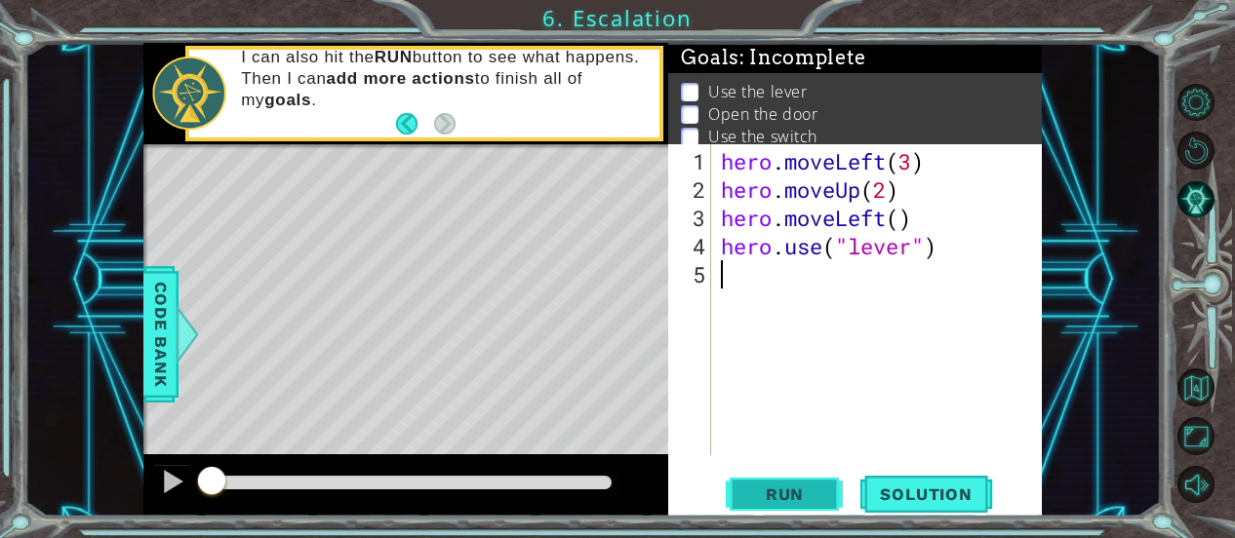
click at [799, 485] on span "Run" at bounding box center [784, 495] width 77 height 20
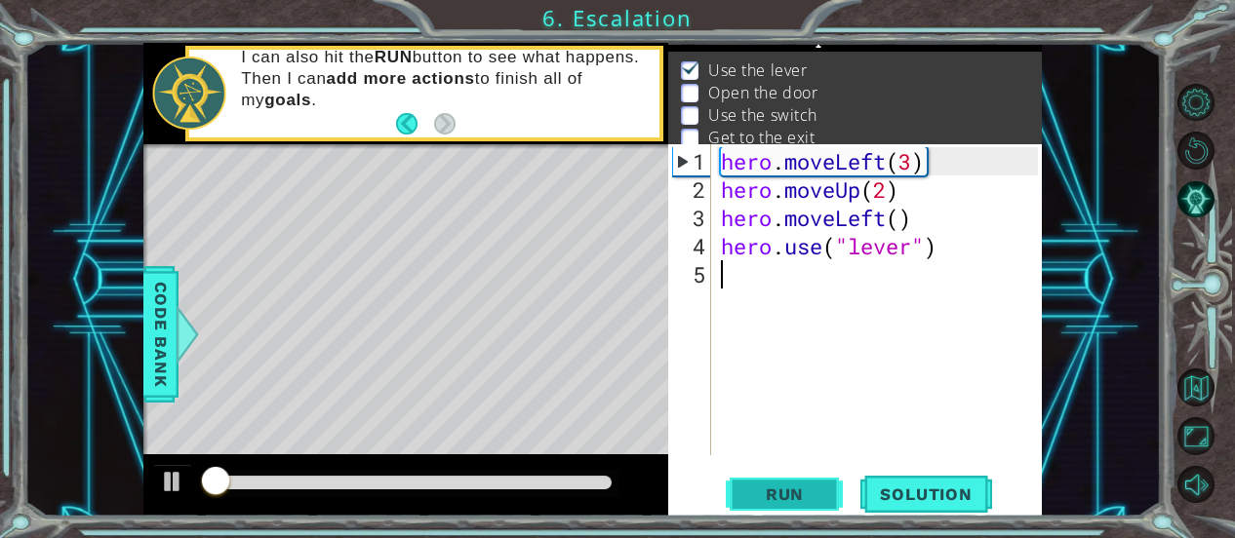
scroll to position [30, 0]
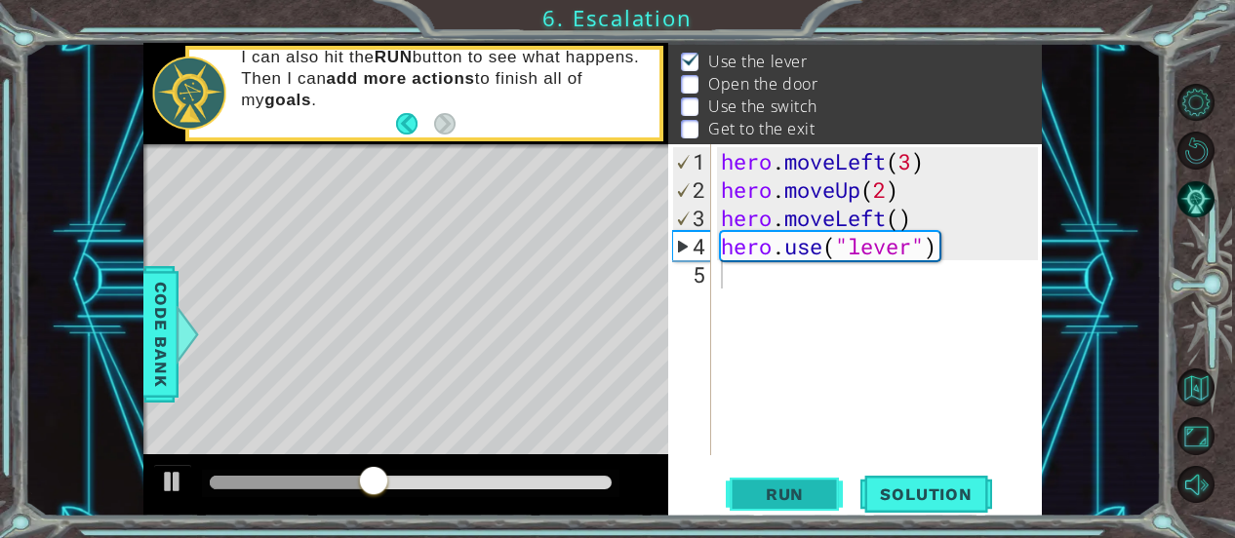
click at [778, 479] on button "Run" at bounding box center [784, 494] width 117 height 37
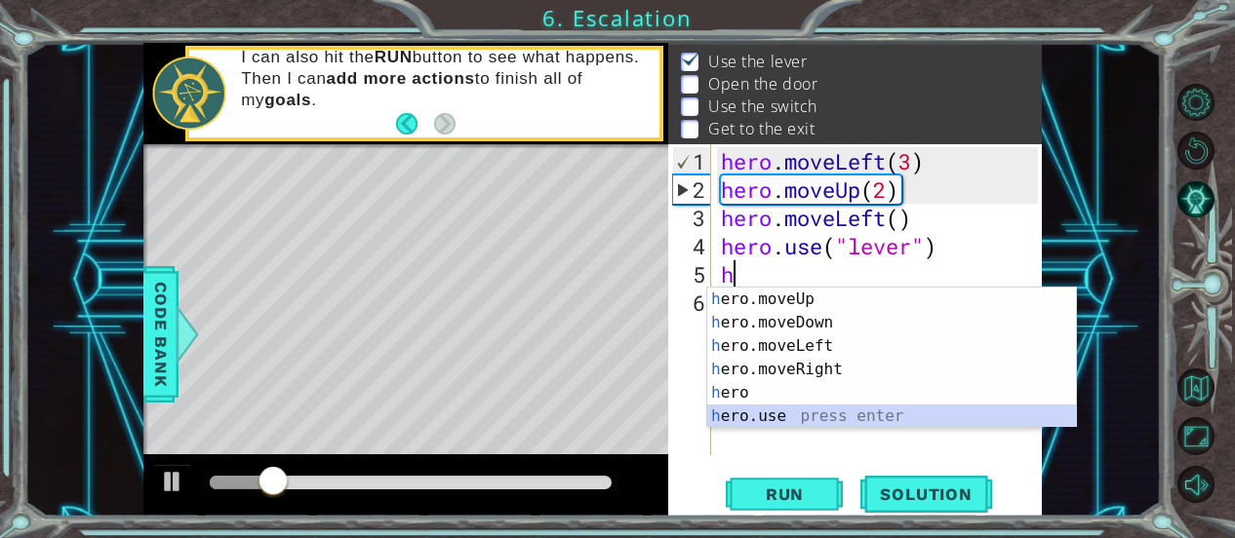
click at [803, 413] on div "h ero.moveUp press enter h ero.moveDown press enter h ero.moveLeft press enter …" at bounding box center [892, 381] width 370 height 187
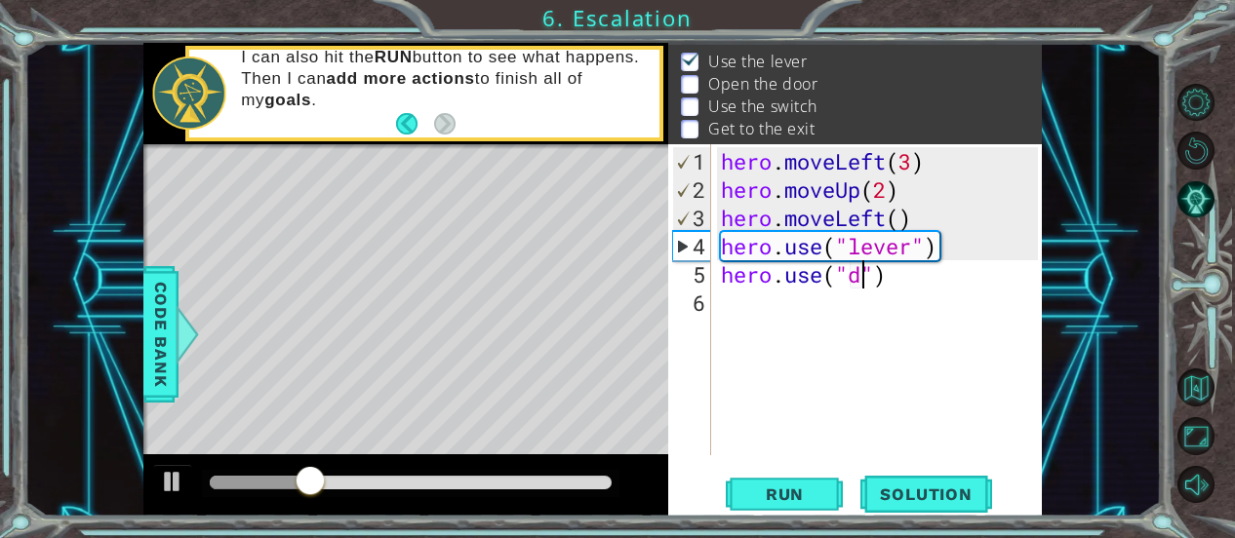
scroll to position [0, 8]
type textarea "hero.use("door")"
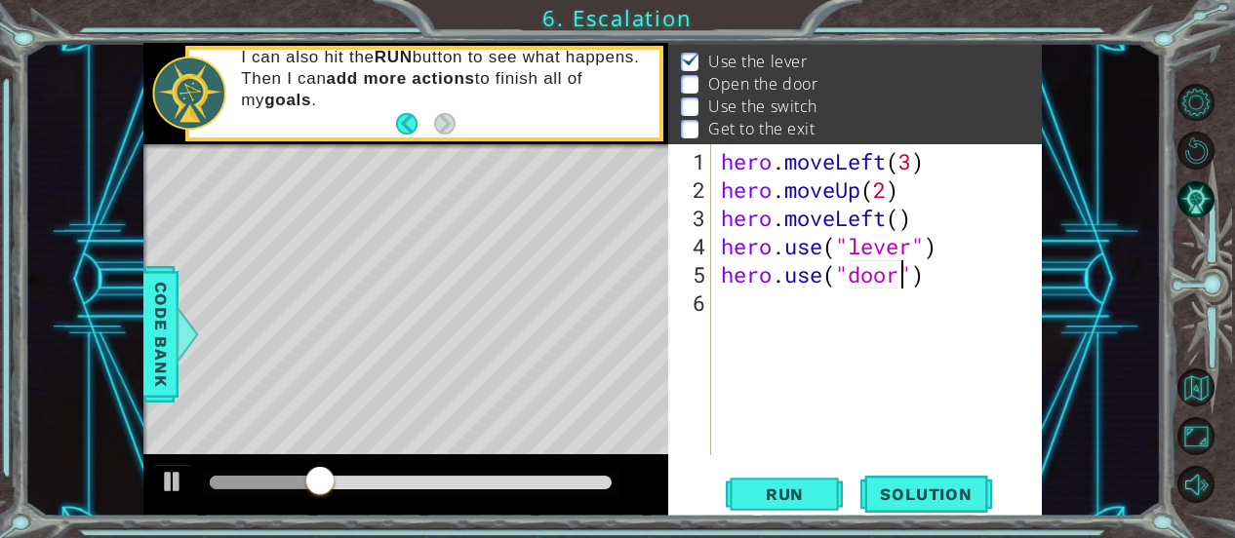
scroll to position [0, 0]
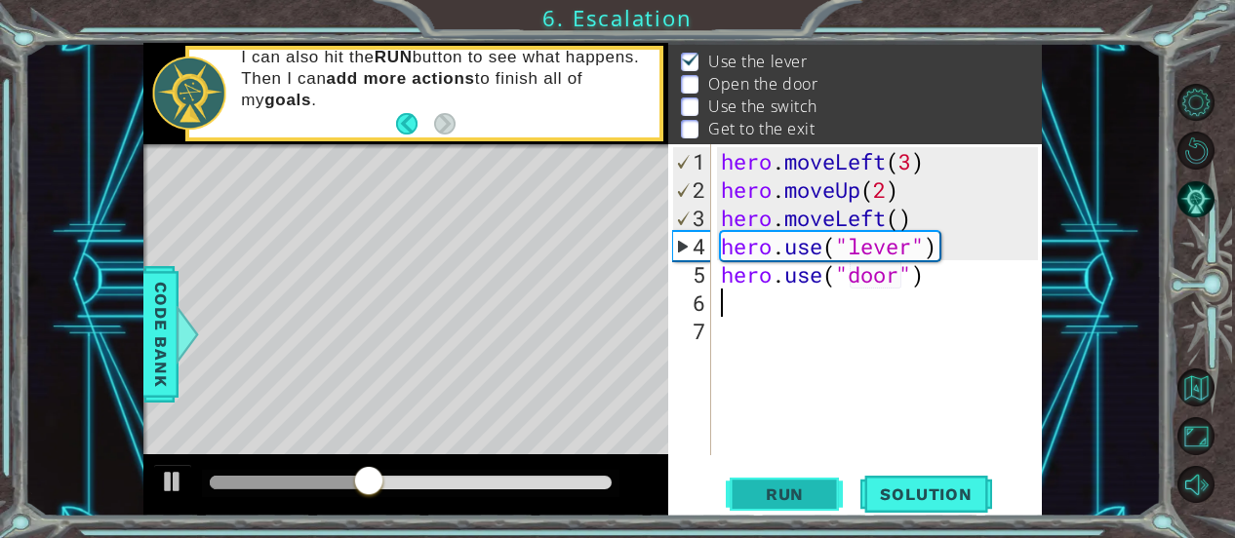
click at [799, 500] on span "Run" at bounding box center [784, 495] width 77 height 20
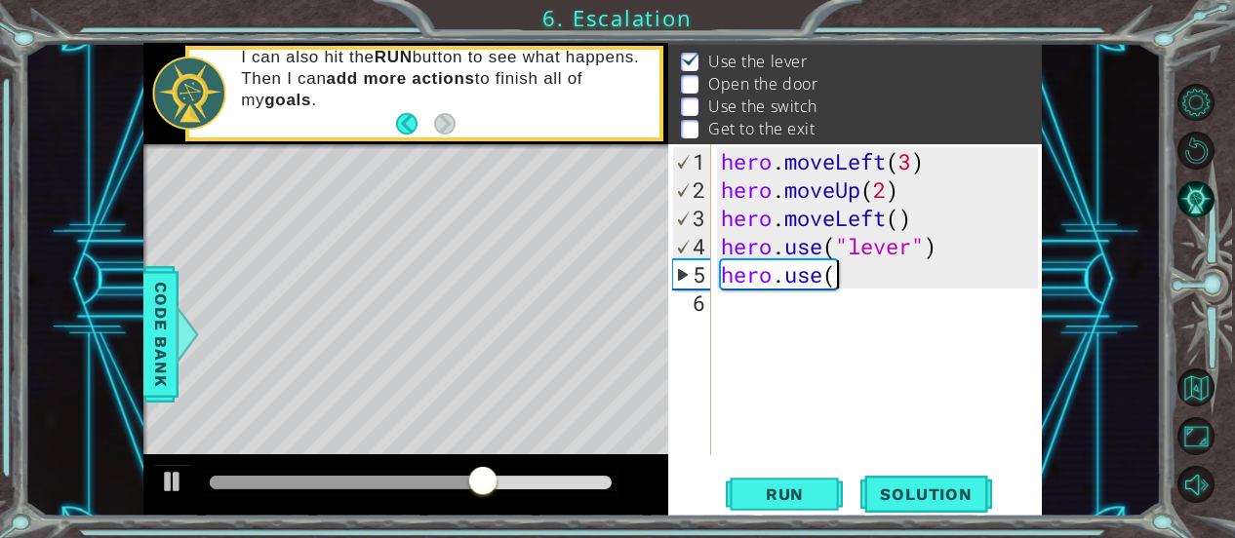
scroll to position [0, 5]
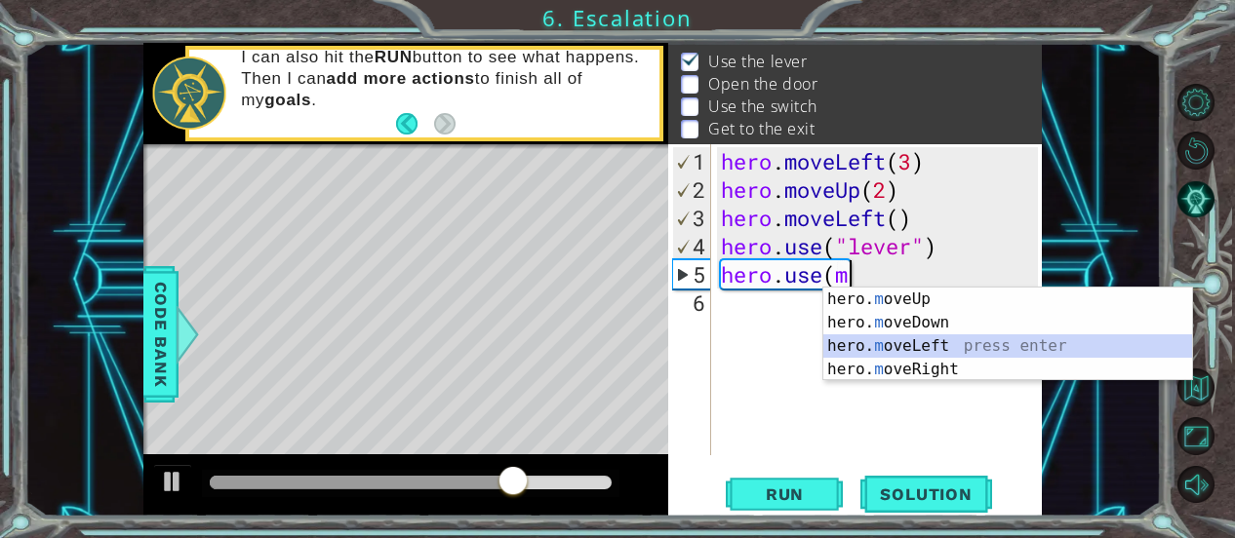
click at [932, 345] on div "hero. m oveUp press enter hero. m oveDown press enter hero. m oveLeft press ent…" at bounding box center [1008, 358] width 370 height 140
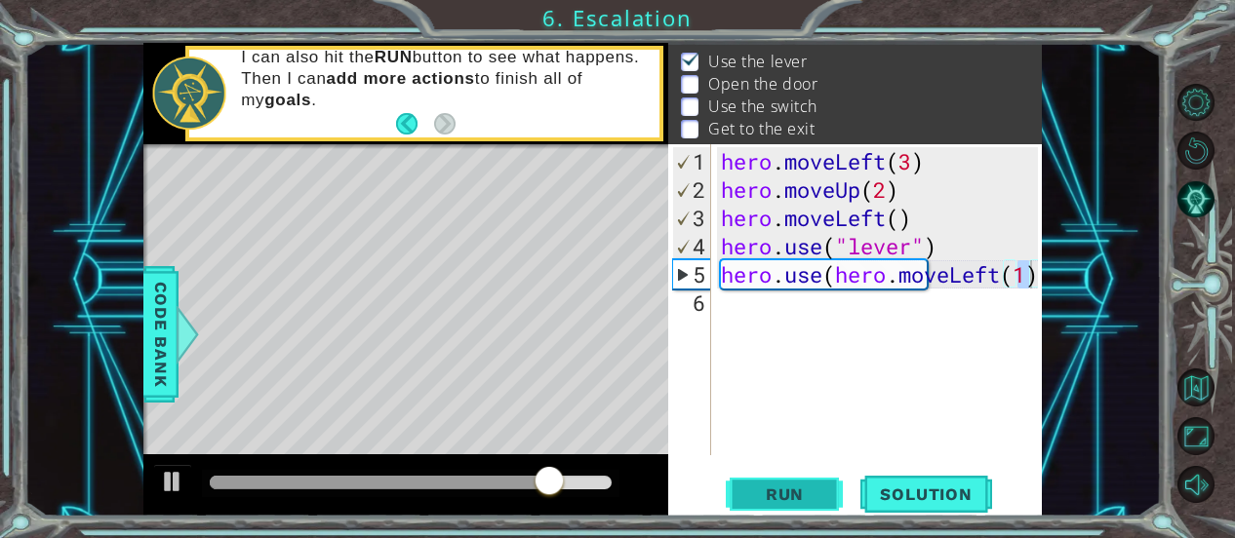
click at [821, 492] on span "Run" at bounding box center [784, 495] width 77 height 20
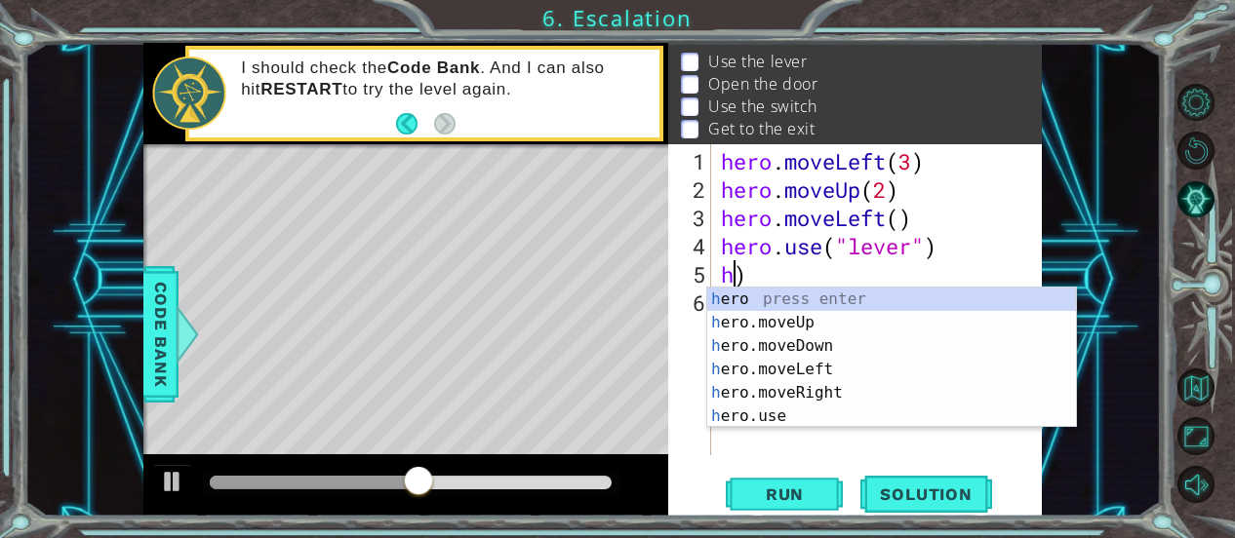
scroll to position [0, 0]
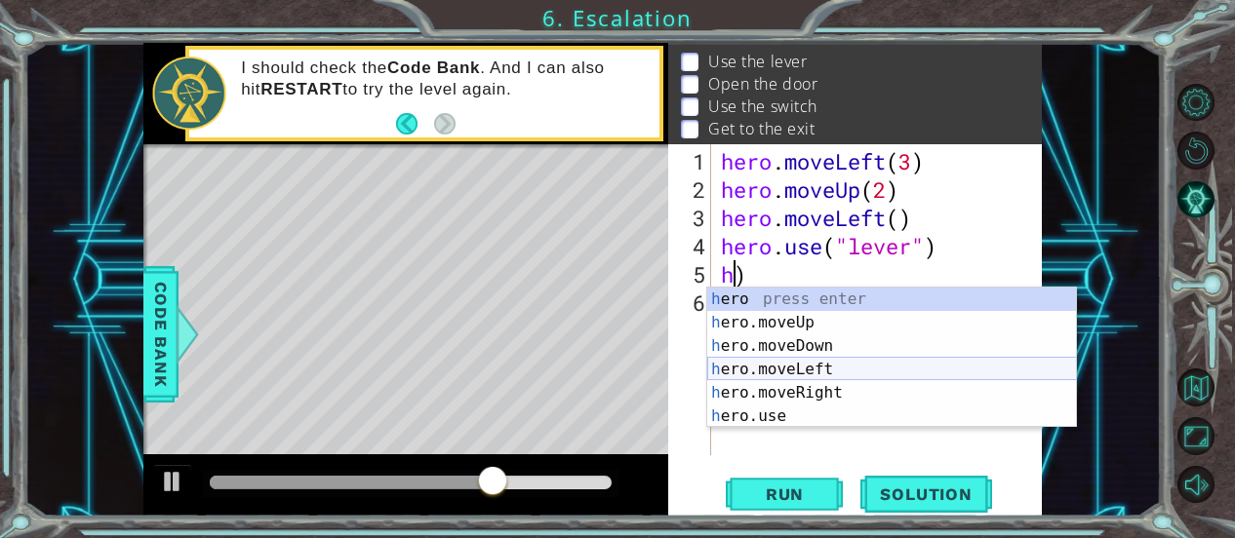
click at [800, 371] on div "h ero press enter h ero.moveUp press enter h ero.moveDown press enter h ero.mov…" at bounding box center [892, 381] width 370 height 187
type textarea "hero.moveLeft(1)"
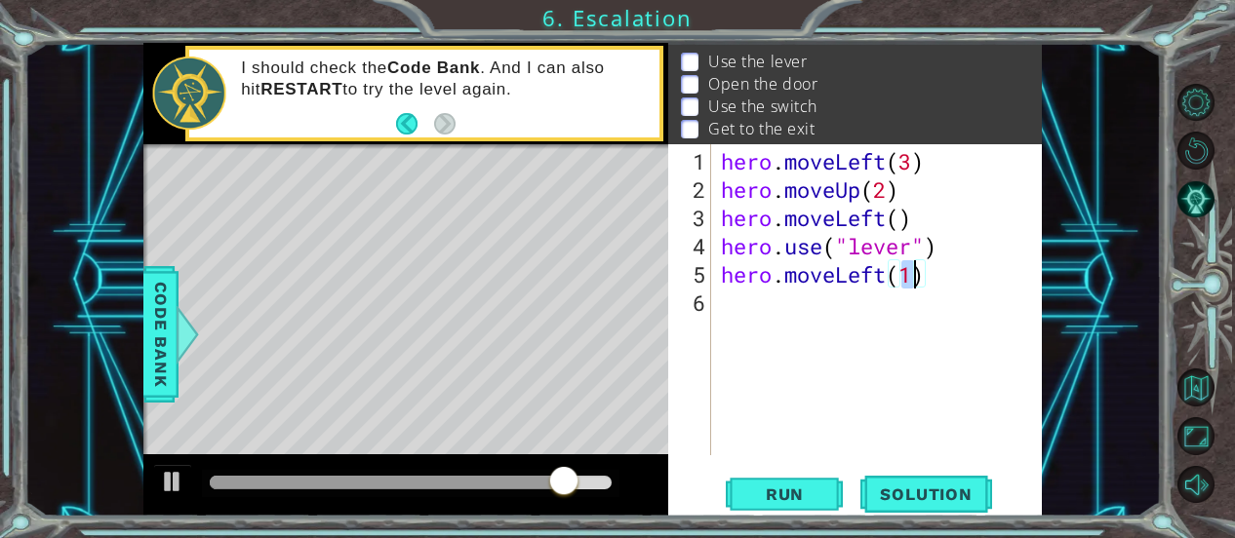
click at [729, 300] on div "hero . moveLeft ( 3 ) hero . moveUp ( 2 ) hero . moveLeft ( ) hero . use ( "lev…" at bounding box center [882, 331] width 331 height 368
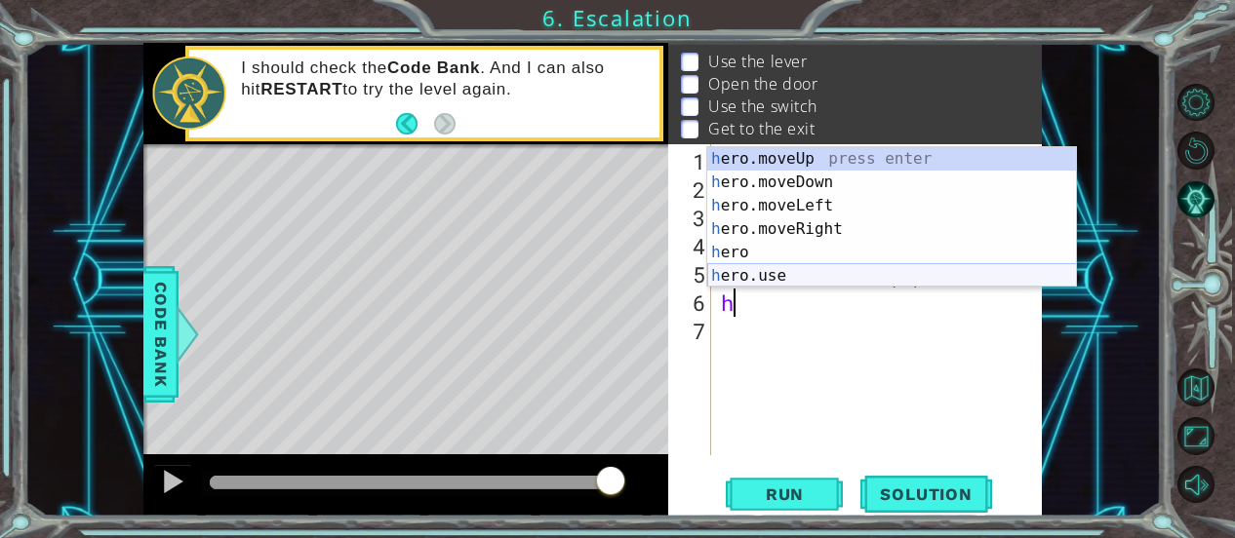
click at [760, 274] on div "h ero.moveUp press enter h ero.moveDown press enter h ero.moveLeft press enter …" at bounding box center [892, 240] width 370 height 187
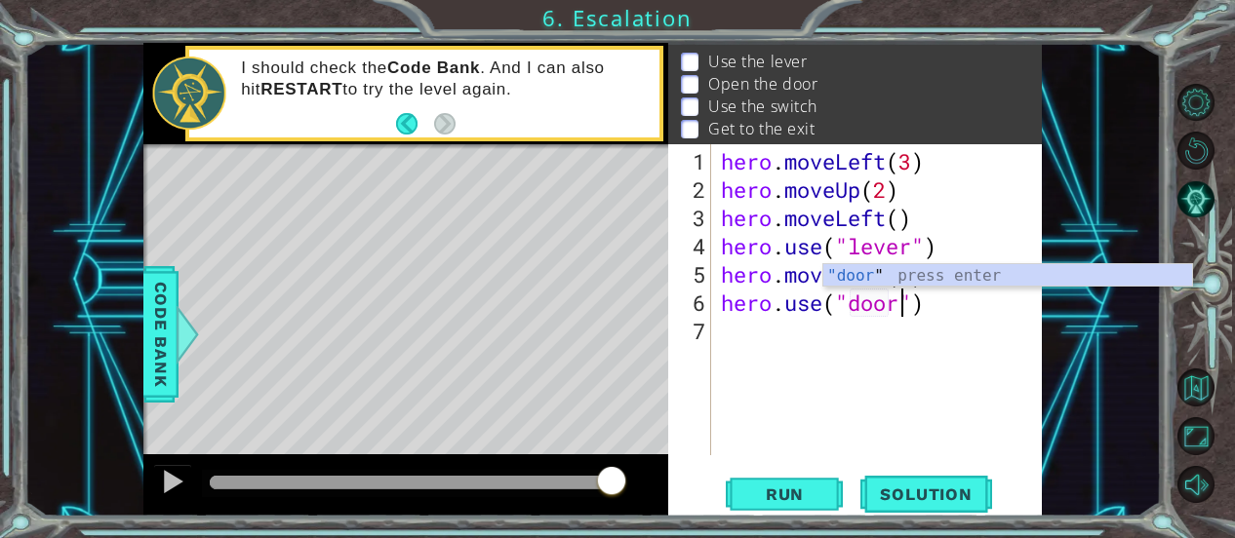
scroll to position [0, 8]
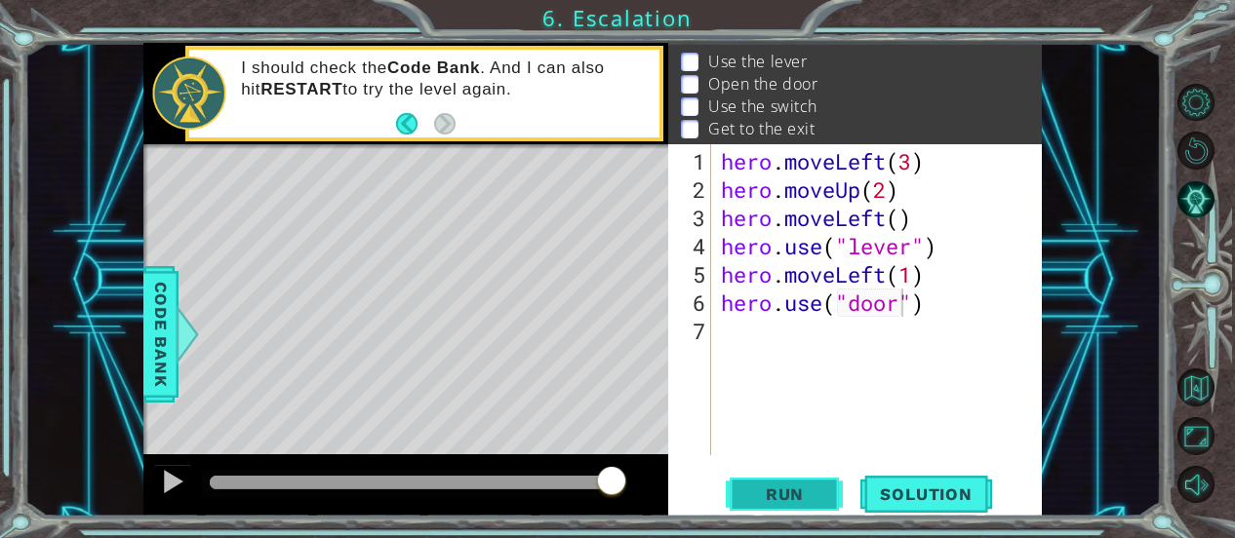
click at [809, 489] on span "Run" at bounding box center [784, 495] width 77 height 20
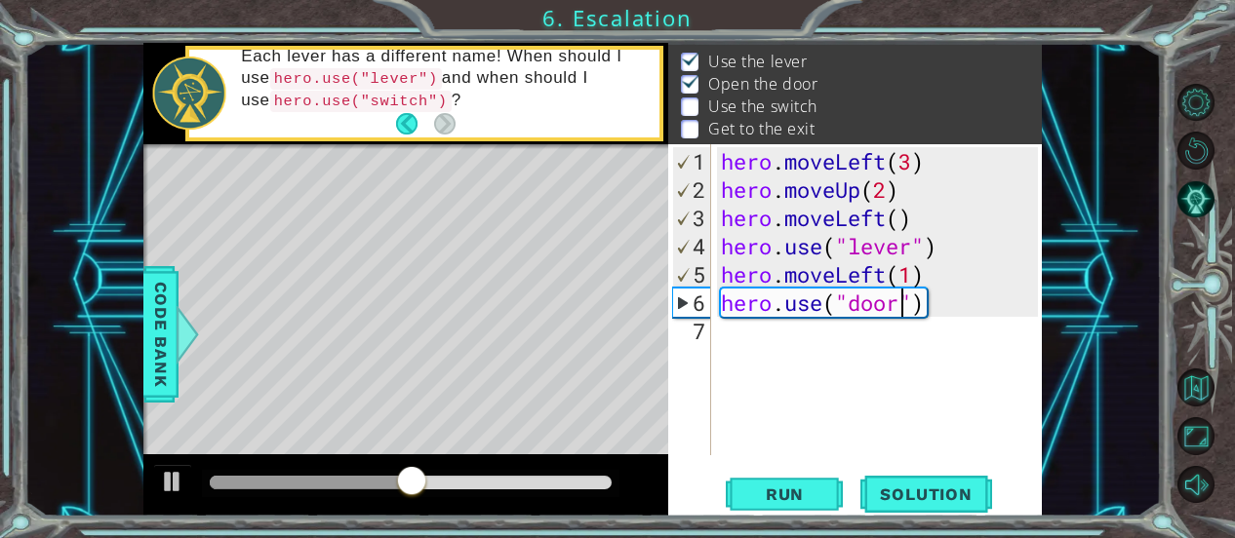
type textarea "hero.use("doorh")"
click at [751, 325] on div "hero . moveLeft ( 3 ) hero . moveUp ( 2 ) hero . moveLeft ( ) hero . use ( "lev…" at bounding box center [882, 331] width 331 height 368
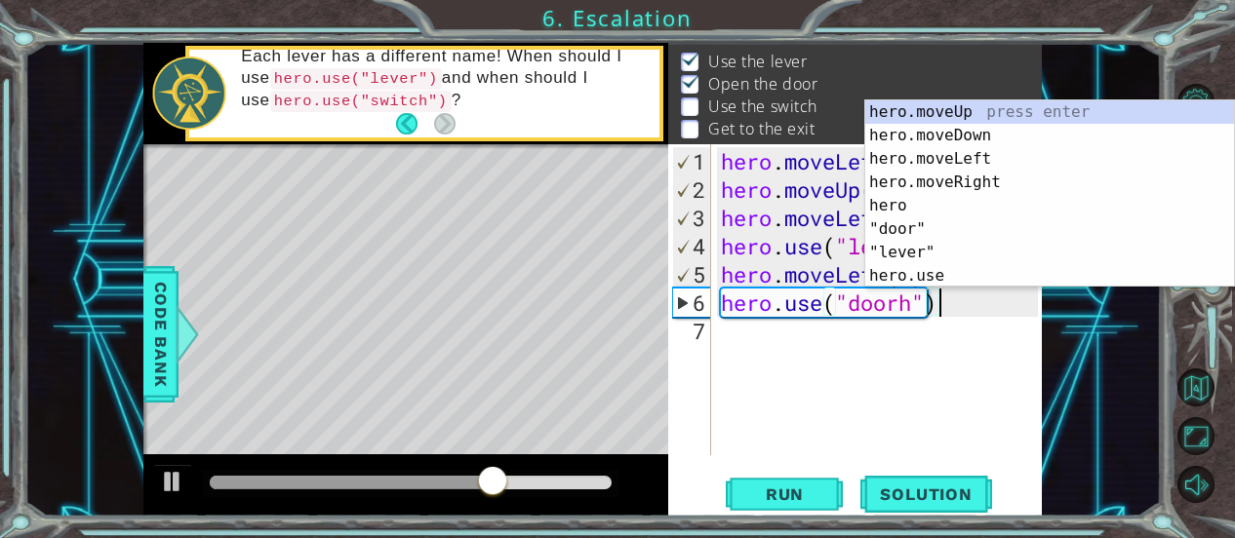
click at [915, 305] on div "hero . moveLeft ( 3 ) hero . moveUp ( 2 ) hero . moveLeft ( ) hero . use ( "lev…" at bounding box center [882, 331] width 331 height 368
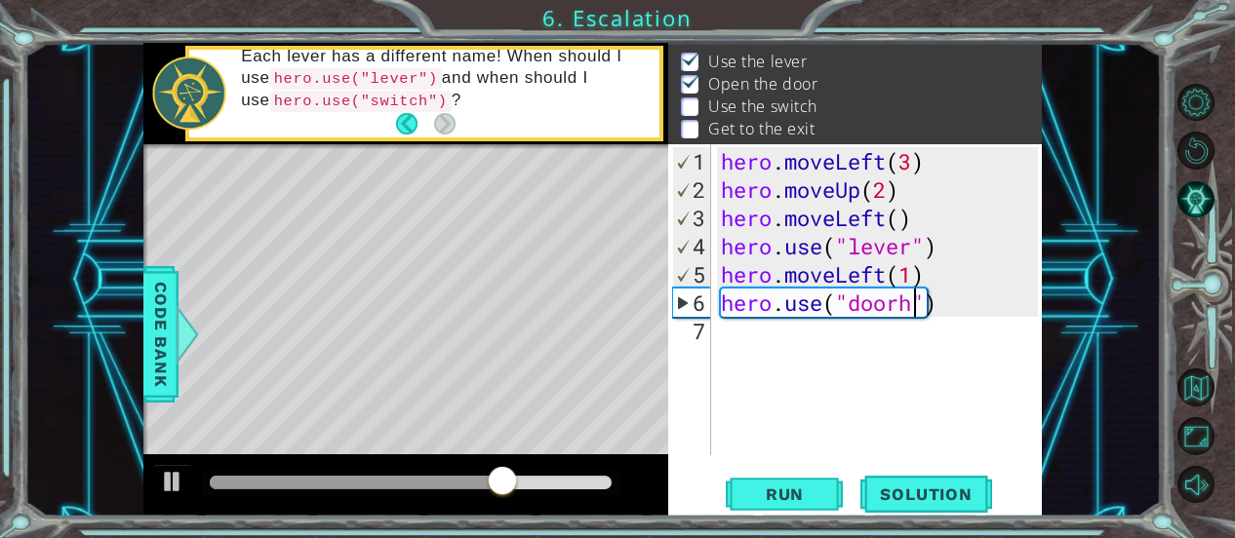
type textarea "hero.use("door")"
click at [728, 340] on div "hero . moveLeft ( 3 ) hero . moveUp ( 2 ) hero . moveLeft ( ) hero . use ( "lev…" at bounding box center [882, 331] width 331 height 368
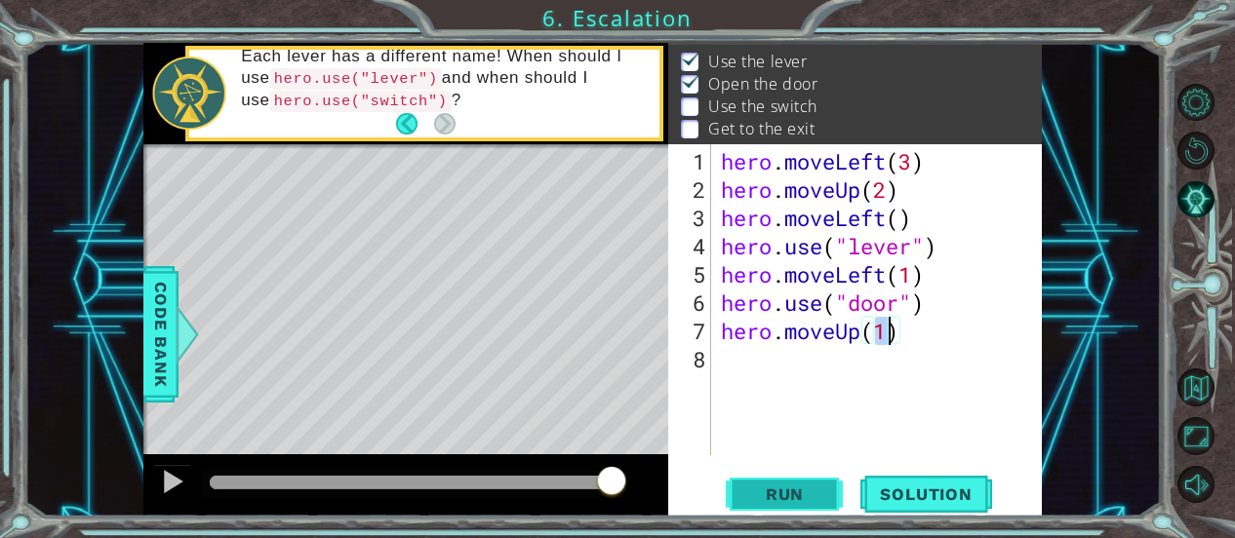
type textarea "hero.moveUp(1)"
click at [833, 481] on button "Run" at bounding box center [784, 494] width 117 height 37
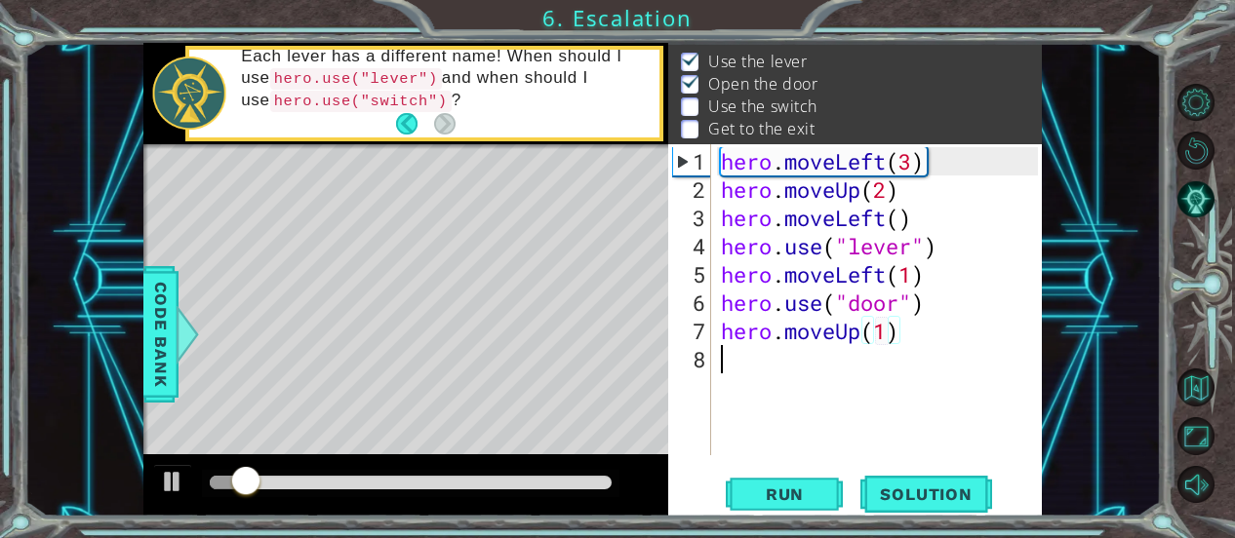
click at [724, 357] on div "hero . moveLeft ( 3 ) hero . moveUp ( 2 ) hero . moveLeft ( ) hero . use ( "lev…" at bounding box center [882, 331] width 331 height 368
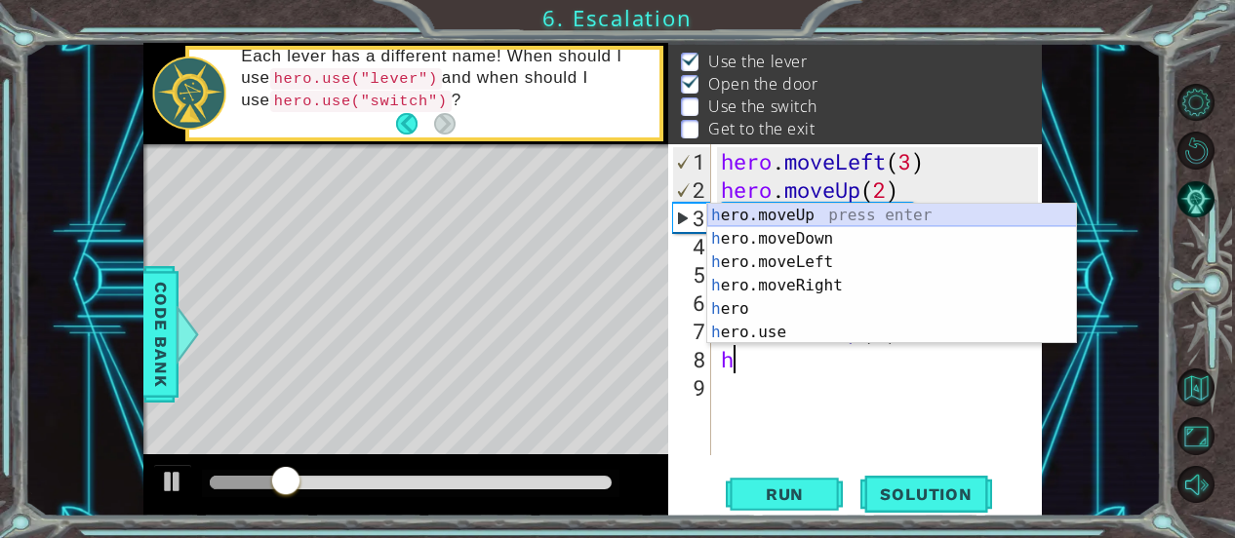
click at [852, 204] on div "h ero.moveUp press enter h ero.moveDown press enter h ero.moveLeft press enter …" at bounding box center [892, 297] width 370 height 187
type textarea "hero.moveUp(1)"
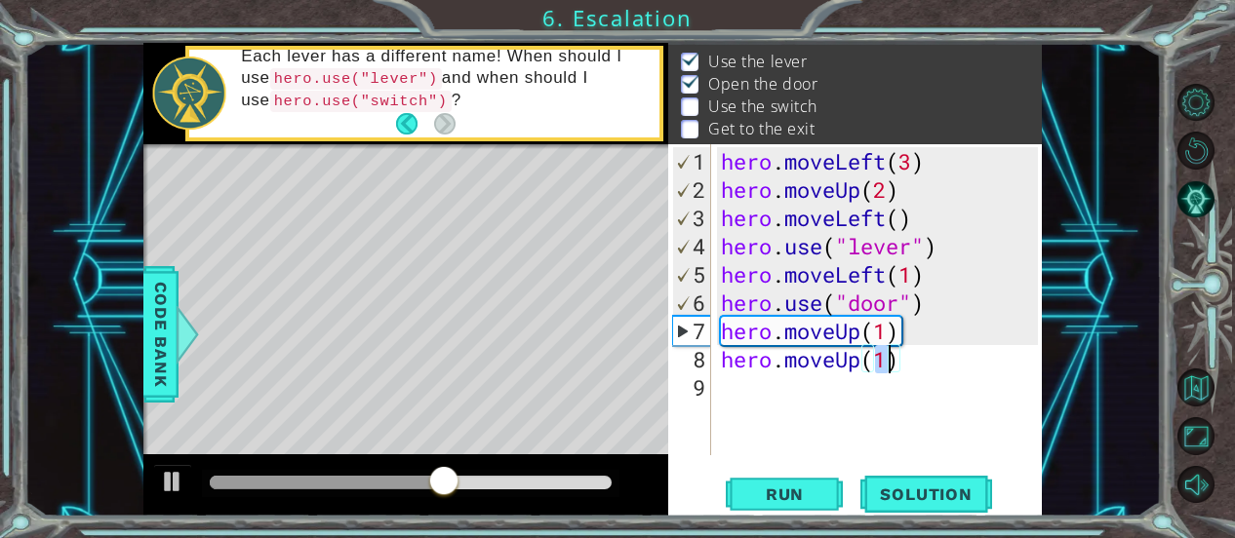
click at [747, 385] on div "hero . moveLeft ( 3 ) hero . moveUp ( 2 ) hero . moveLeft ( ) hero . use ( "lev…" at bounding box center [882, 331] width 331 height 368
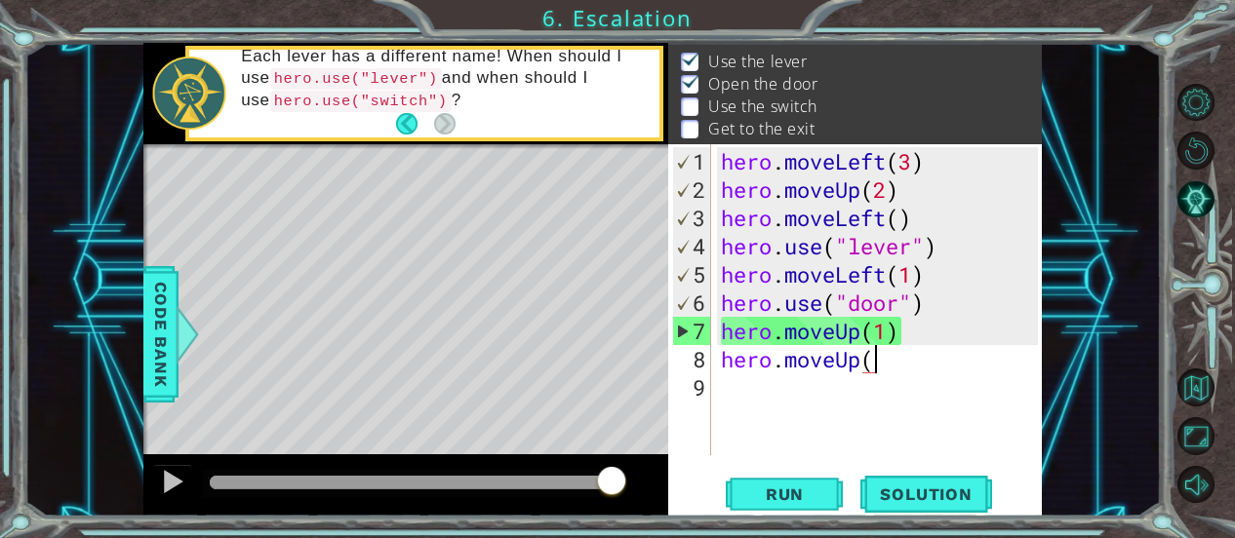
scroll to position [0, 6]
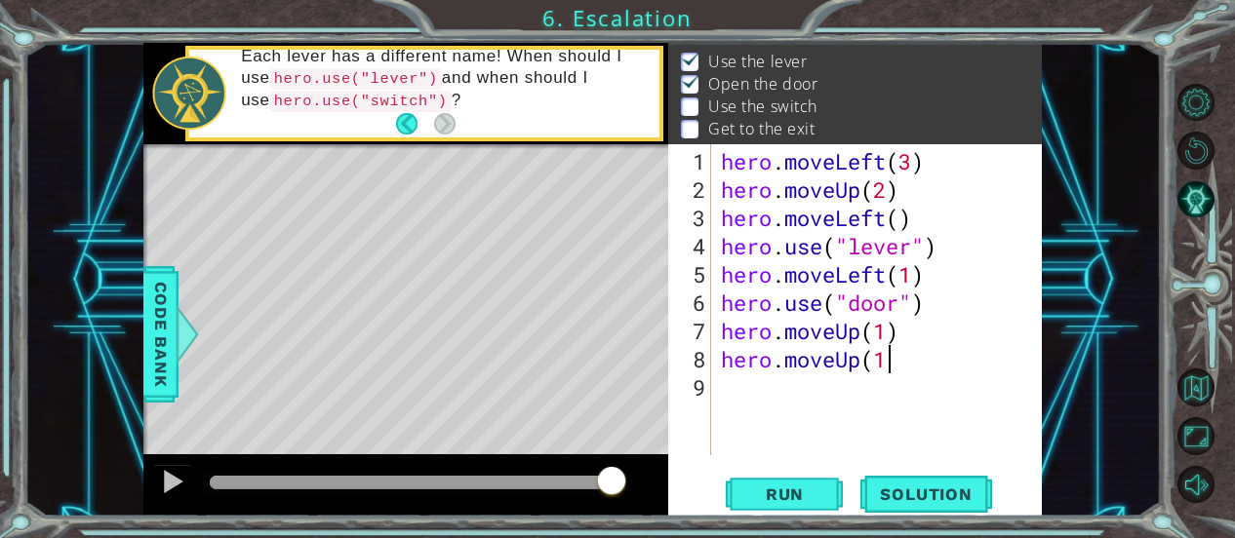
drag, startPoint x: 877, startPoint y: 328, endPoint x: 897, endPoint y: 358, distance: 36.5
click at [897, 358] on div "hero . moveLeft ( 3 ) hero . moveUp ( 2 ) hero . moveLeft ( ) hero . use ( "lev…" at bounding box center [882, 331] width 331 height 368
click at [890, 334] on div "hero . moveLeft ( 3 ) hero . moveUp ( 2 ) hero . moveLeft ( ) hero . use ( "lev…" at bounding box center [882, 331] width 331 height 368
click at [882, 360] on div "hero . moveLeft ( 3 ) hero . moveUp ( 2 ) hero . moveLeft ( ) hero . use ( "lev…" at bounding box center [882, 331] width 331 height 368
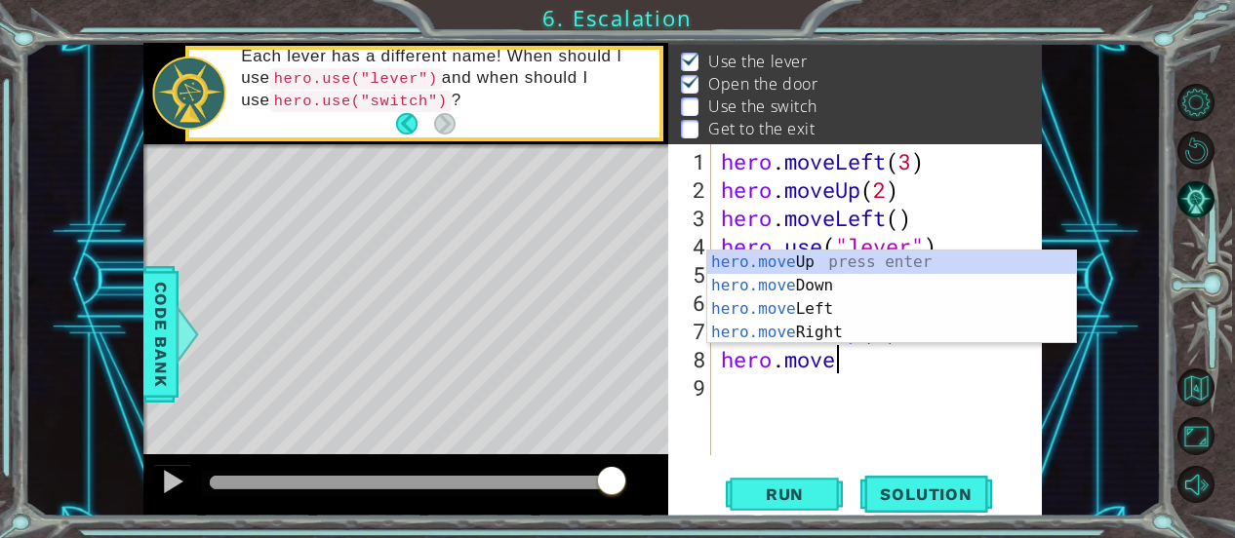
scroll to position [0, 4]
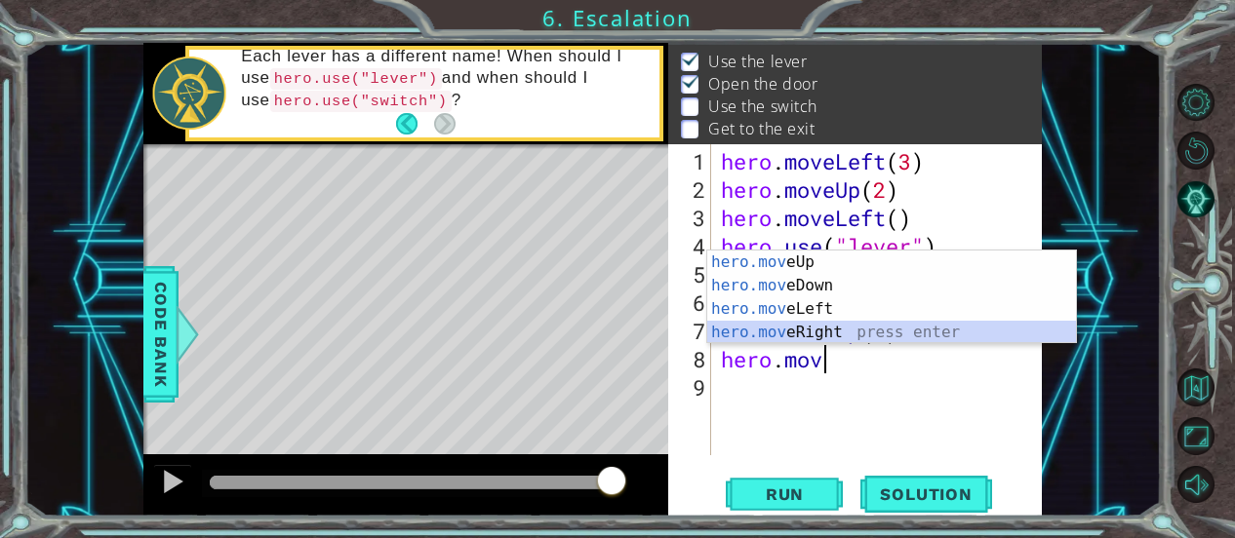
click at [804, 323] on div "hero.mov eUp press enter hero.mov eDown press enter hero.mov eLeft press enter …" at bounding box center [892, 321] width 370 height 140
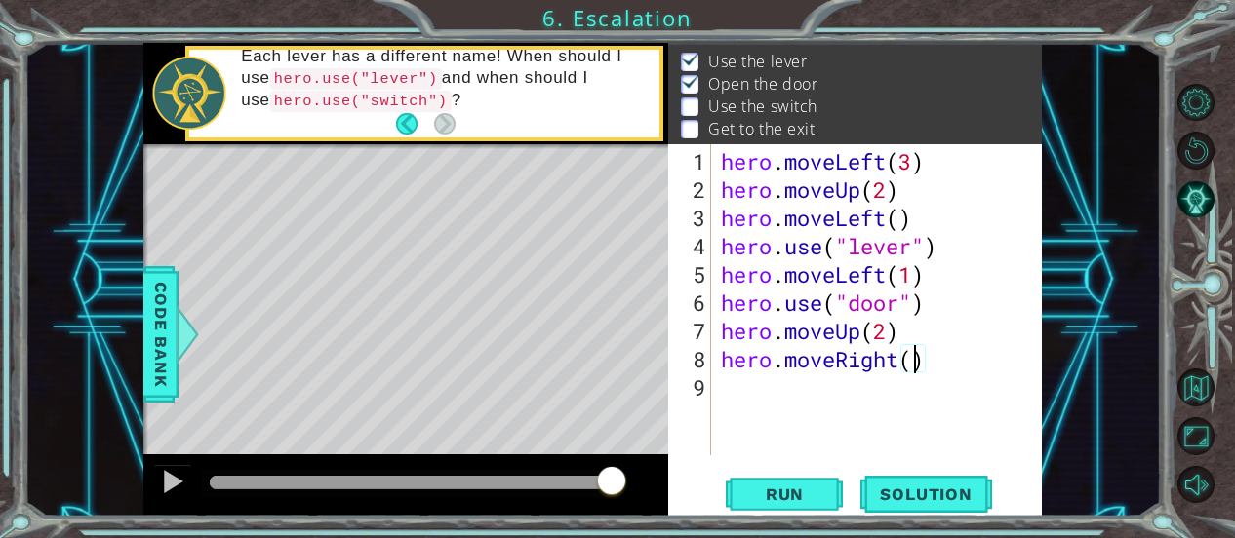
type textarea "hero.moveRight(2)"
click at [768, 387] on div "hero . moveLeft ( 3 ) hero . moveUp ( 2 ) hero . moveLeft ( ) hero . use ( "lev…" at bounding box center [882, 331] width 331 height 368
click at [749, 506] on button "Run" at bounding box center [784, 494] width 117 height 37
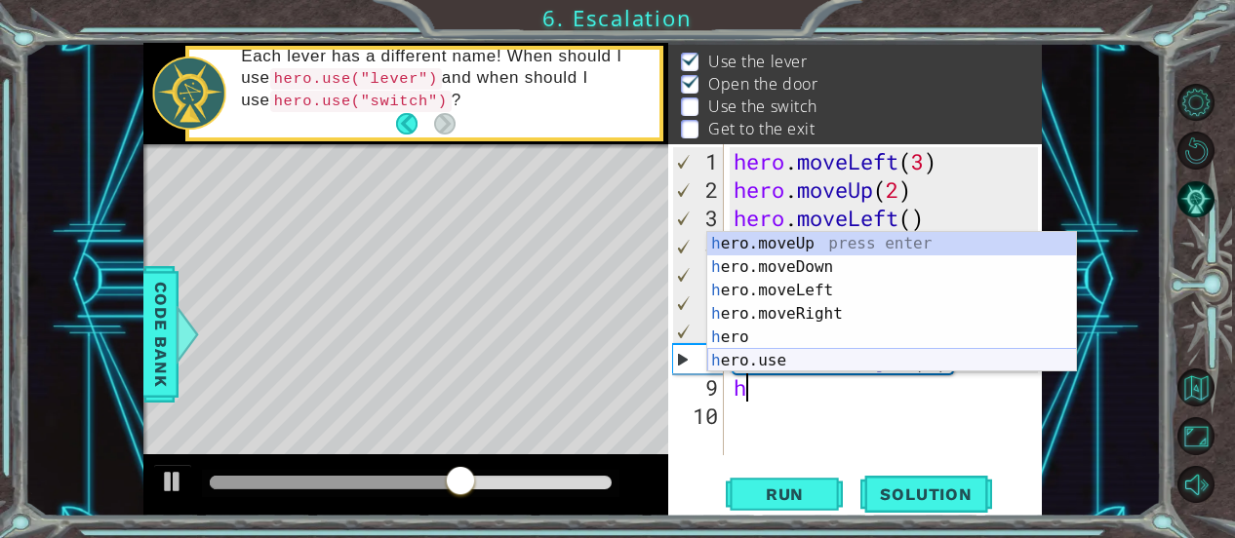
click at [854, 358] on div "h ero.moveUp press enter h ero.moveDown press enter h ero.moveLeft press enter …" at bounding box center [892, 325] width 370 height 187
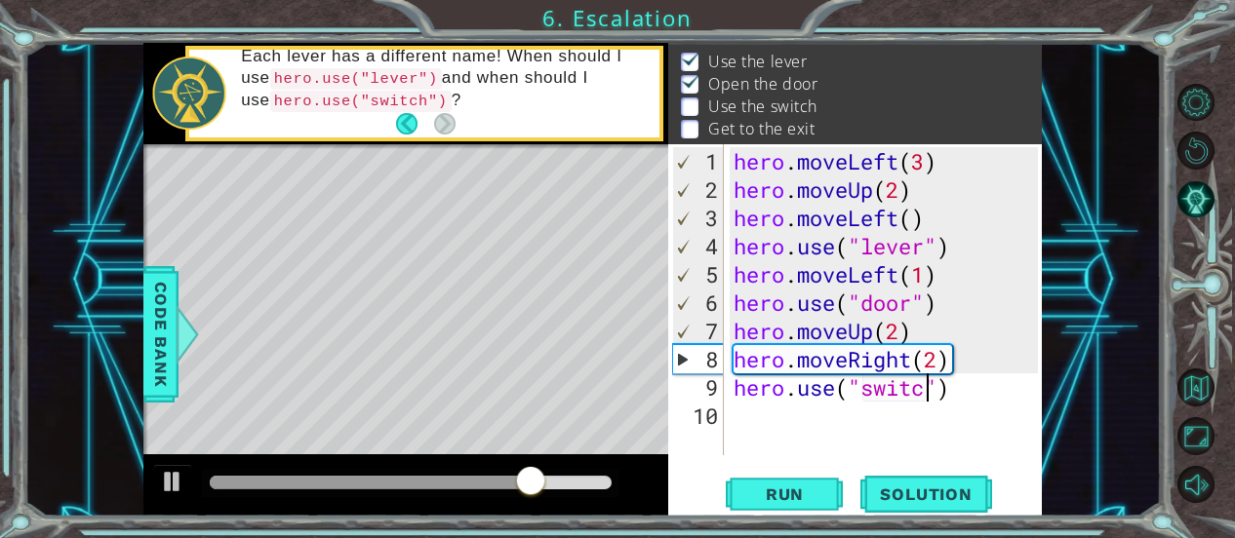
scroll to position [0, 9]
type textarea "hero.use("switch")"
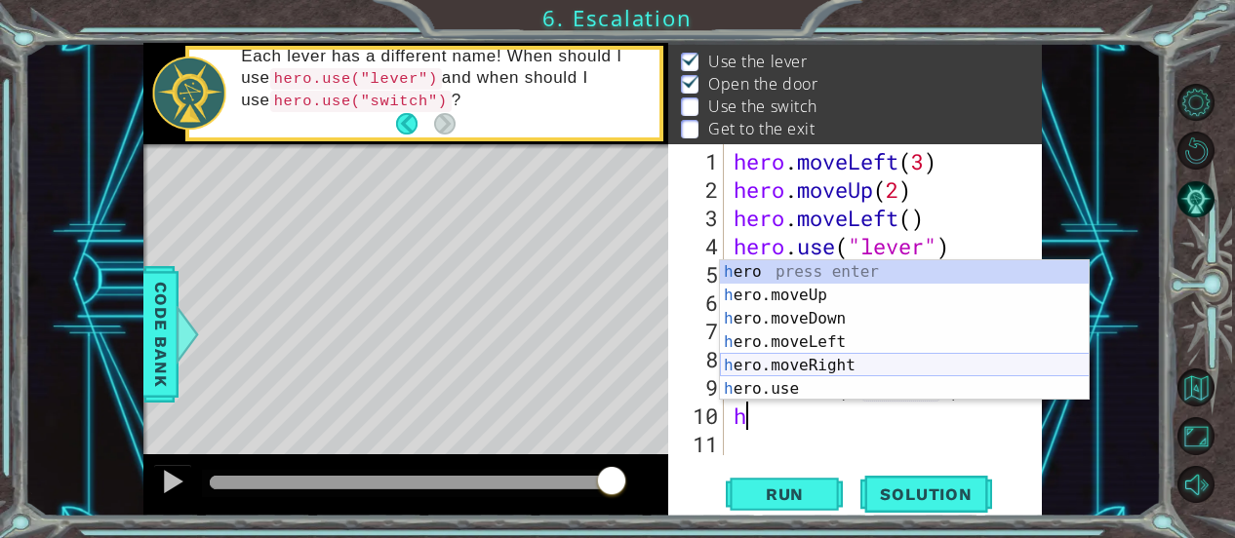
click at [869, 368] on div "h ero press enter h ero.moveUp press enter h ero.moveDown press enter h ero.mov…" at bounding box center [905, 353] width 370 height 187
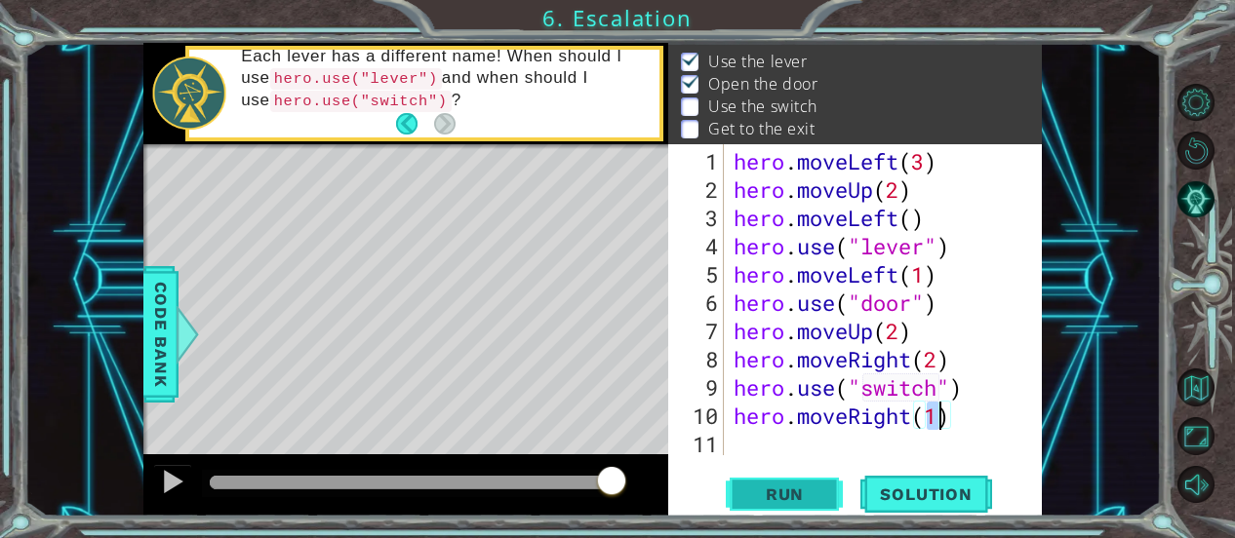
type textarea "hero.moveRight(1)"
click at [811, 496] on span "Run" at bounding box center [784, 495] width 77 height 20
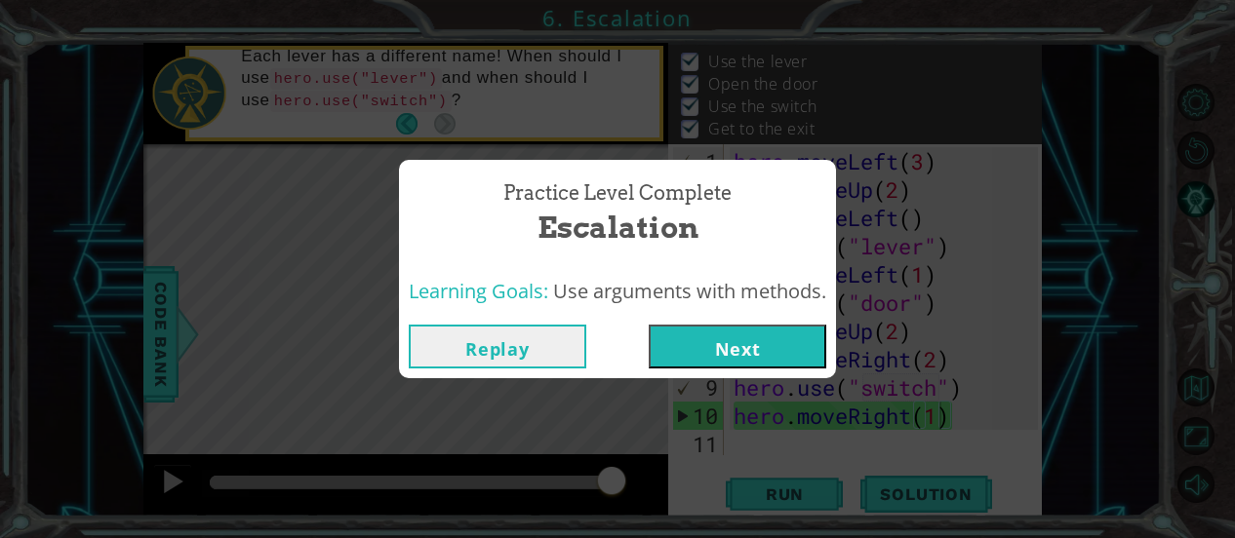
click at [735, 350] on button "Next" at bounding box center [737, 347] width 177 height 44
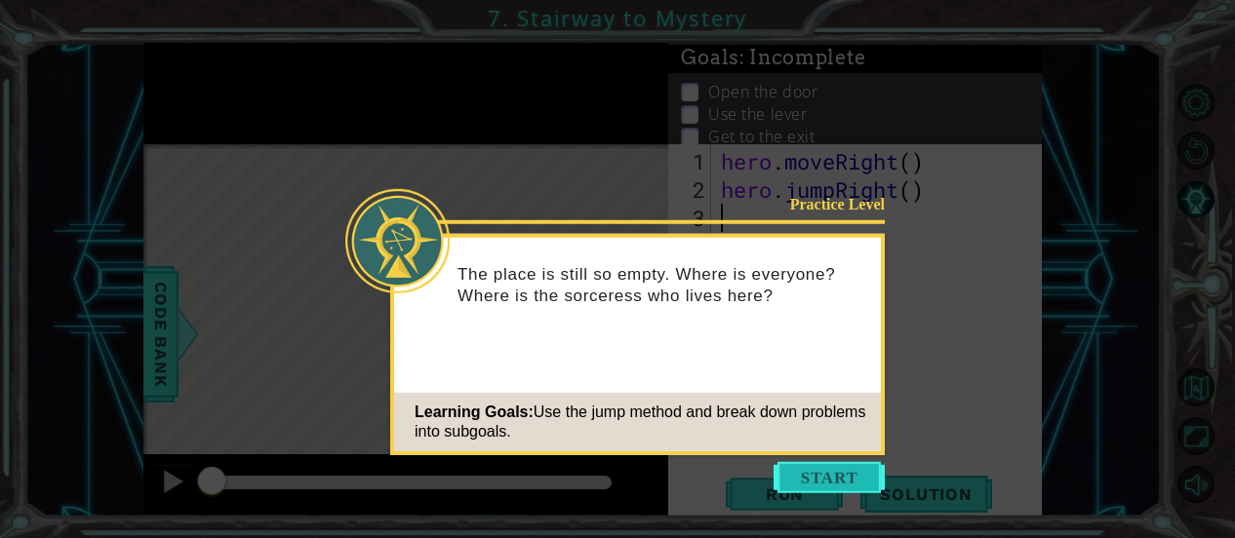
click at [843, 465] on button "Start" at bounding box center [828, 477] width 111 height 31
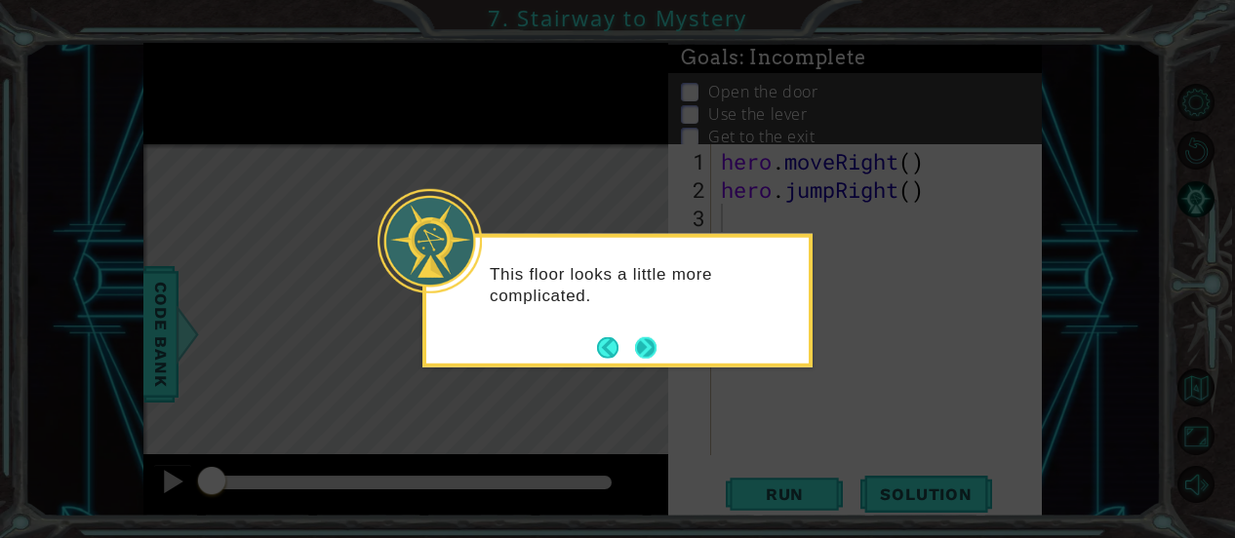
click at [644, 358] on button "Next" at bounding box center [646, 347] width 24 height 24
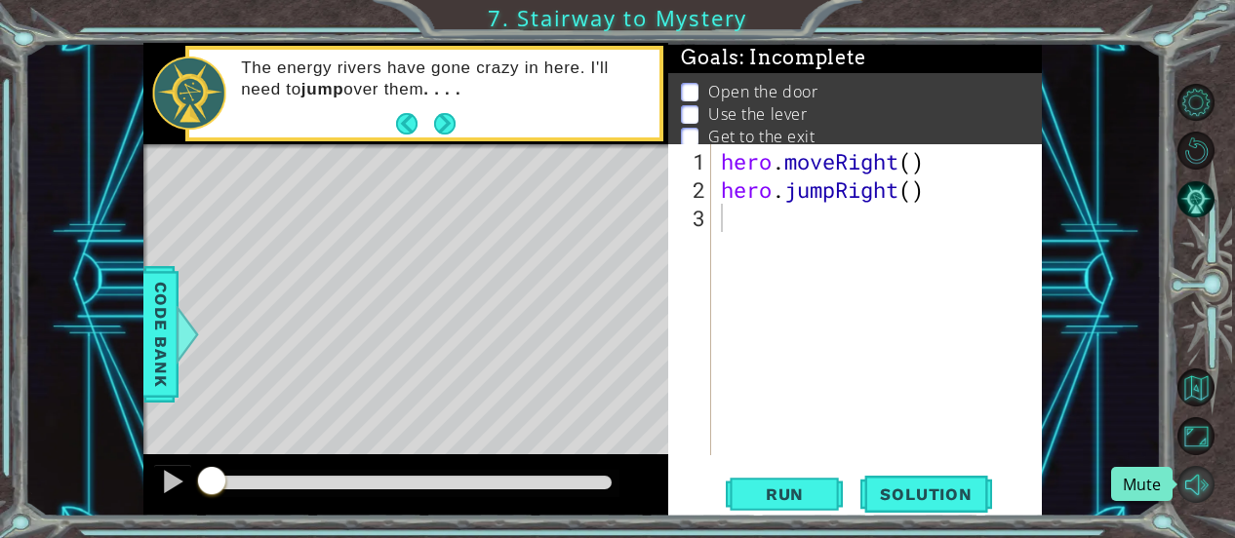
click at [1199, 480] on button "Mute" at bounding box center [1196, 485] width 38 height 38
